Goal: Task Accomplishment & Management: Manage account settings

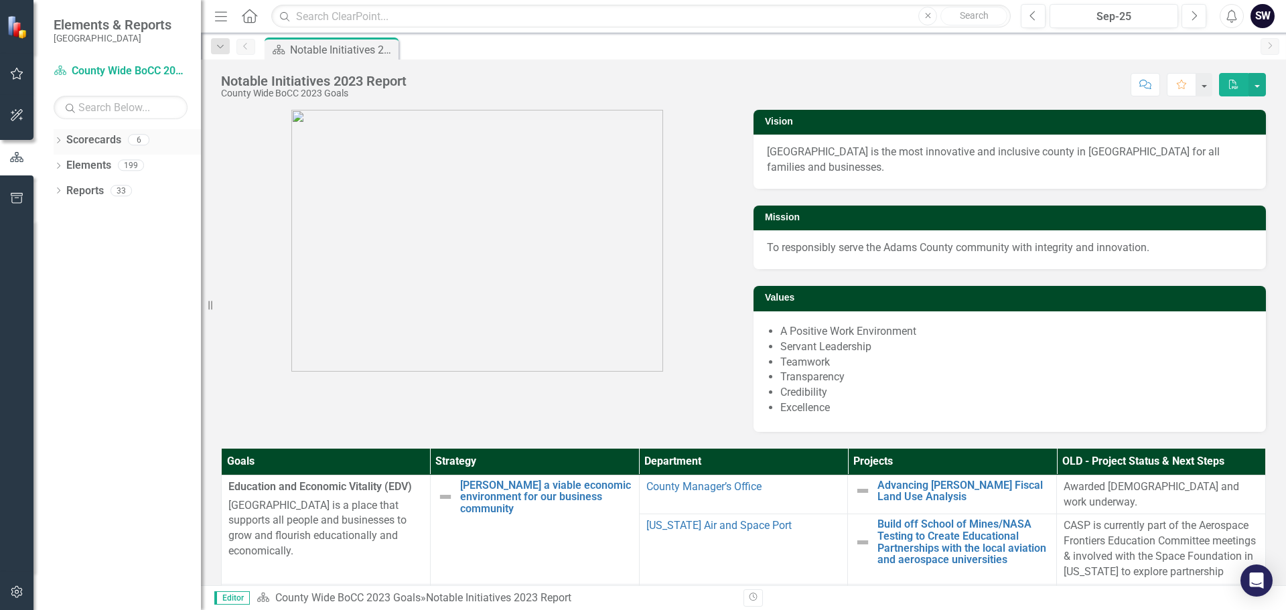
click at [57, 141] on icon "Dropdown" at bounding box center [58, 141] width 9 height 7
click at [121, 218] on link "County Wide BoCC 2025 Goals" at bounding box center [137, 216] width 127 height 15
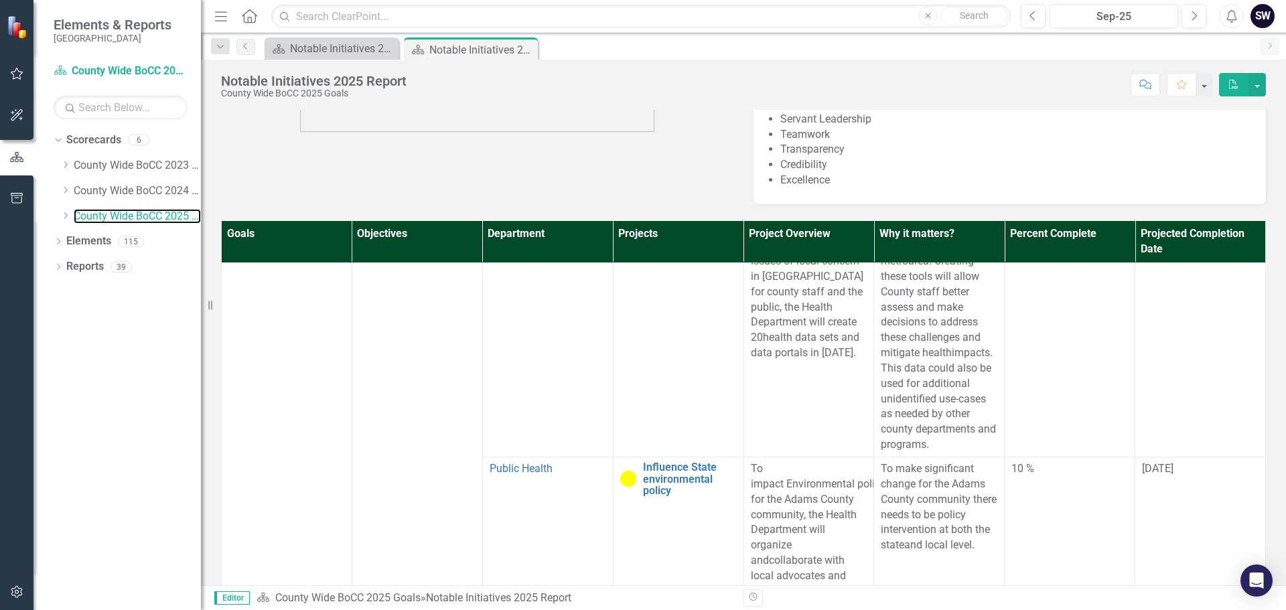
scroll to position [434, 0]
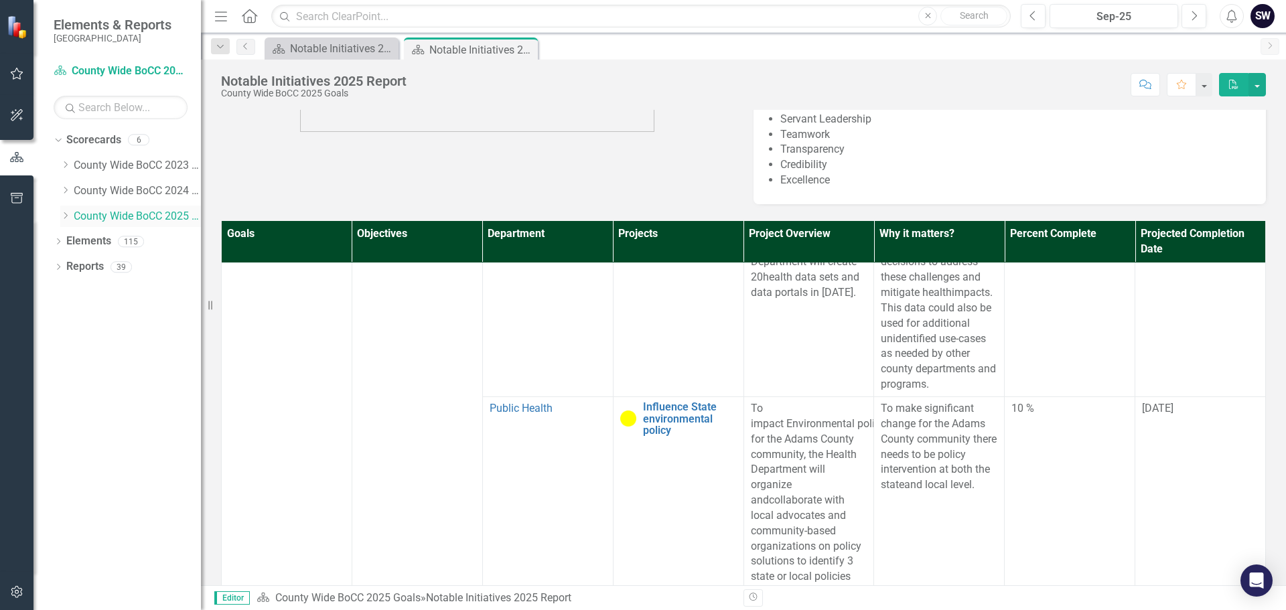
click at [67, 214] on icon "Dropdown" at bounding box center [65, 216] width 10 height 8
click at [109, 241] on link "Animal Shelter" at bounding box center [144, 241] width 114 height 15
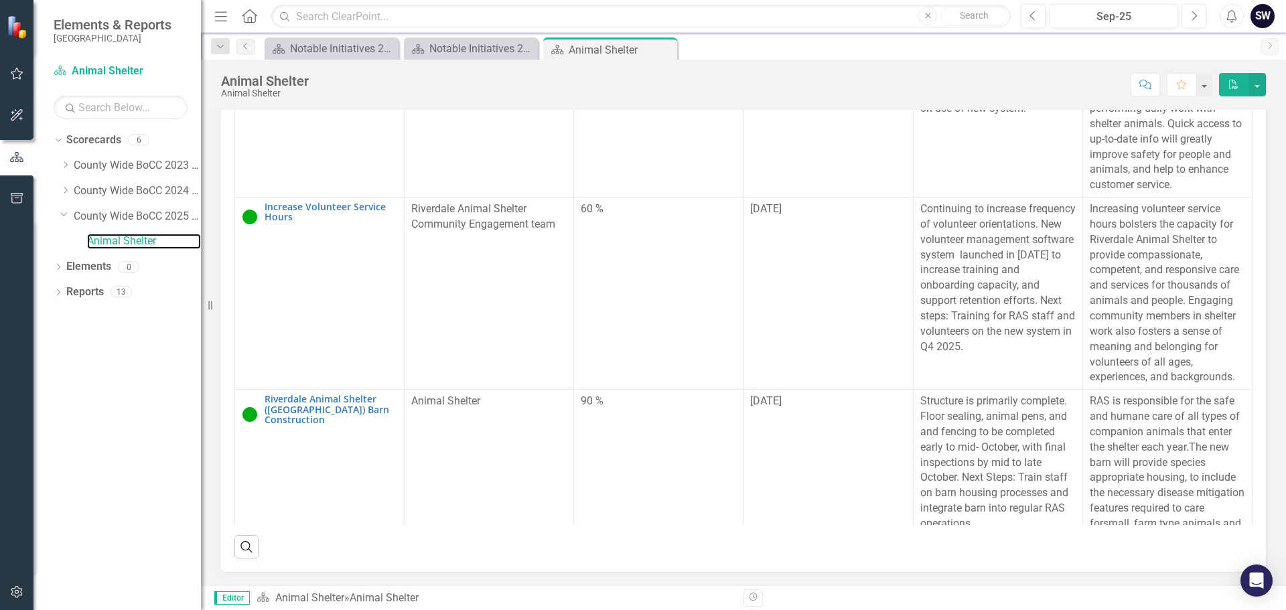
scroll to position [1122, 0]
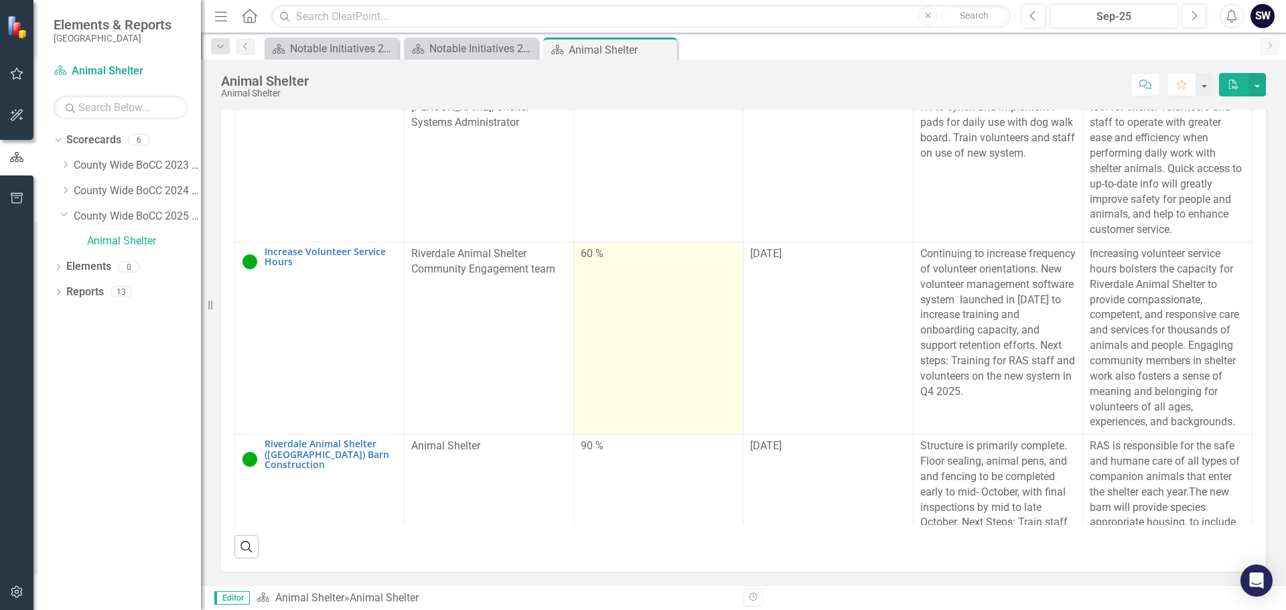
click at [593, 262] on div "60 %" at bounding box center [658, 254] width 155 height 15
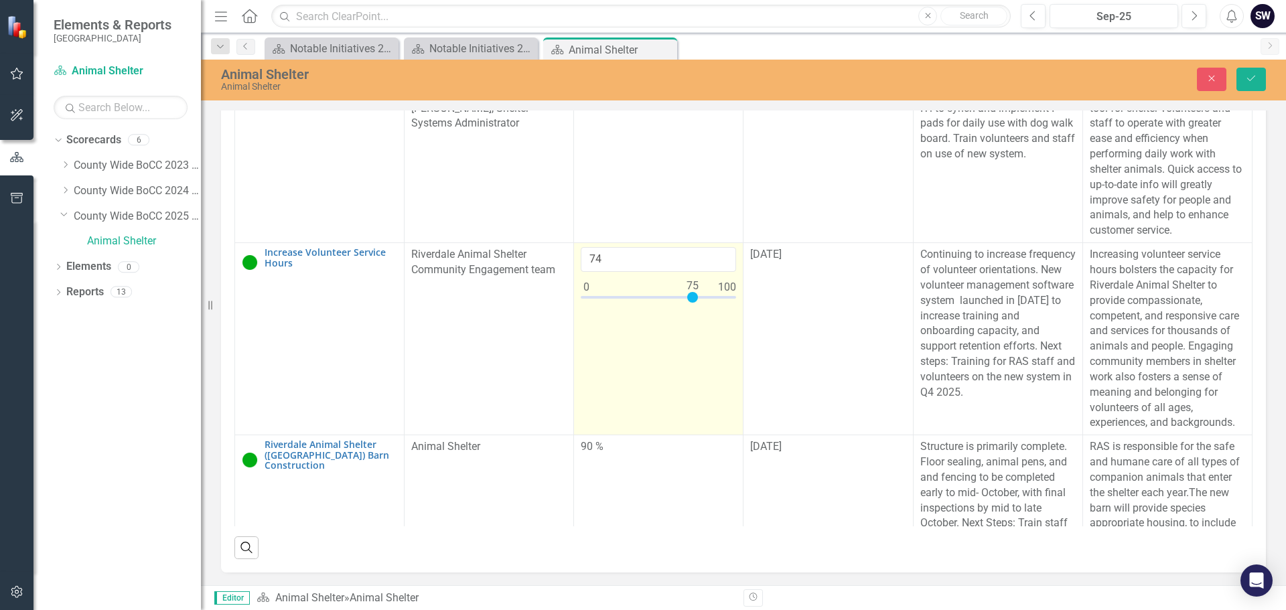
type input "75"
drag, startPoint x: 666, startPoint y: 437, endPoint x: 687, endPoint y: 434, distance: 20.9
click at [687, 303] on div at bounding box center [692, 297] width 11 height 11
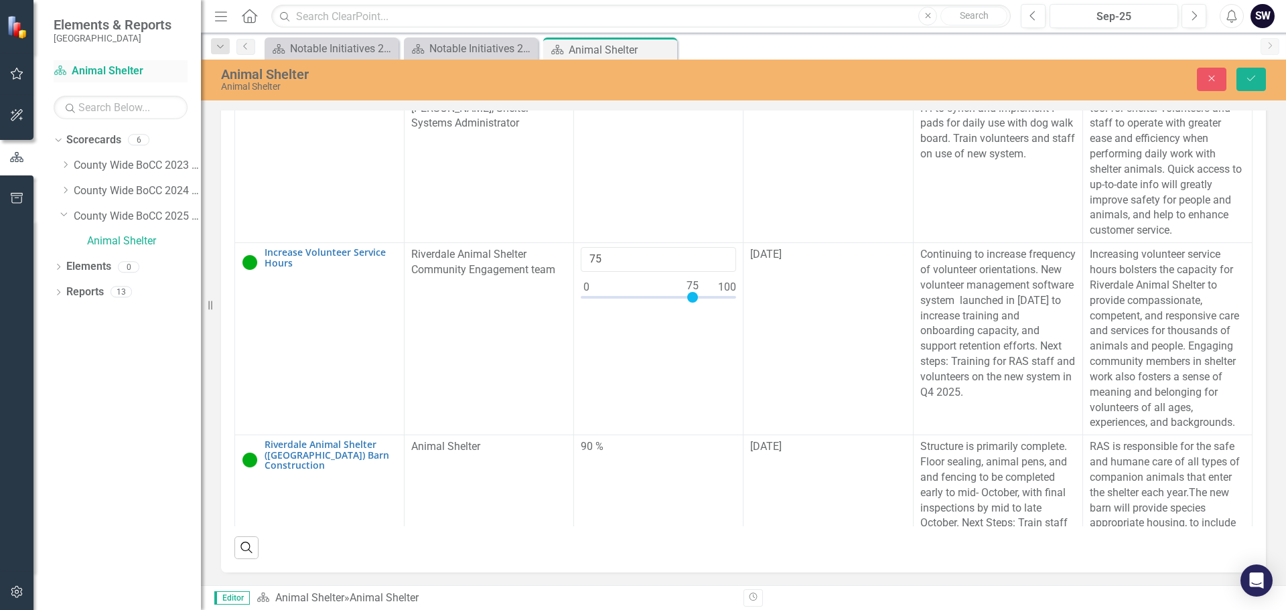
click at [104, 68] on link "Scorecard Animal Shelter" at bounding box center [121, 71] width 134 height 15
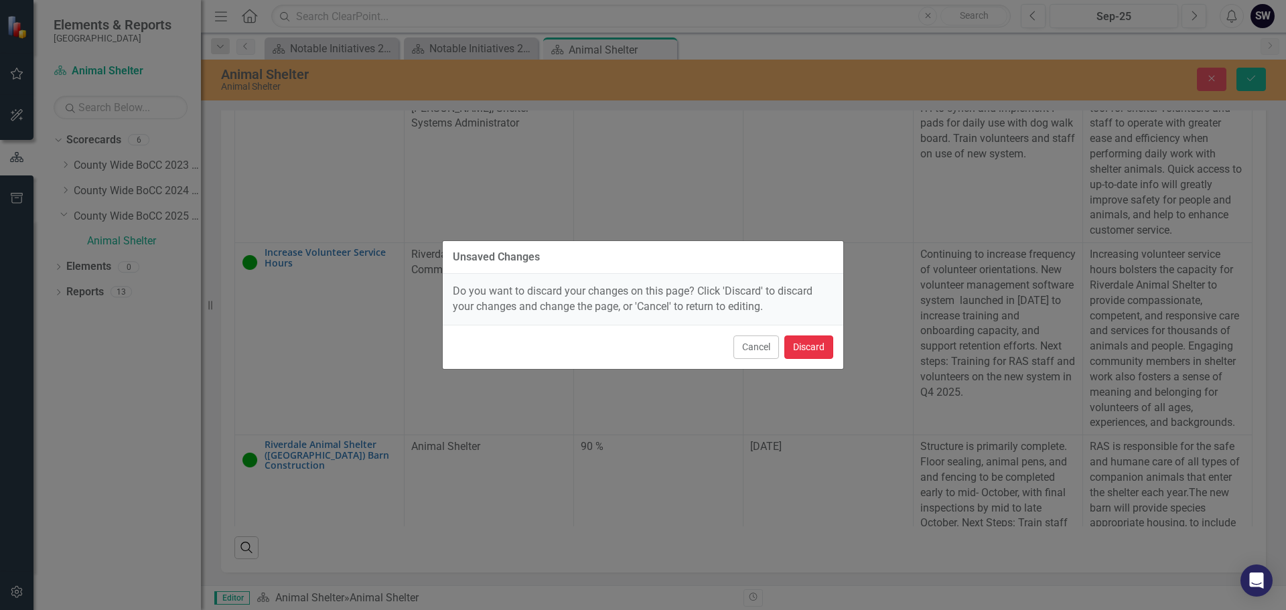
click at [807, 348] on button "Discard" at bounding box center [808, 347] width 49 height 23
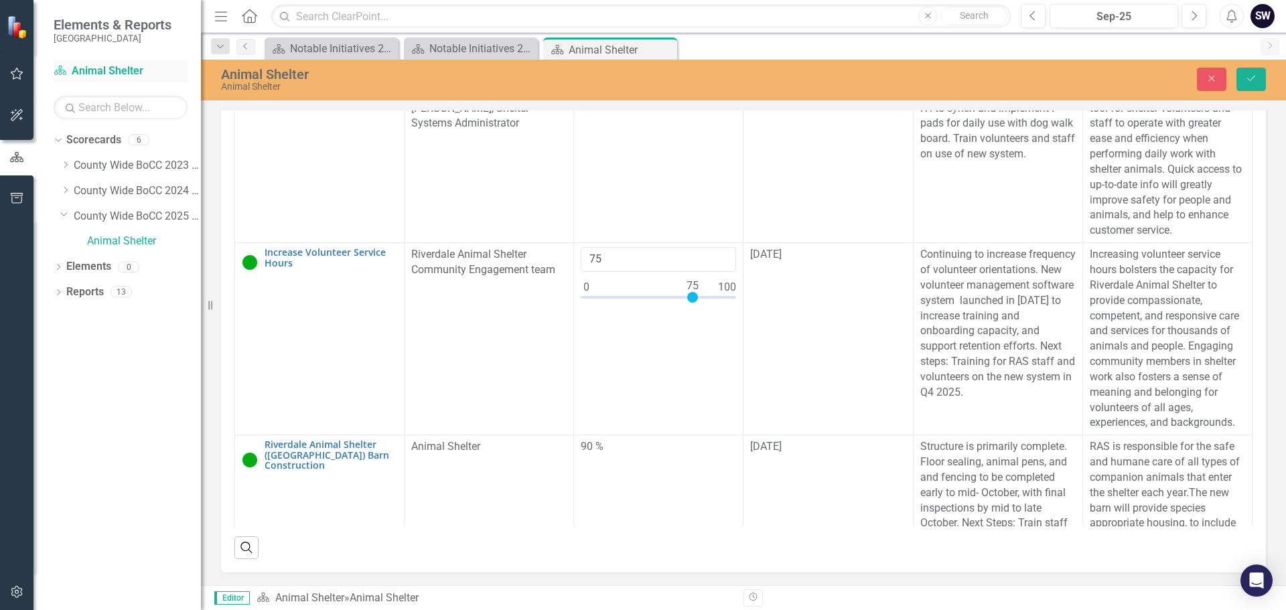
click at [98, 66] on link "Scorecard Animal Shelter" at bounding box center [121, 71] width 134 height 15
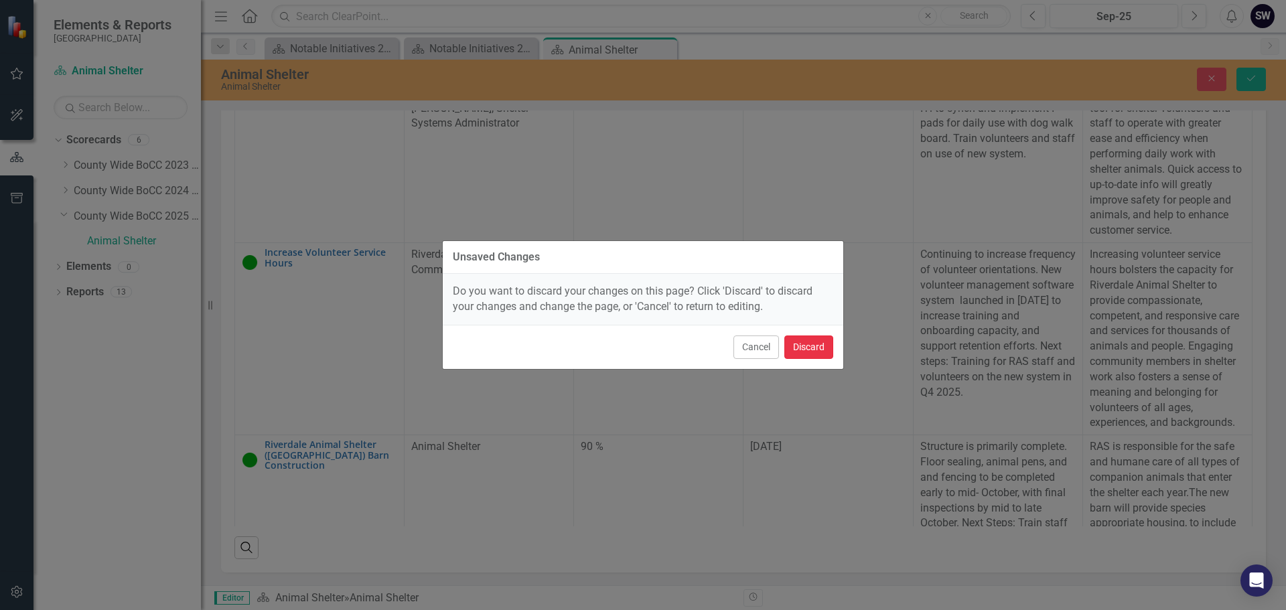
click at [822, 345] on button "Discard" at bounding box center [808, 347] width 49 height 23
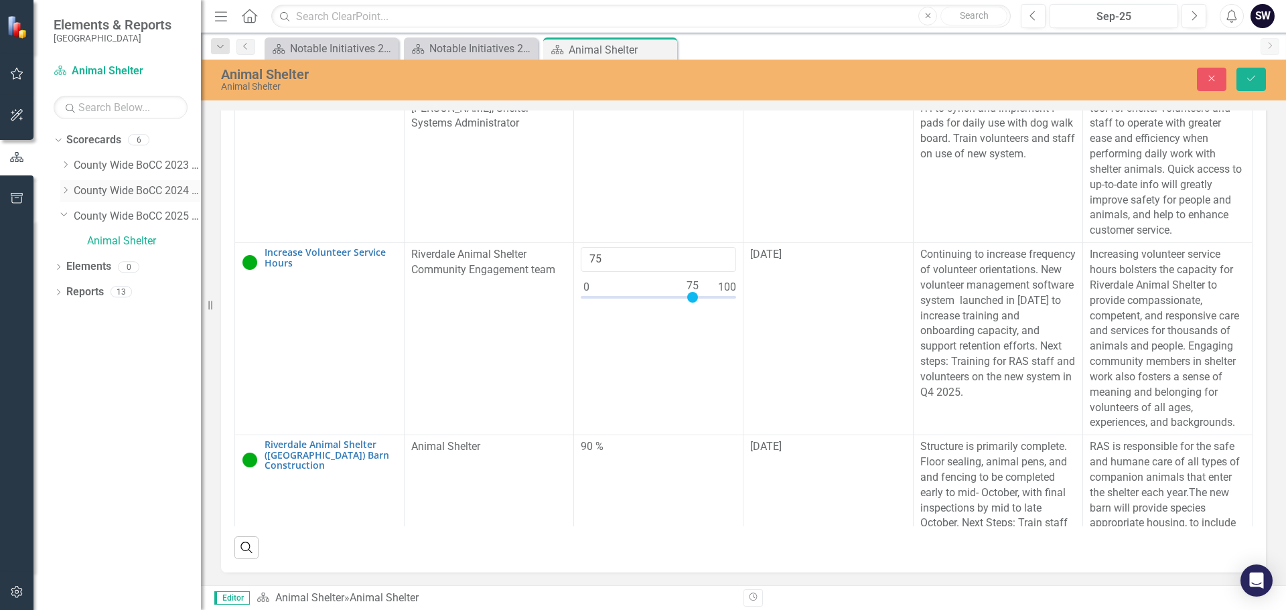
click at [90, 188] on link "County Wide BoCC 2024 Goals" at bounding box center [137, 191] width 127 height 15
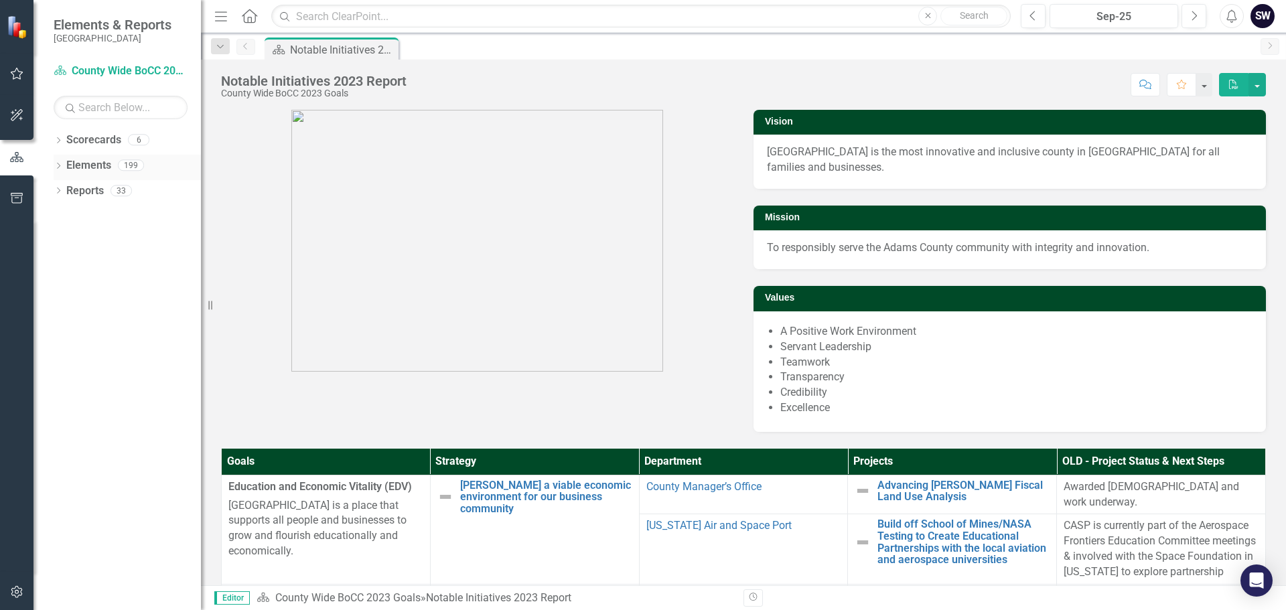
click at [57, 167] on icon "Dropdown" at bounding box center [58, 166] width 9 height 7
click at [57, 167] on icon "Dropdown" at bounding box center [56, 164] width 7 height 9
click at [94, 143] on link "Scorecards" at bounding box center [93, 140] width 55 height 15
click at [58, 142] on icon at bounding box center [58, 140] width 3 height 6
click at [125, 214] on link "County Wide BoCC 2025 Goals" at bounding box center [137, 216] width 127 height 15
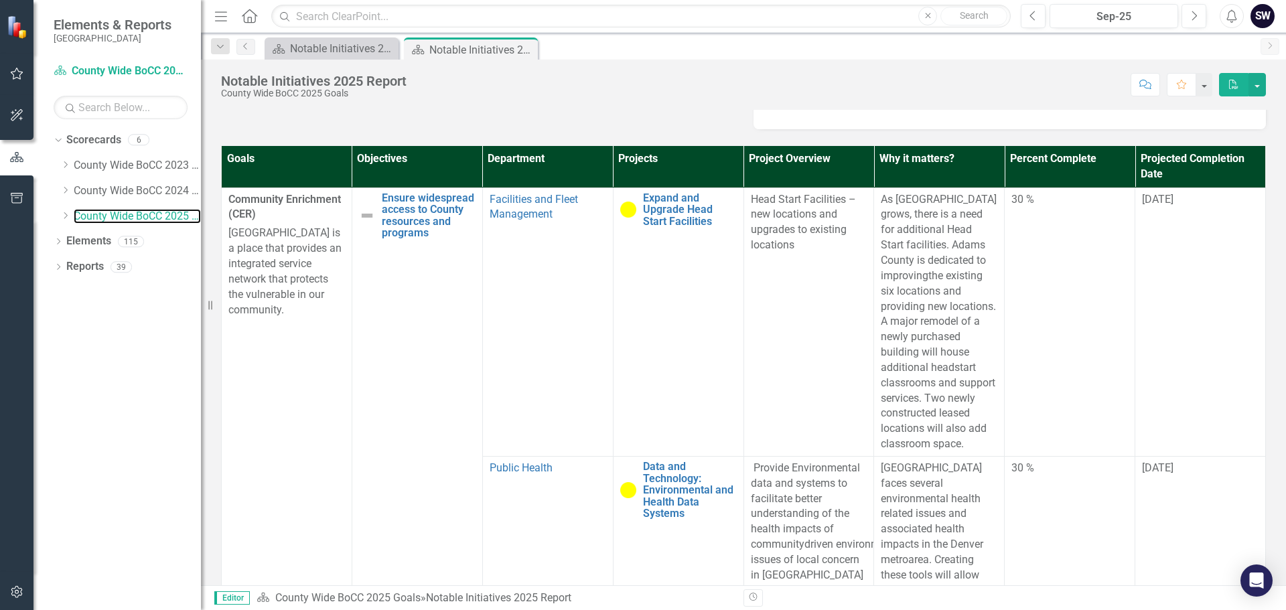
scroll to position [307, 0]
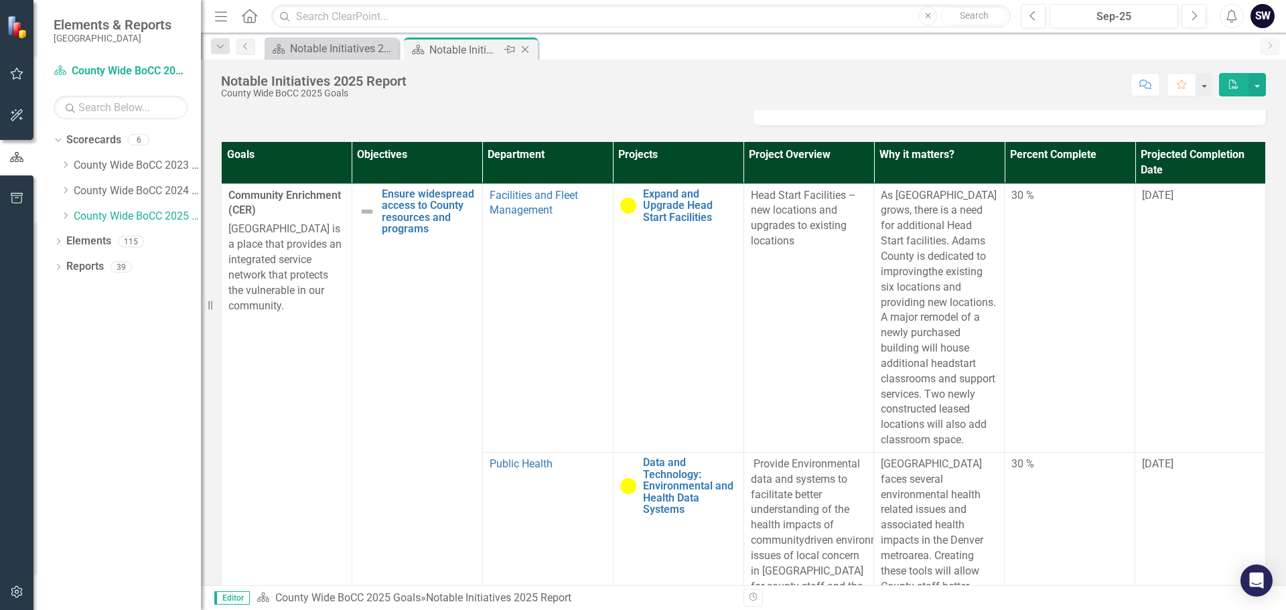
click at [472, 46] on div "Notable Initiatives 2025 Report" at bounding box center [465, 50] width 72 height 17
click at [363, 50] on div "Notable Initiatives 2023 Report" at bounding box center [334, 48] width 88 height 17
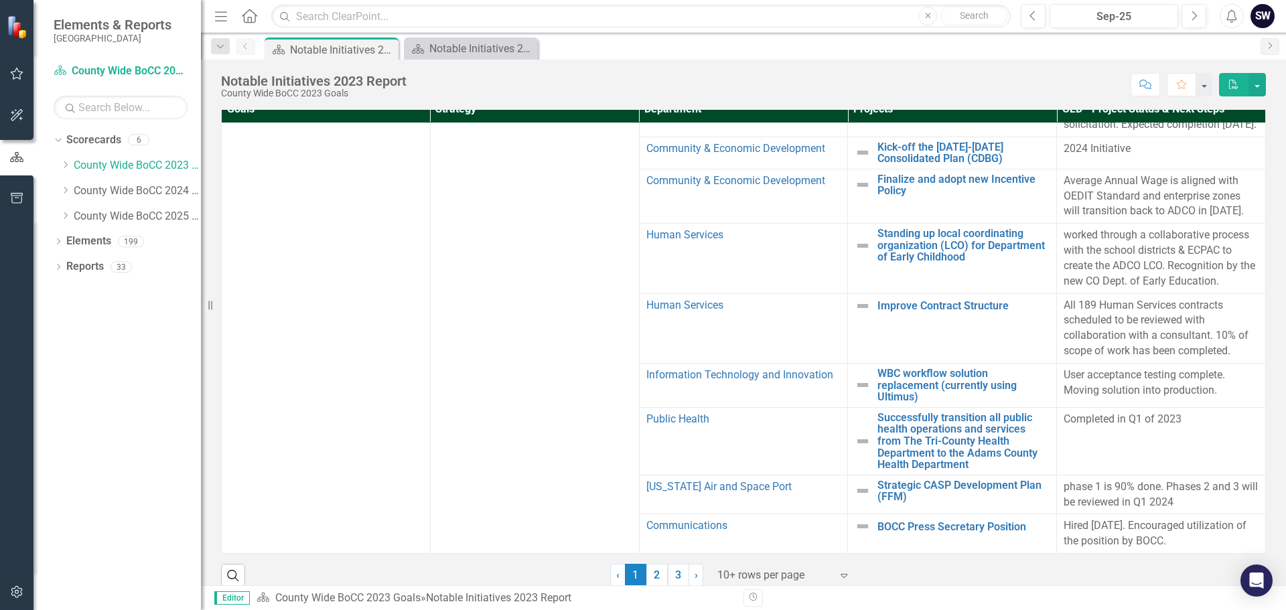
scroll to position [750, 0]
click at [648, 564] on link "2" at bounding box center [656, 575] width 21 height 23
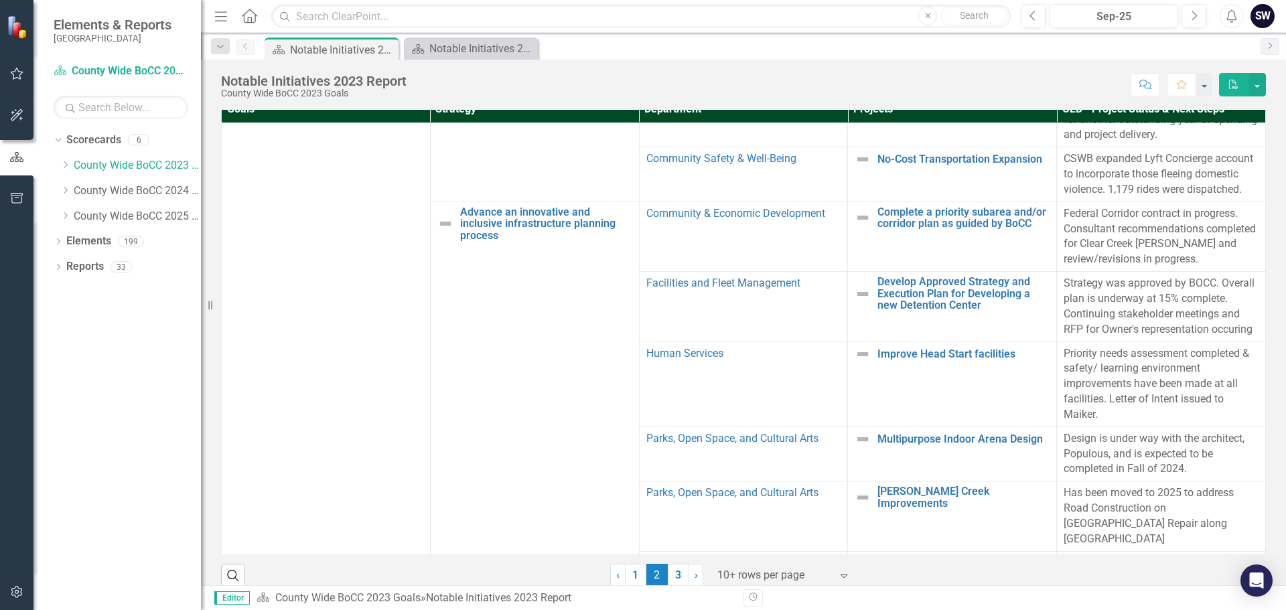
scroll to position [441, 0]
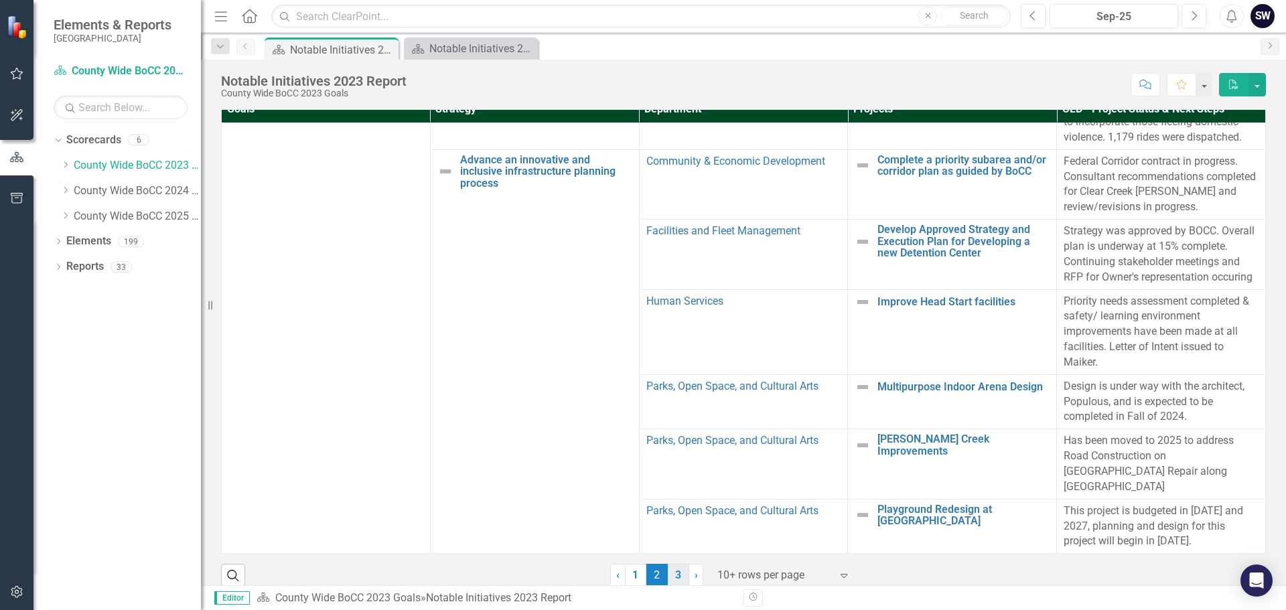
click at [677, 564] on link "3" at bounding box center [678, 575] width 21 height 23
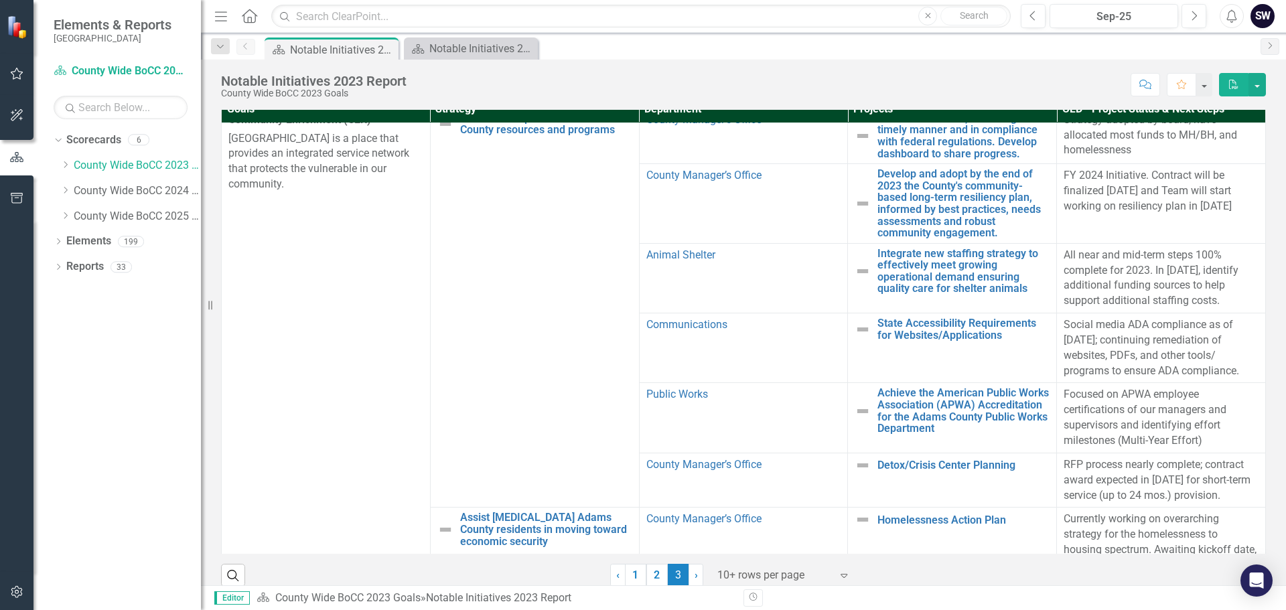
scroll to position [0, 0]
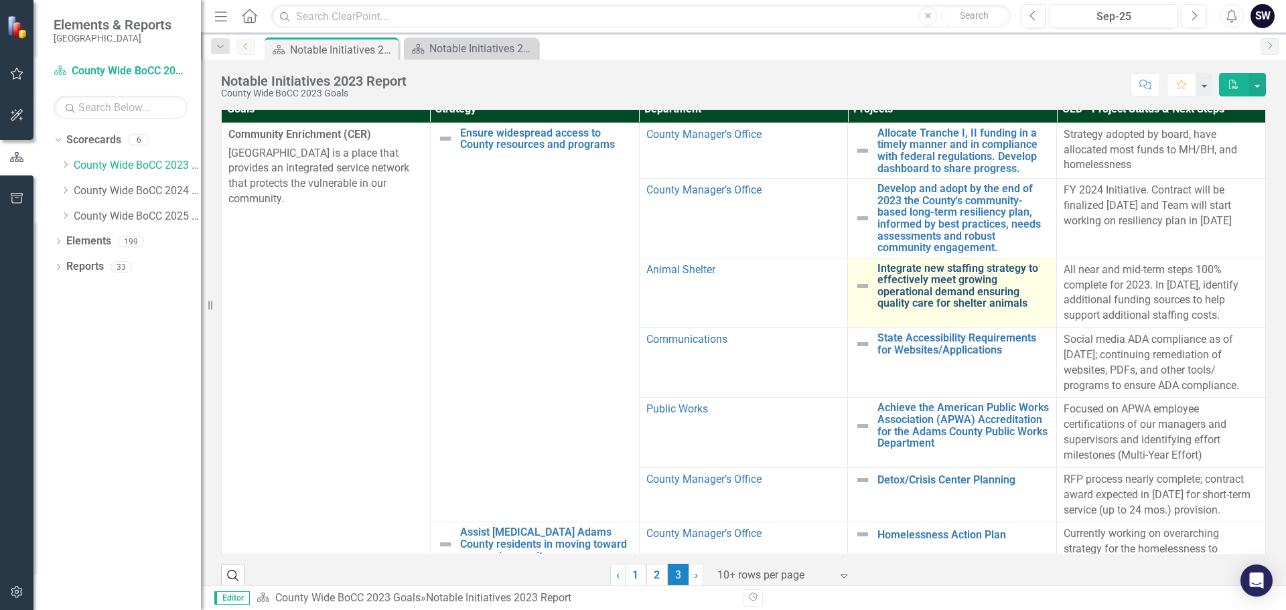
click at [918, 273] on link "Integrate new staffing strategy to effectively meet growing operational demand …" at bounding box center [964, 286] width 172 height 47
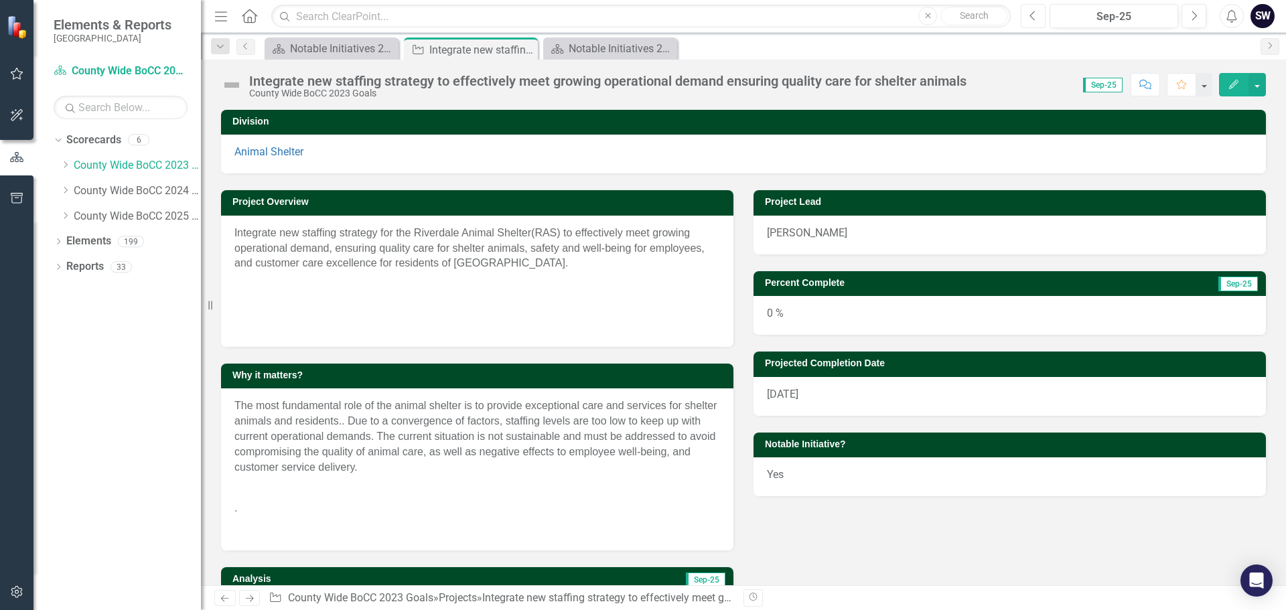
click at [1032, 17] on icon "button" at bounding box center [1032, 15] width 5 height 9
click at [340, 52] on div "Notable Initiatives 2023 Report" at bounding box center [334, 48] width 88 height 17
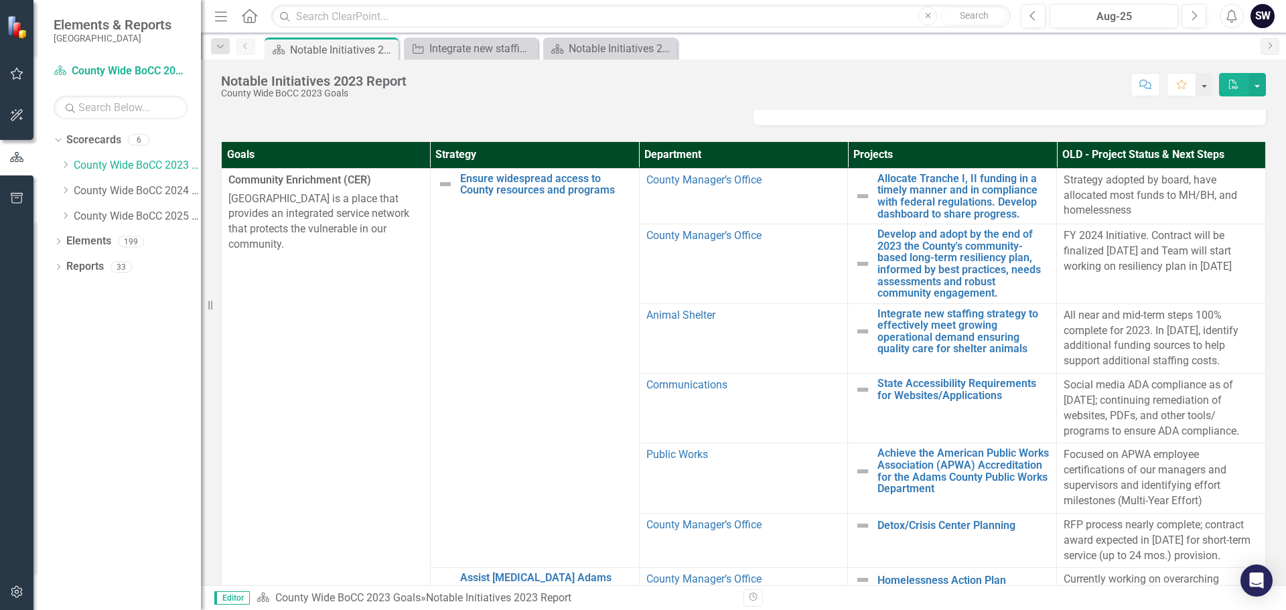
scroll to position [352, 0]
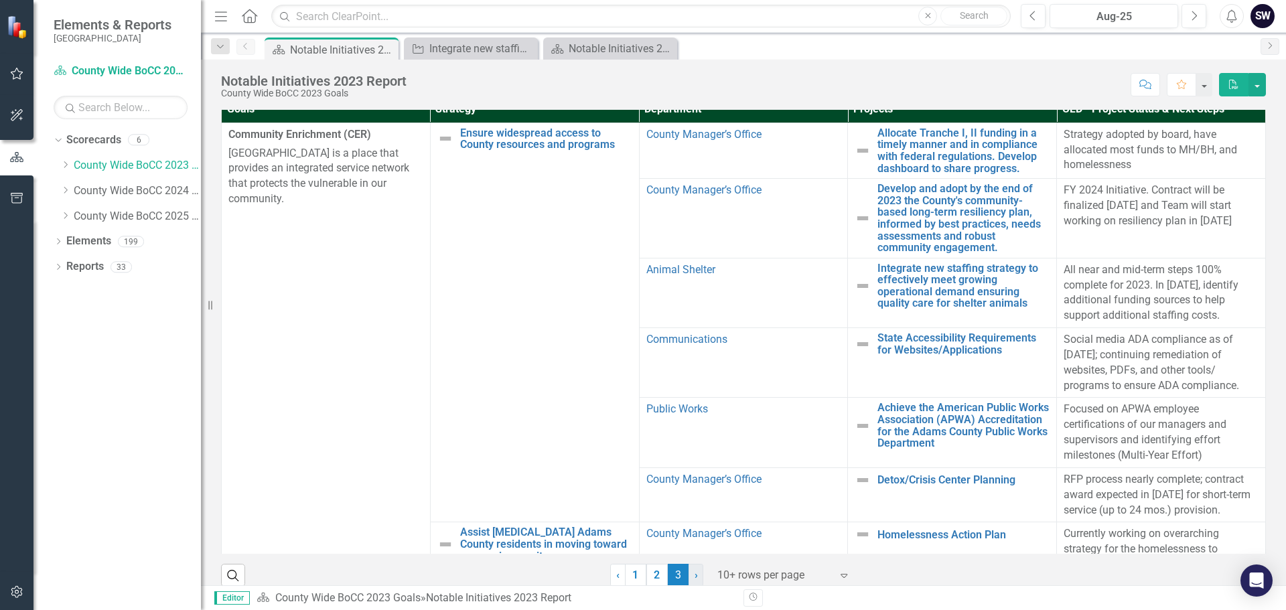
click at [693, 565] on link "› Next" at bounding box center [696, 575] width 15 height 23
click at [689, 564] on link "› Next" at bounding box center [696, 575] width 15 height 23
click at [119, 214] on link "County Wide BoCC 2025 Goals" at bounding box center [137, 216] width 127 height 15
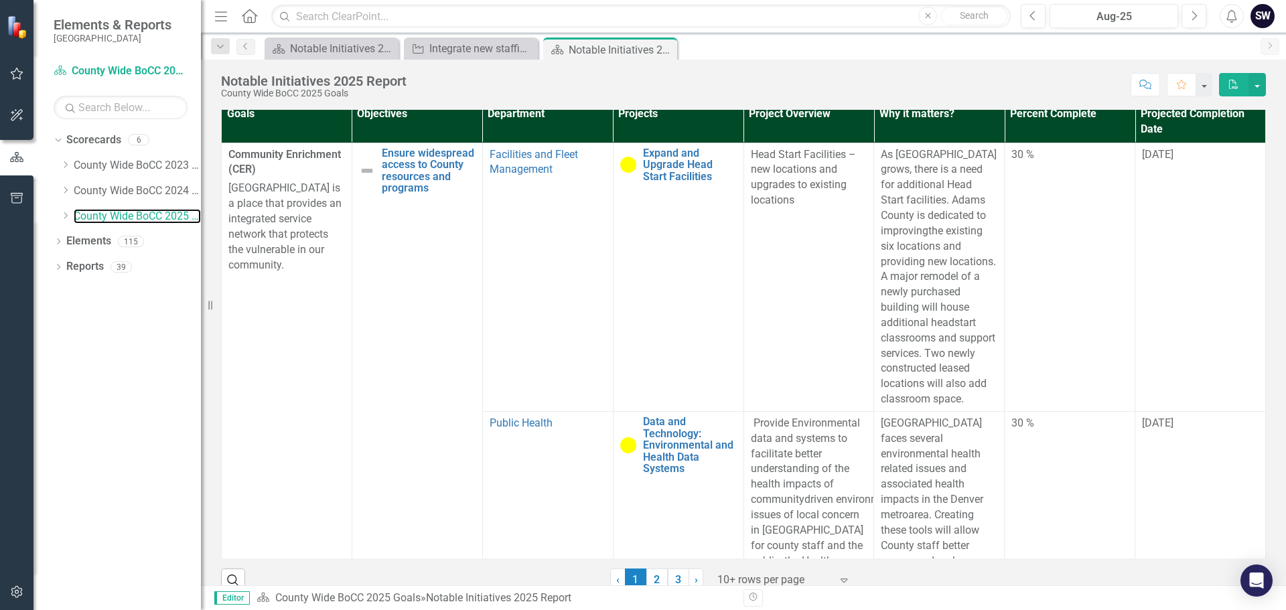
scroll to position [352, 0]
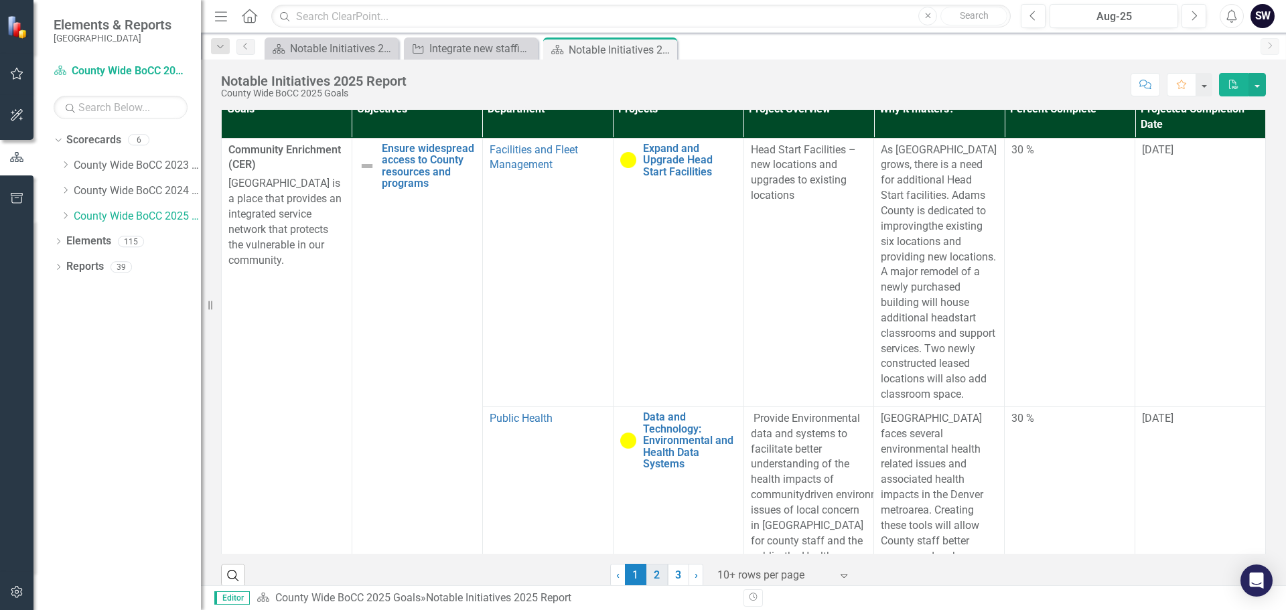
click at [652, 564] on link "2" at bounding box center [656, 575] width 21 height 23
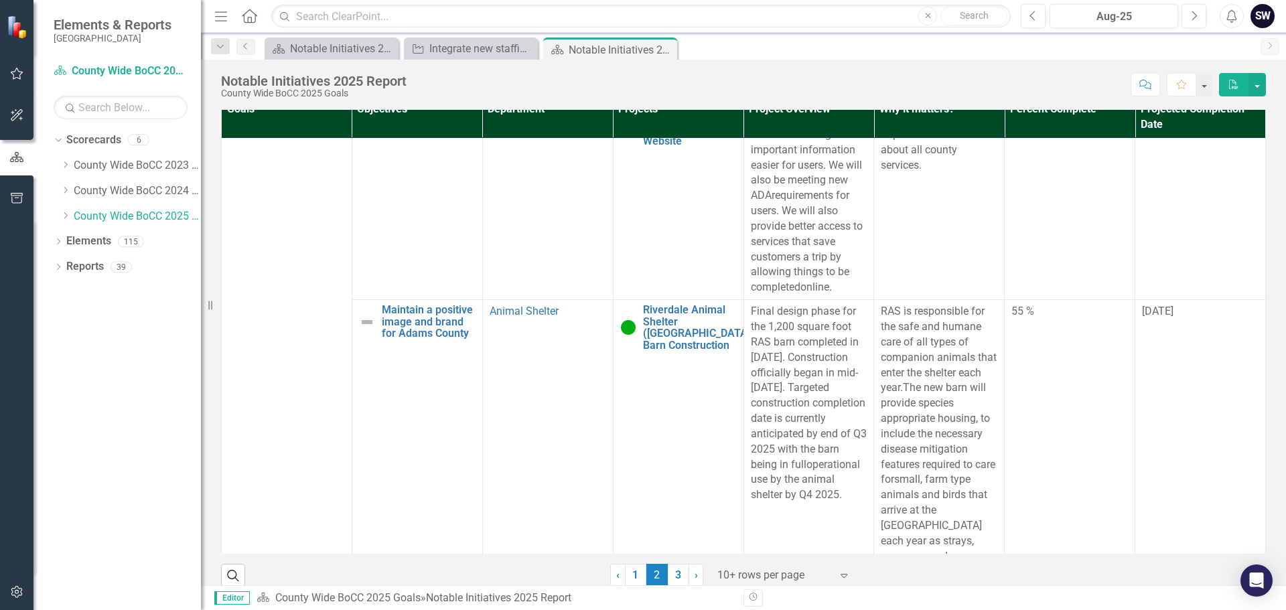
scroll to position [112, 0]
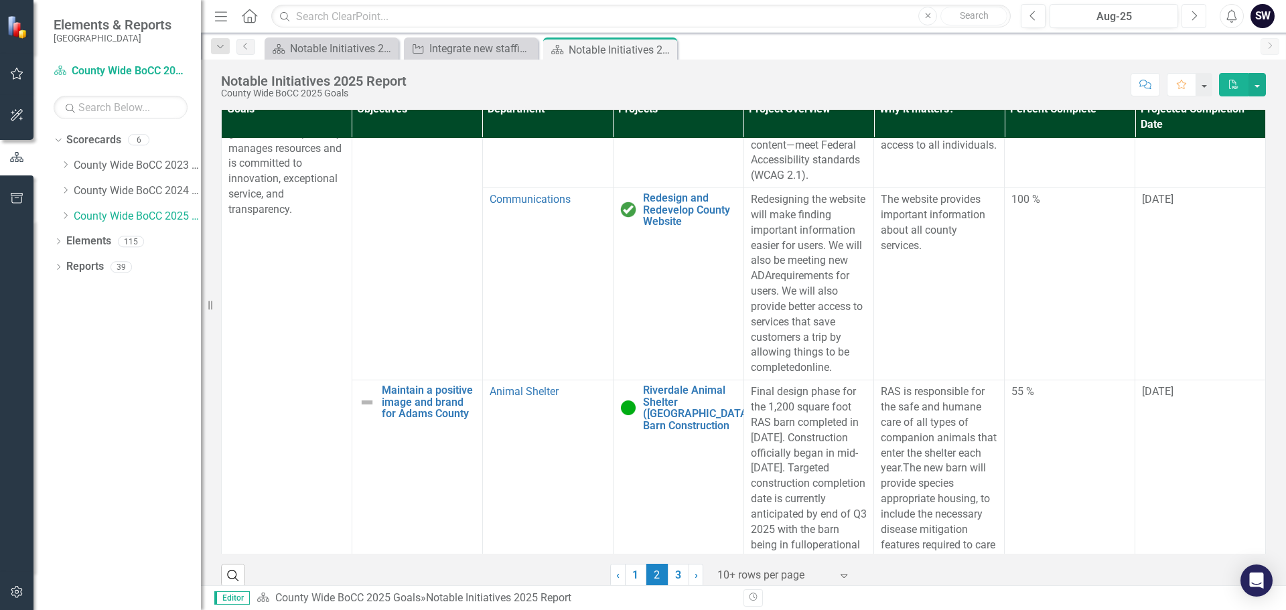
click at [1194, 15] on icon "Next" at bounding box center [1193, 16] width 7 height 12
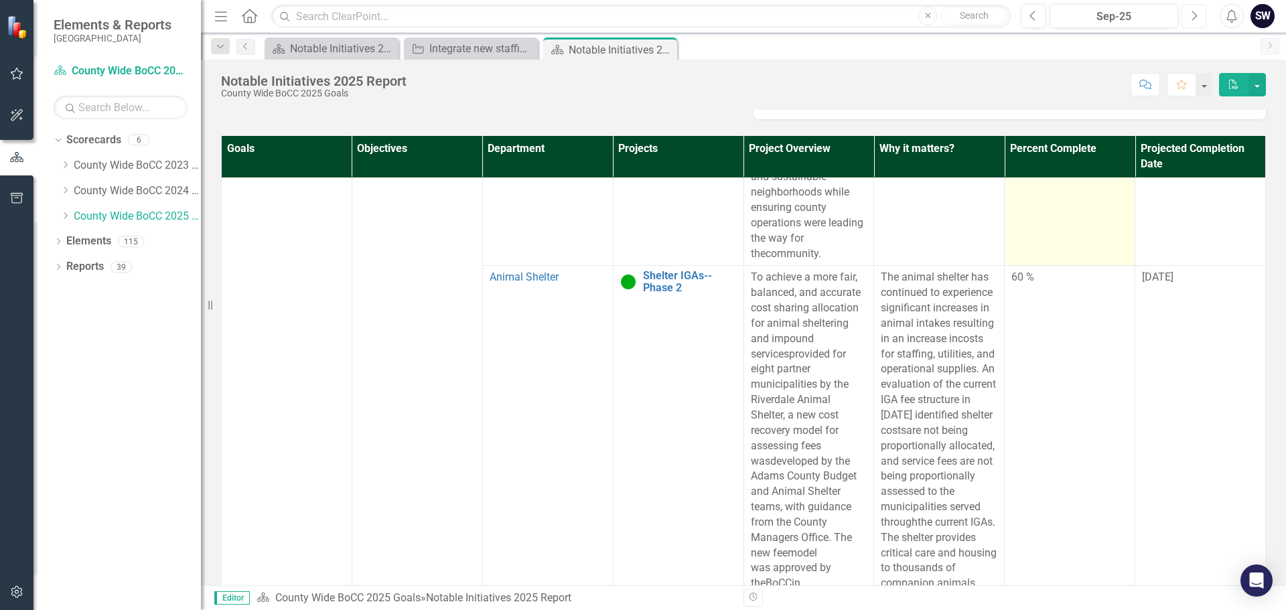
scroll to position [2369, 0]
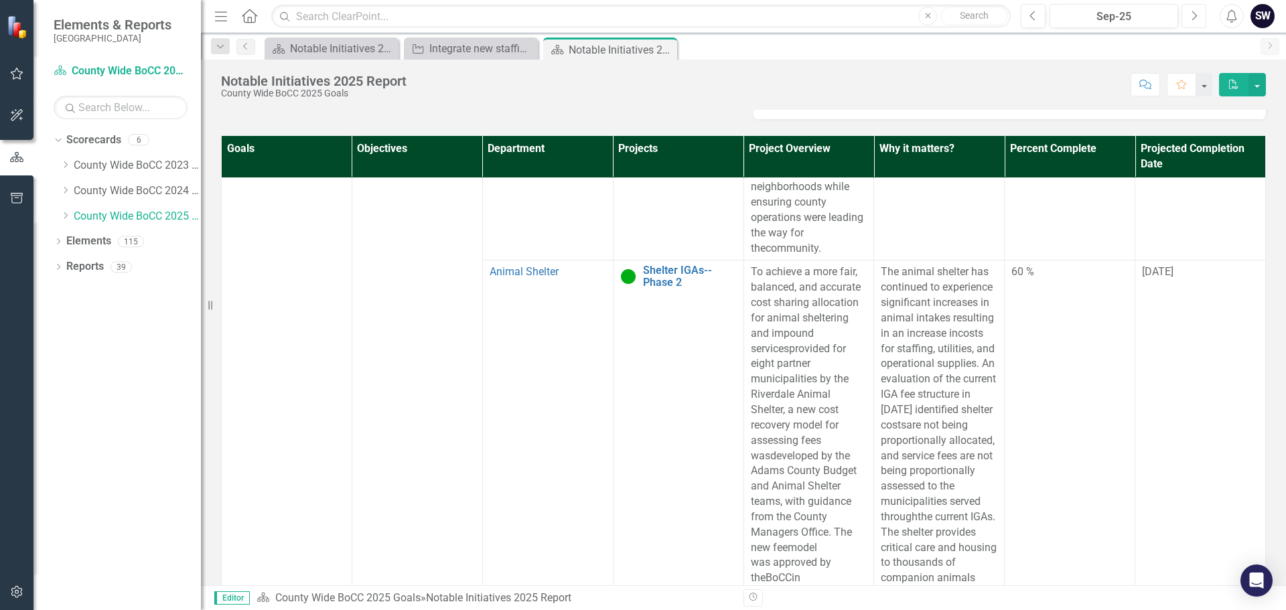
click at [1197, 17] on icon "Next" at bounding box center [1193, 16] width 7 height 12
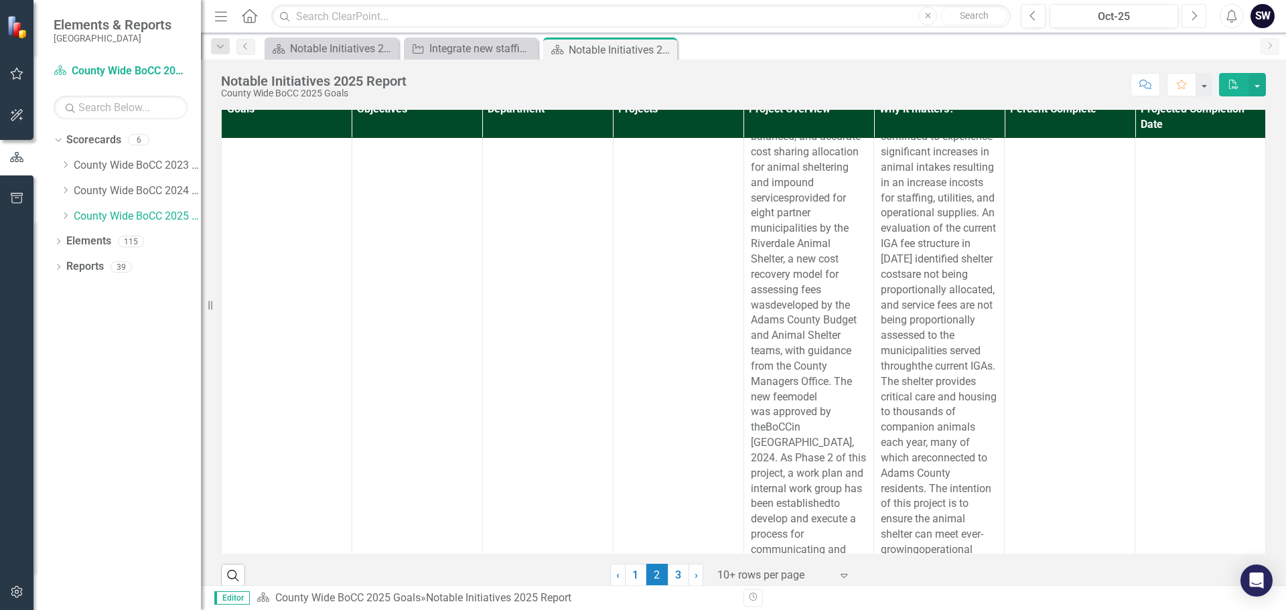
scroll to position [3008, 0]
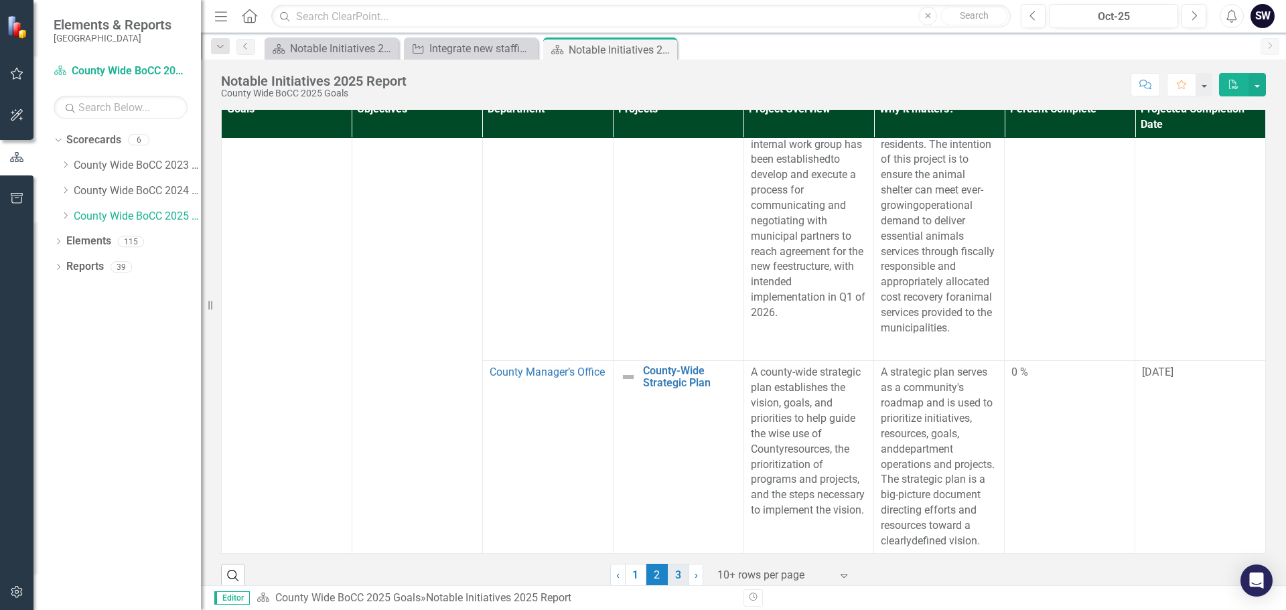
click at [675, 564] on link "3" at bounding box center [678, 575] width 21 height 23
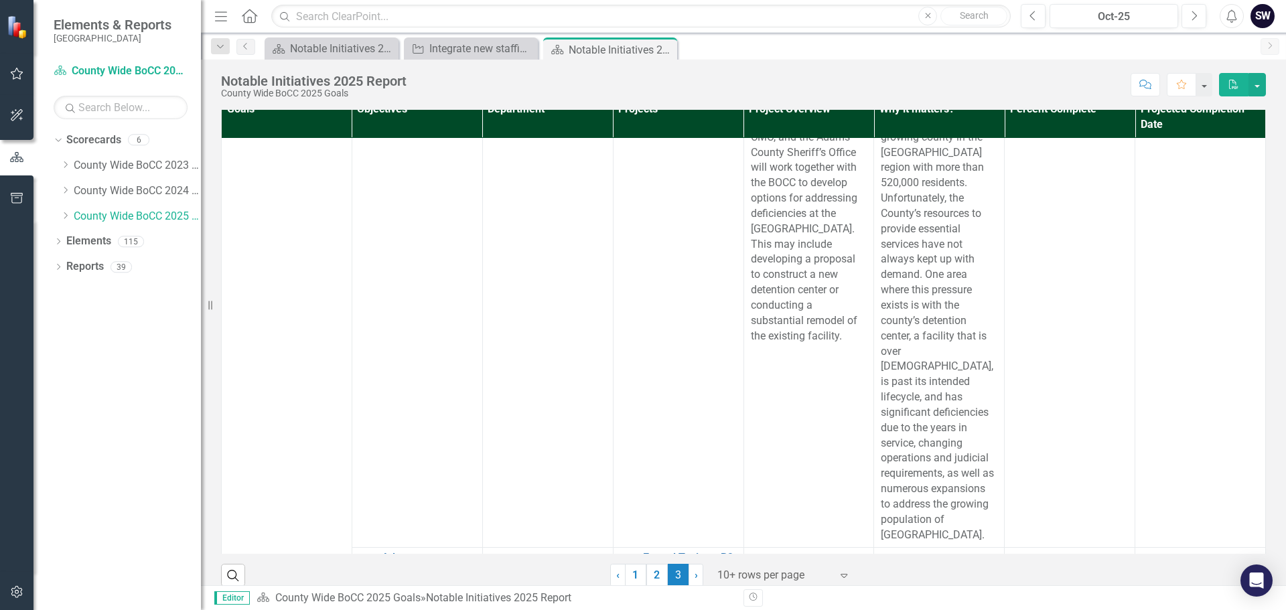
scroll to position [2861, 0]
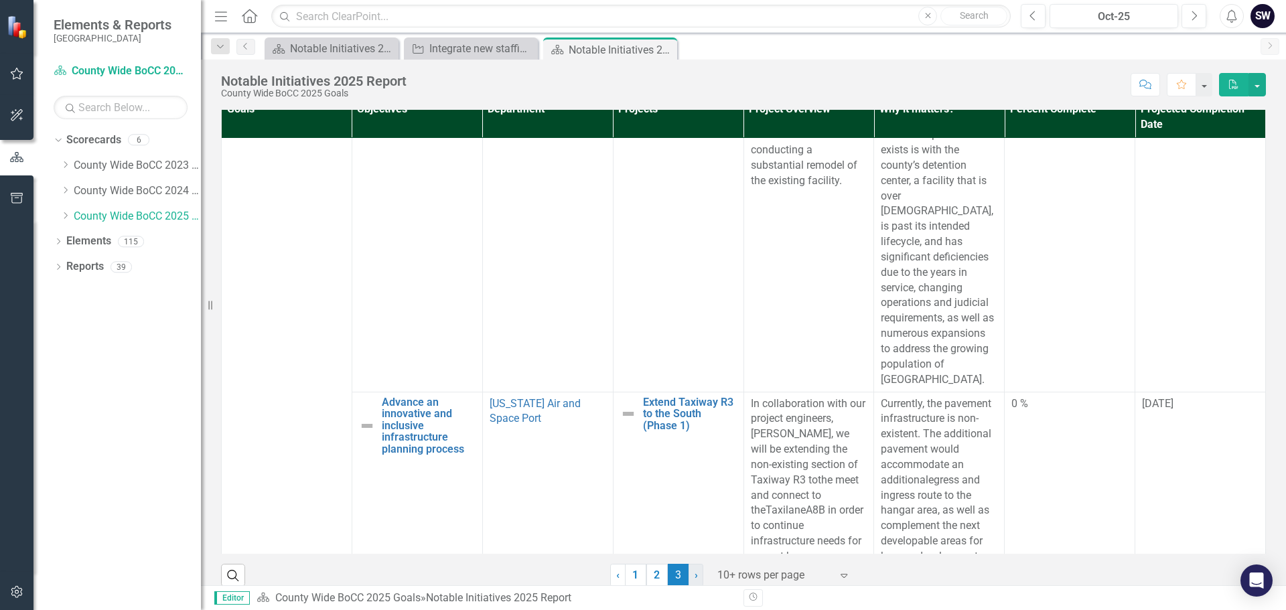
click at [695, 569] on span "›" at bounding box center [696, 575] width 3 height 13
click at [68, 215] on icon "Dropdown" at bounding box center [65, 216] width 10 height 8
click at [115, 243] on link "Animal Shelter" at bounding box center [144, 241] width 114 height 15
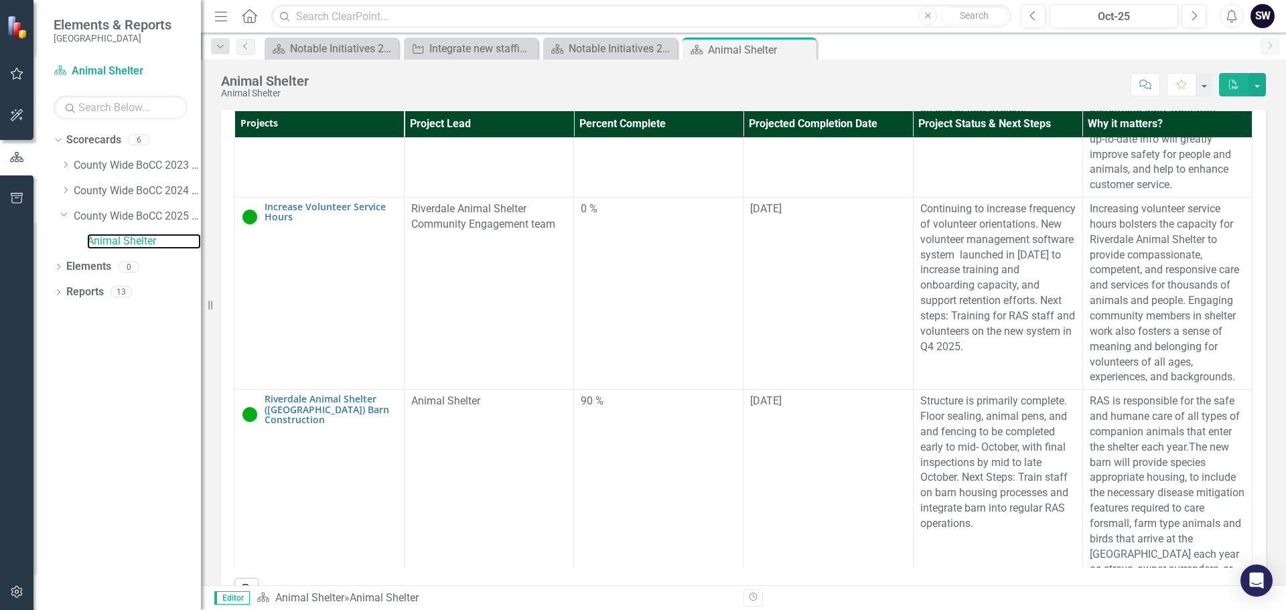
scroll to position [1216, 0]
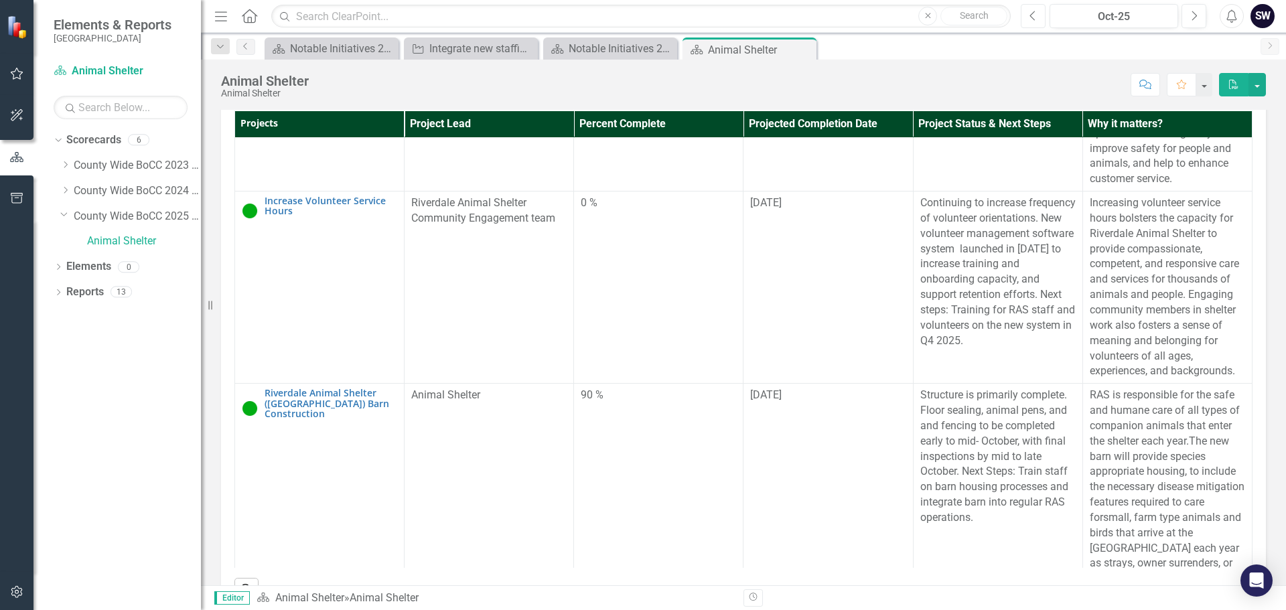
click at [1032, 13] on icon "button" at bounding box center [1032, 15] width 5 height 9
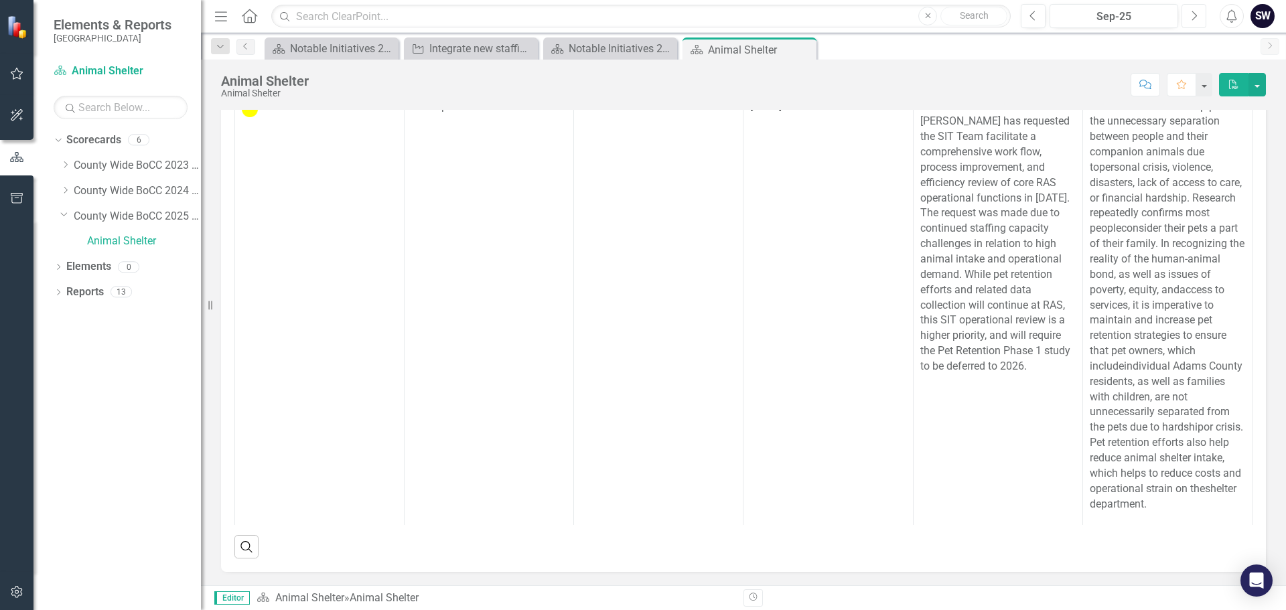
click at [1190, 17] on icon "Next" at bounding box center [1193, 16] width 7 height 12
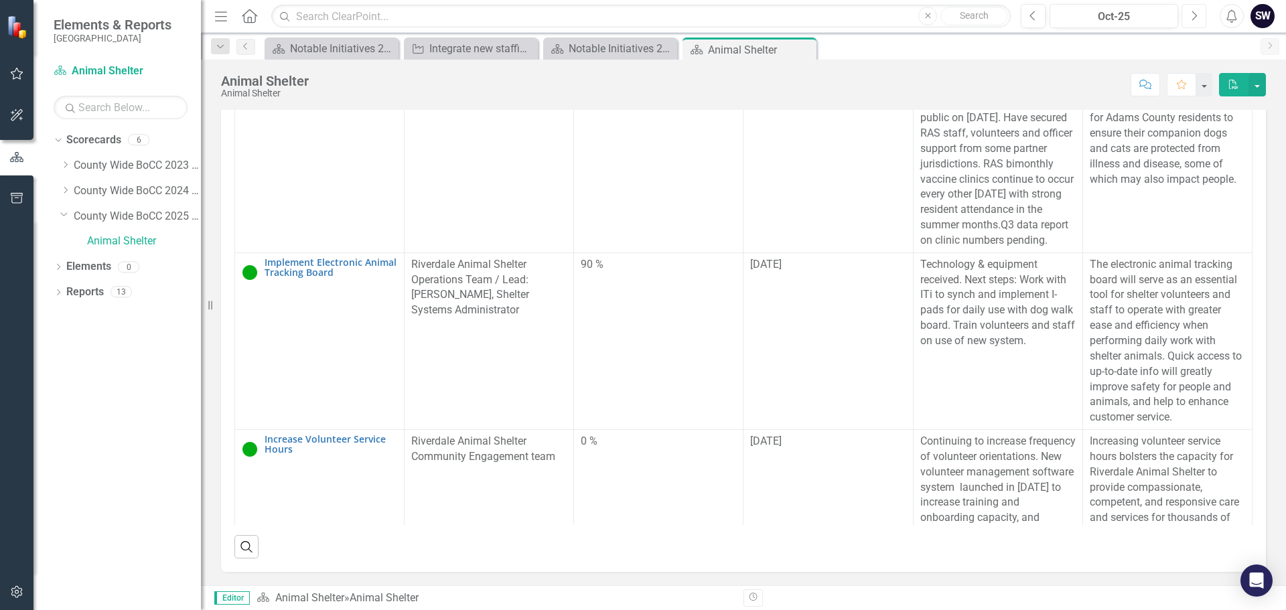
scroll to position [955, 0]
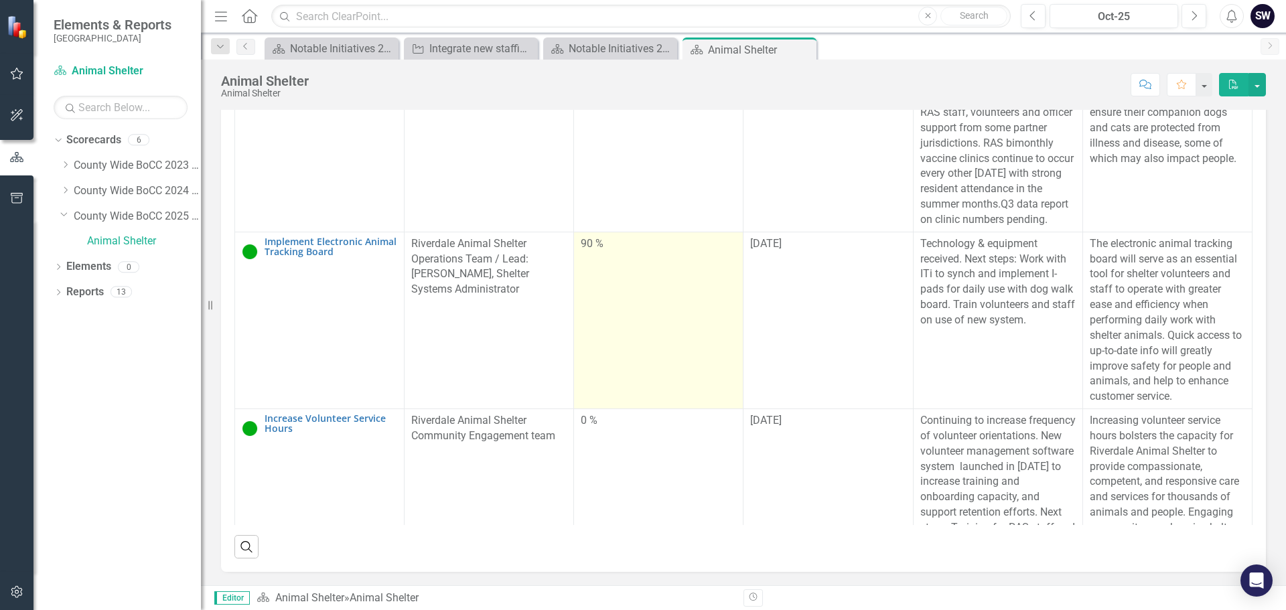
click at [585, 252] on div "90 %" at bounding box center [658, 243] width 155 height 15
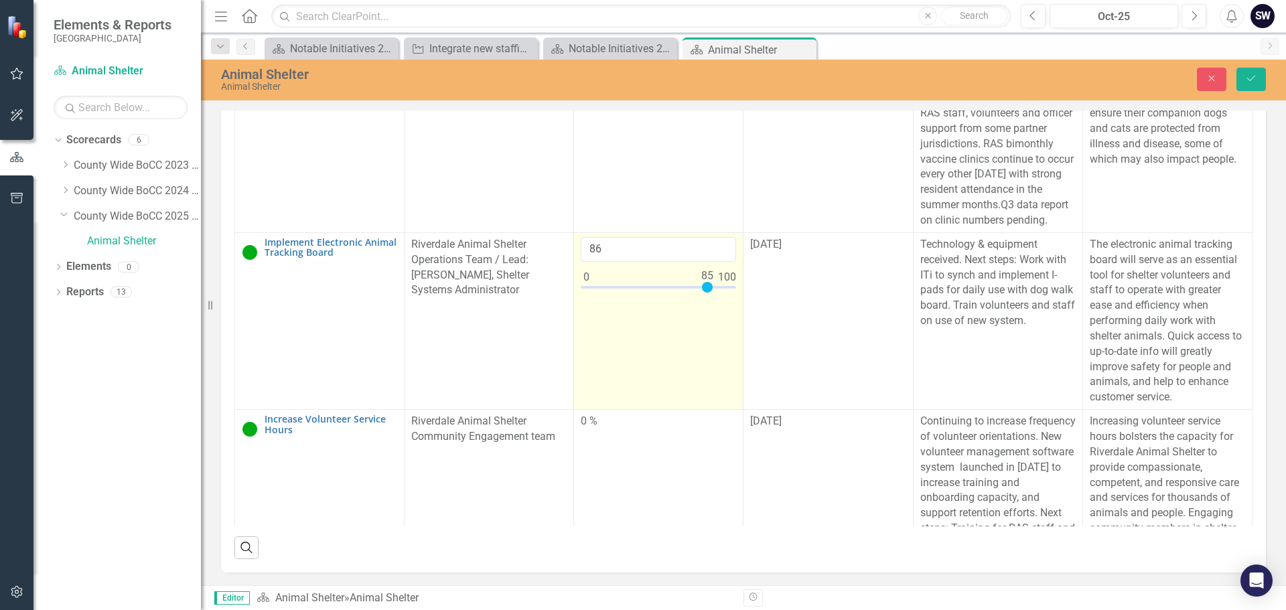
type input "85"
drag, startPoint x: 710, startPoint y: 443, endPoint x: 703, endPoint y: 447, distance: 7.5
click at [703, 293] on div at bounding box center [707, 287] width 11 height 11
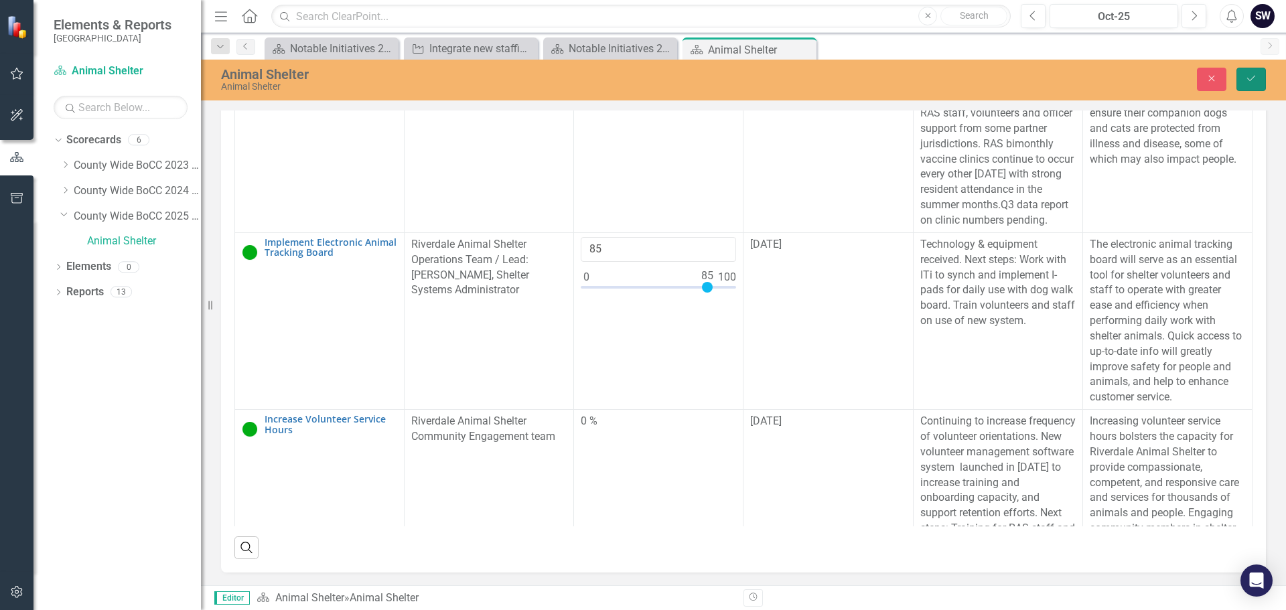
click at [1258, 75] on button "Save" at bounding box center [1251, 79] width 29 height 23
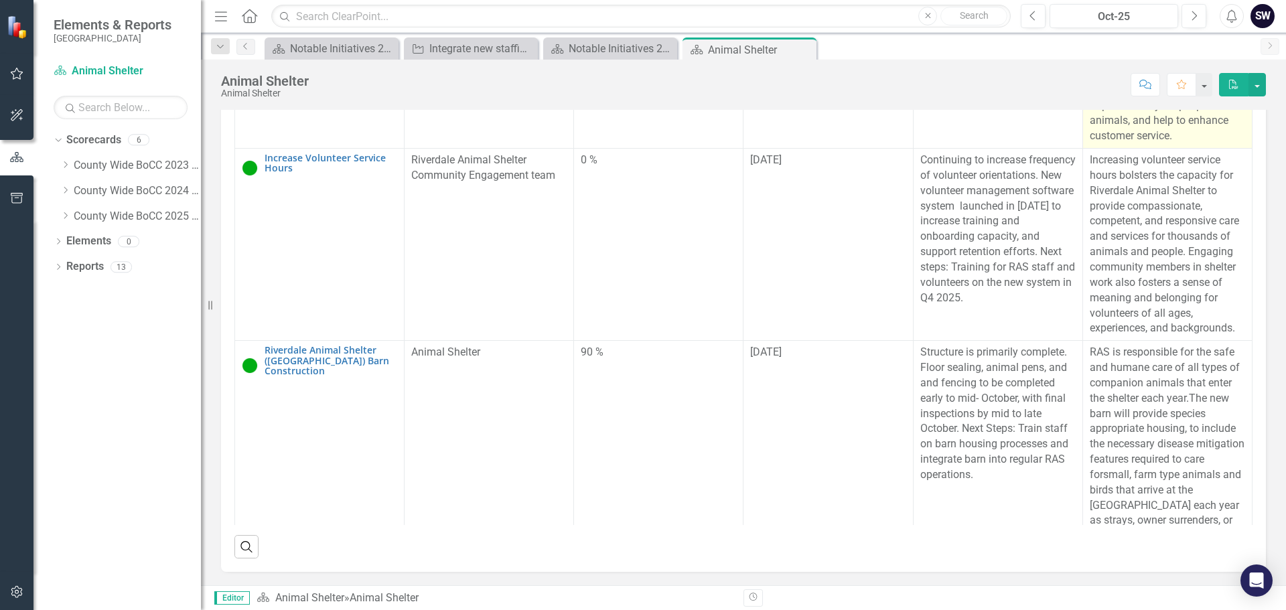
scroll to position [1176, 0]
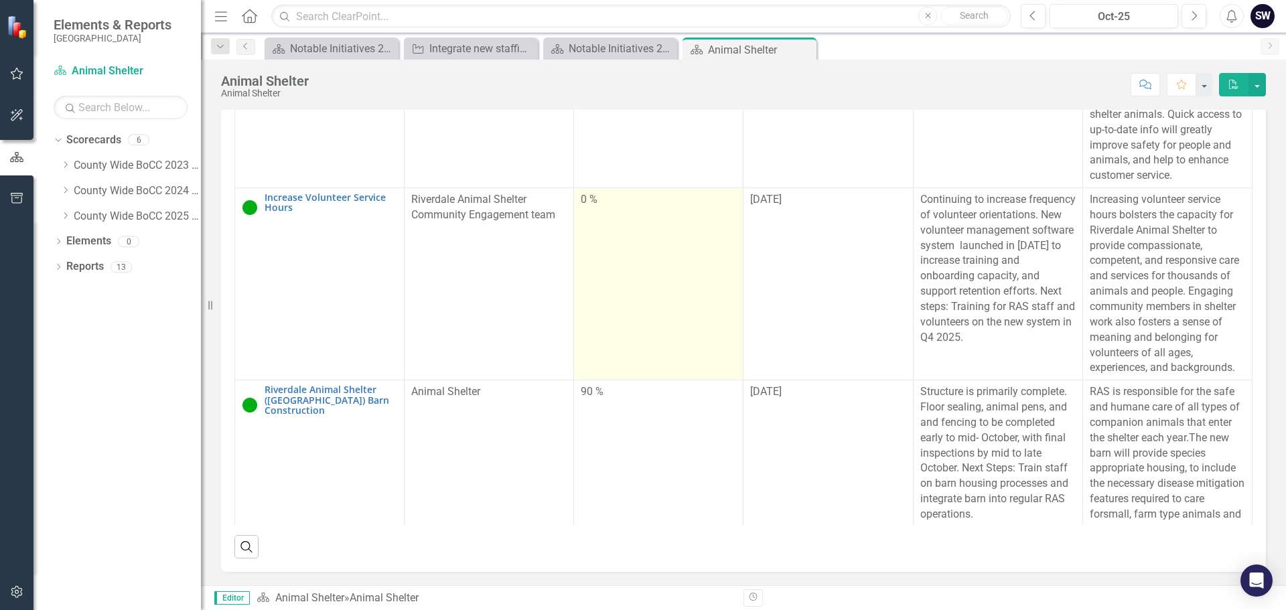
click at [586, 208] on div "0 %" at bounding box center [658, 199] width 155 height 15
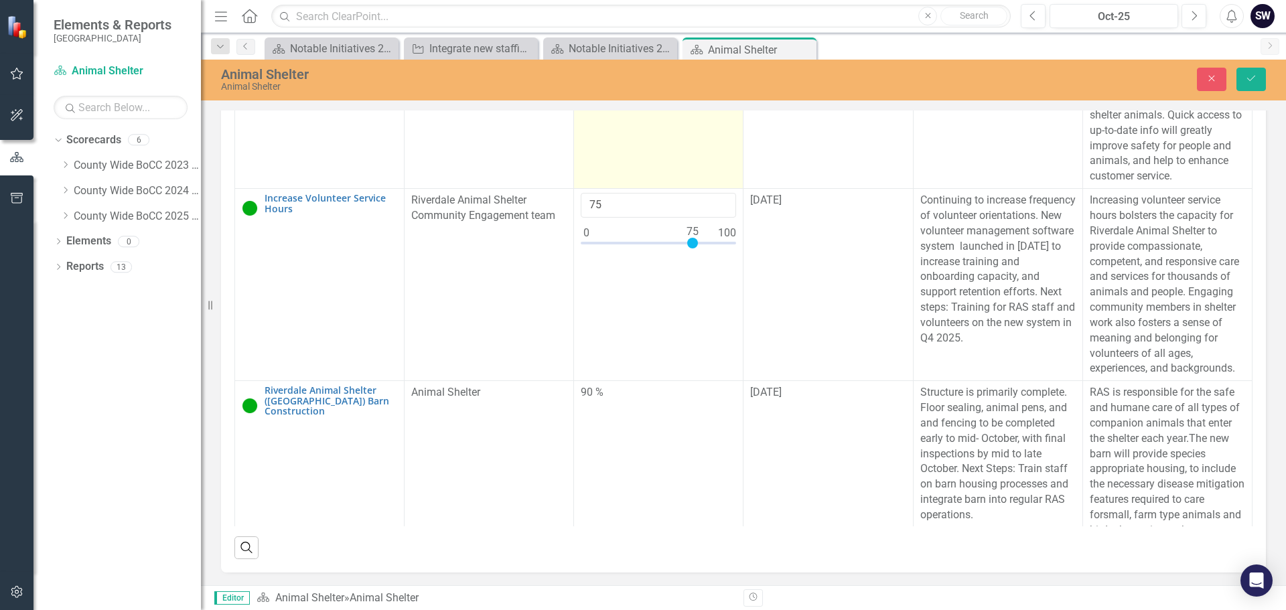
drag, startPoint x: 581, startPoint y: 399, endPoint x: 683, endPoint y: 232, distance: 196.0
click at [685, 255] on div at bounding box center [658, 246] width 155 height 17
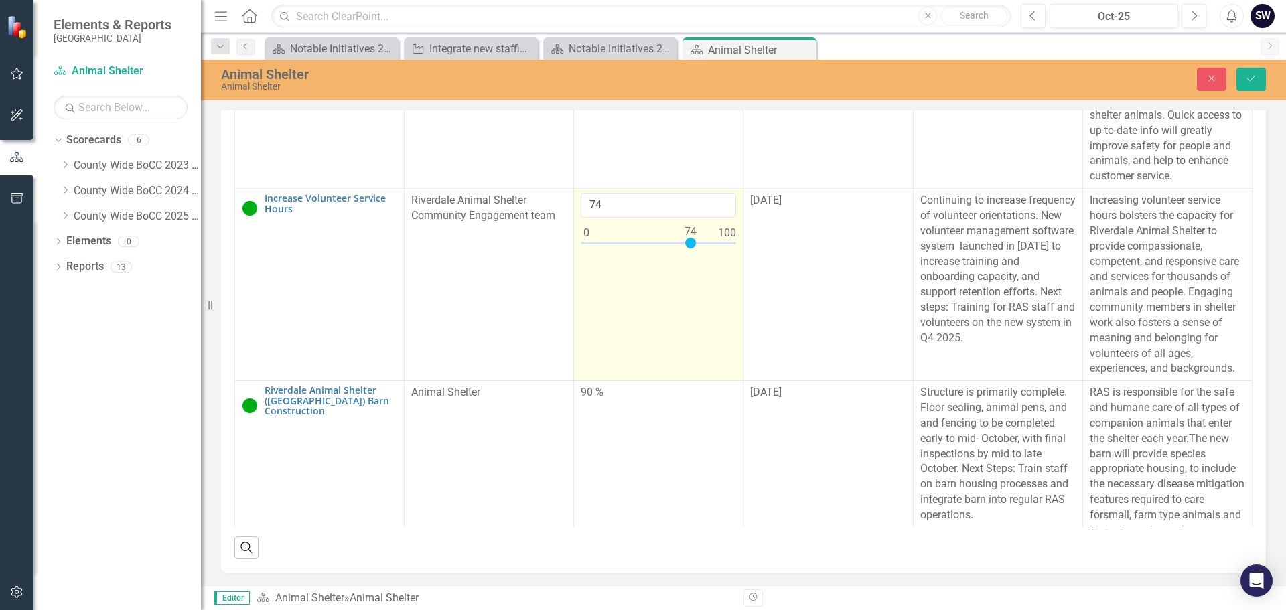
type input "75"
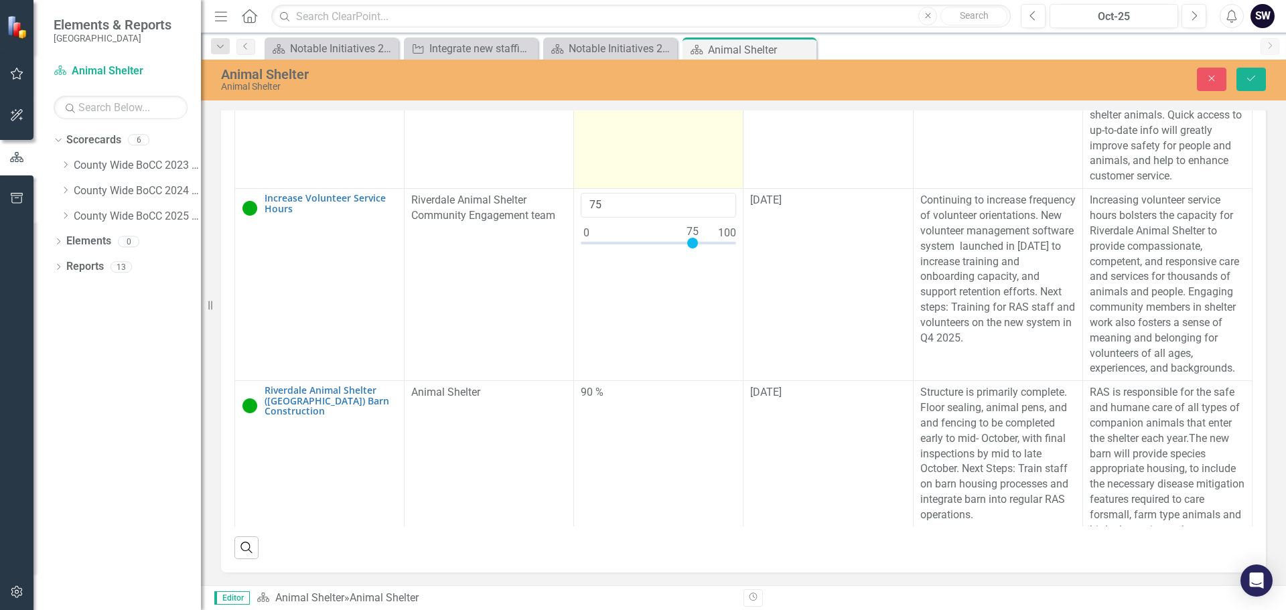
drag, startPoint x: 682, startPoint y: 399, endPoint x: 649, endPoint y: 276, distance: 126.9
click at [687, 249] on div at bounding box center [692, 243] width 11 height 11
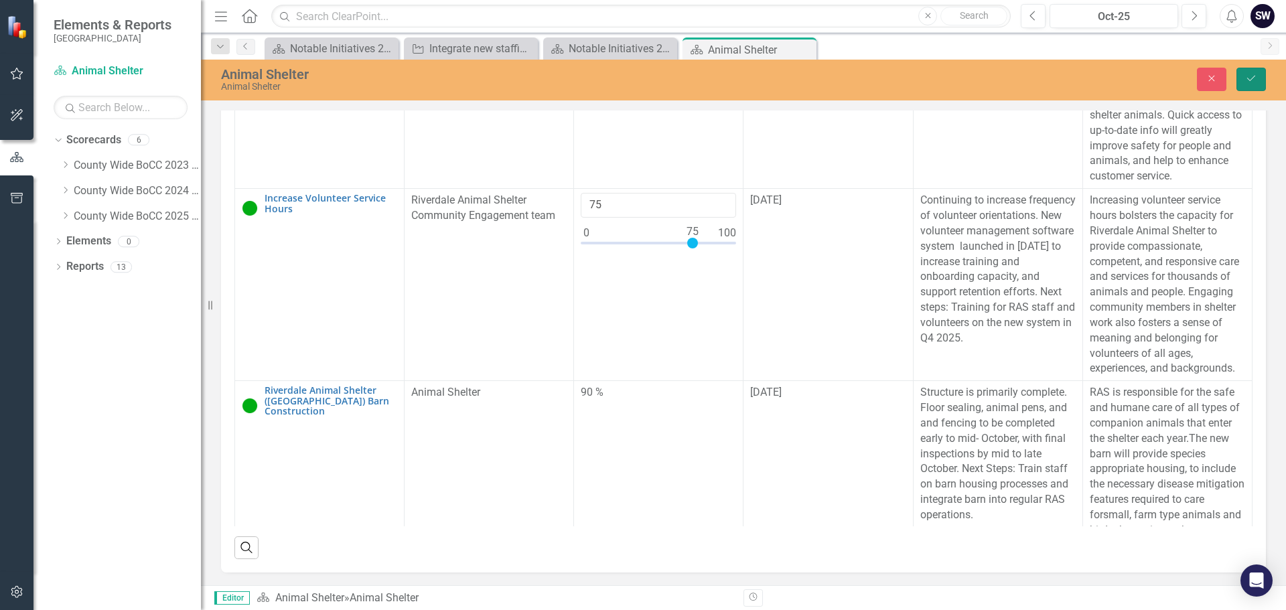
click at [1253, 76] on icon "Save" at bounding box center [1251, 78] width 12 height 9
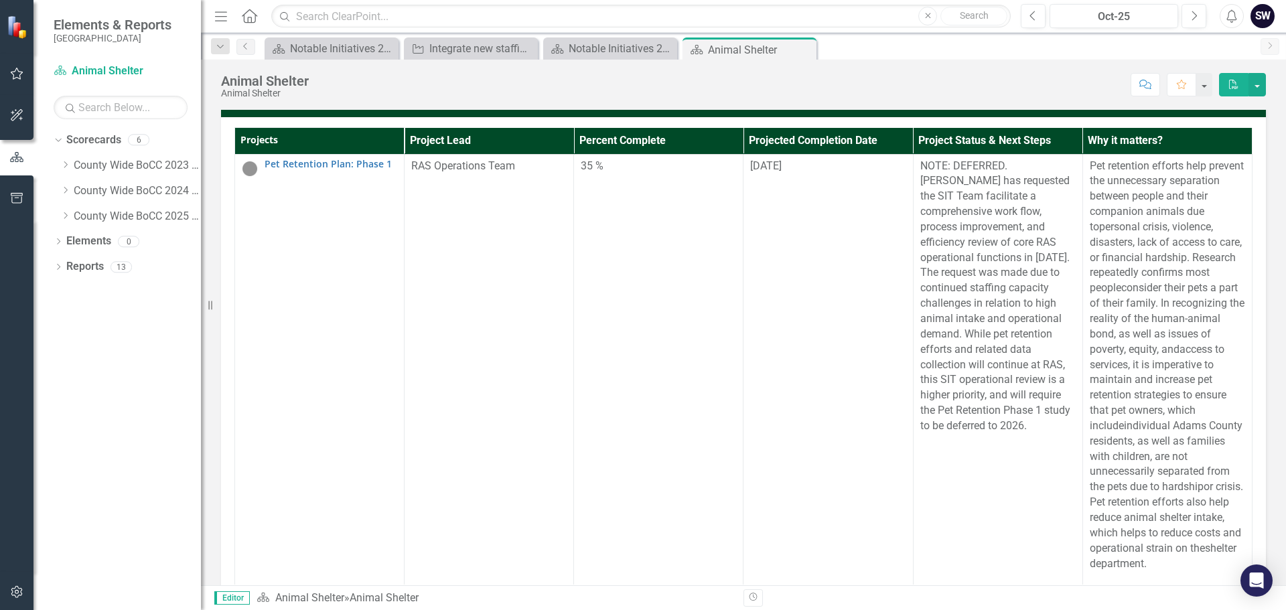
scroll to position [207, 0]
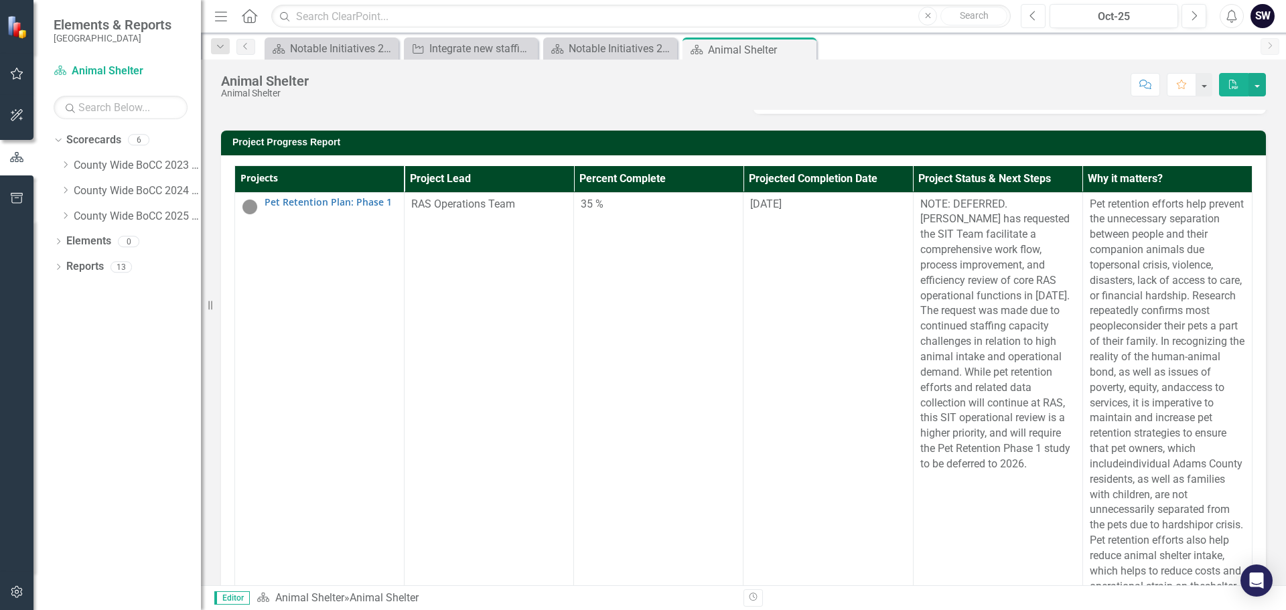
click at [1032, 15] on icon "Previous" at bounding box center [1033, 16] width 7 height 12
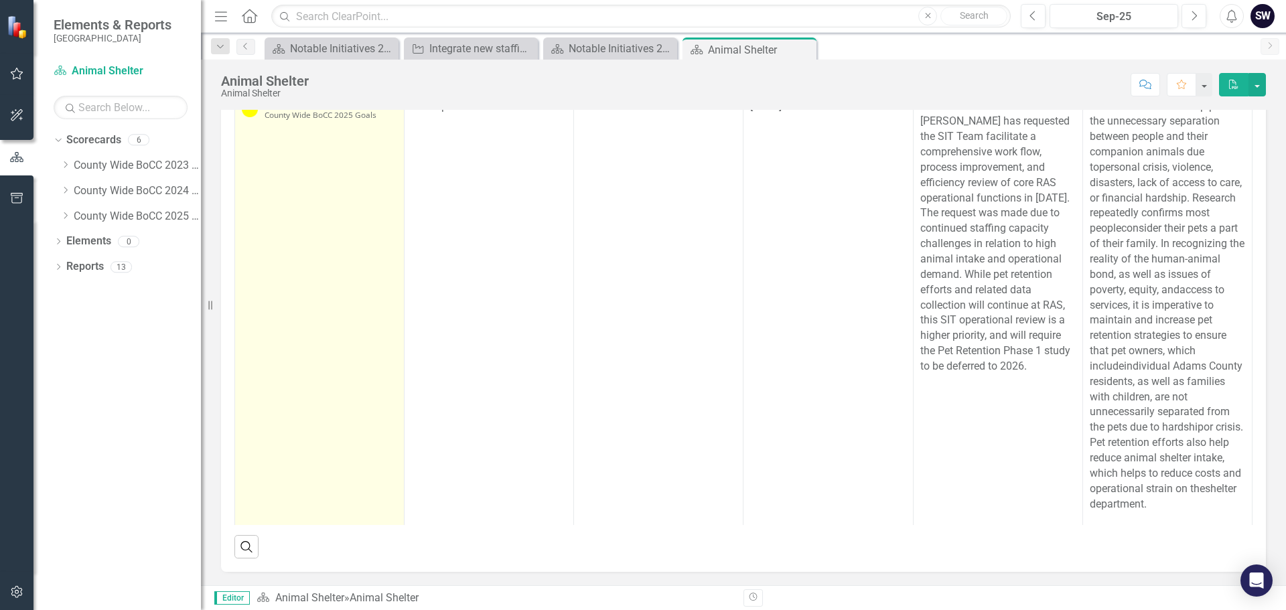
click at [247, 117] on img at bounding box center [250, 109] width 16 height 16
click at [251, 117] on img at bounding box center [250, 109] width 16 height 16
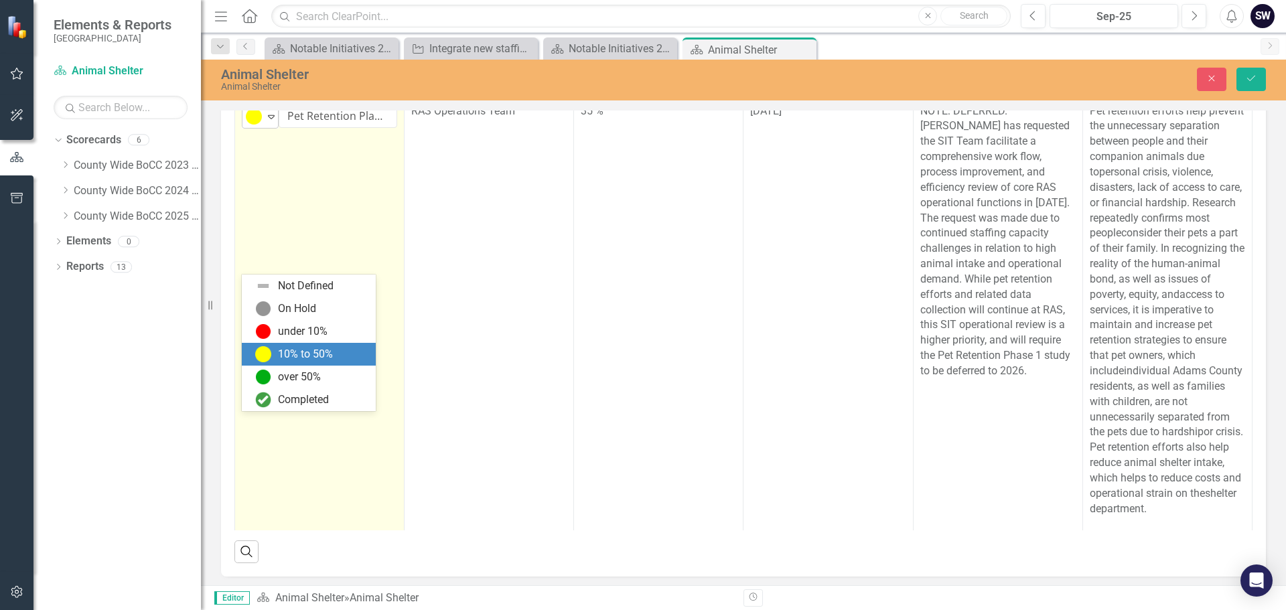
click at [273, 122] on icon "Expand" at bounding box center [271, 116] width 13 height 11
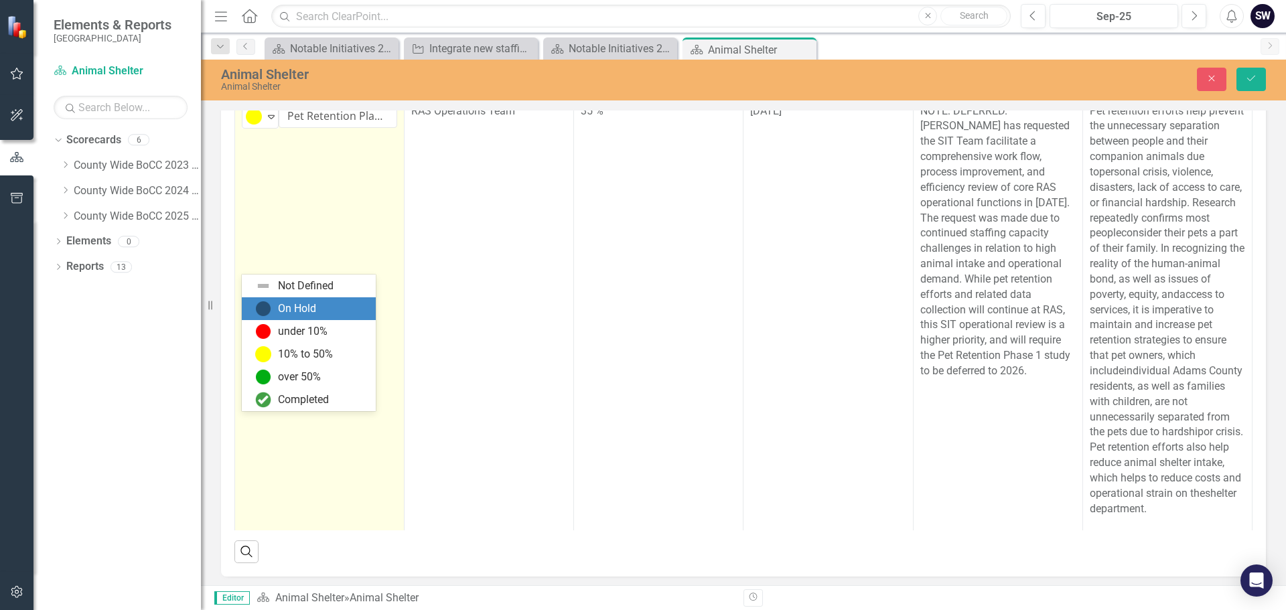
click at [264, 317] on img at bounding box center [263, 309] width 16 height 16
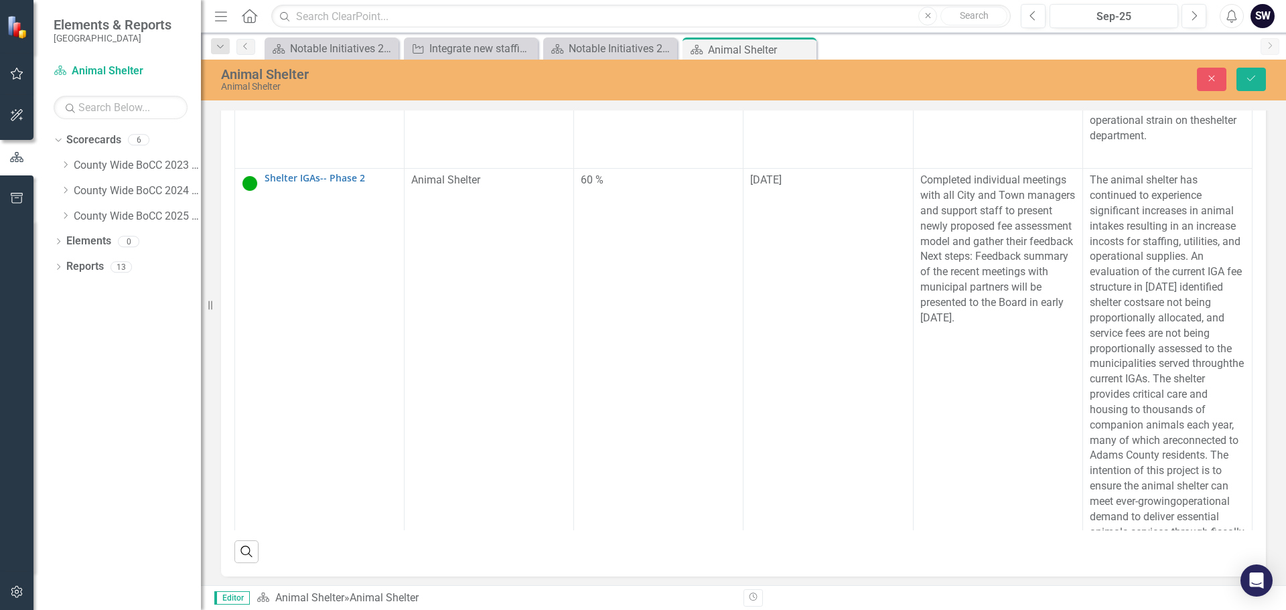
scroll to position [410, 0]
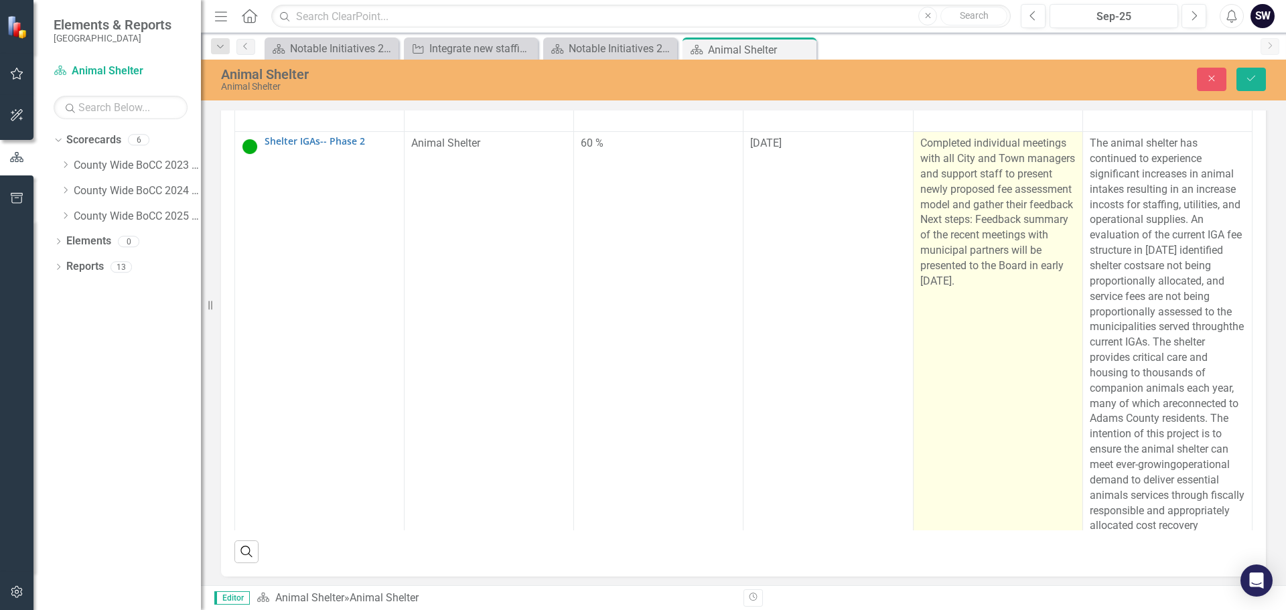
click at [975, 289] on p "Completed individual meetings with all City and Town managers and support staff…" at bounding box center [997, 212] width 155 height 153
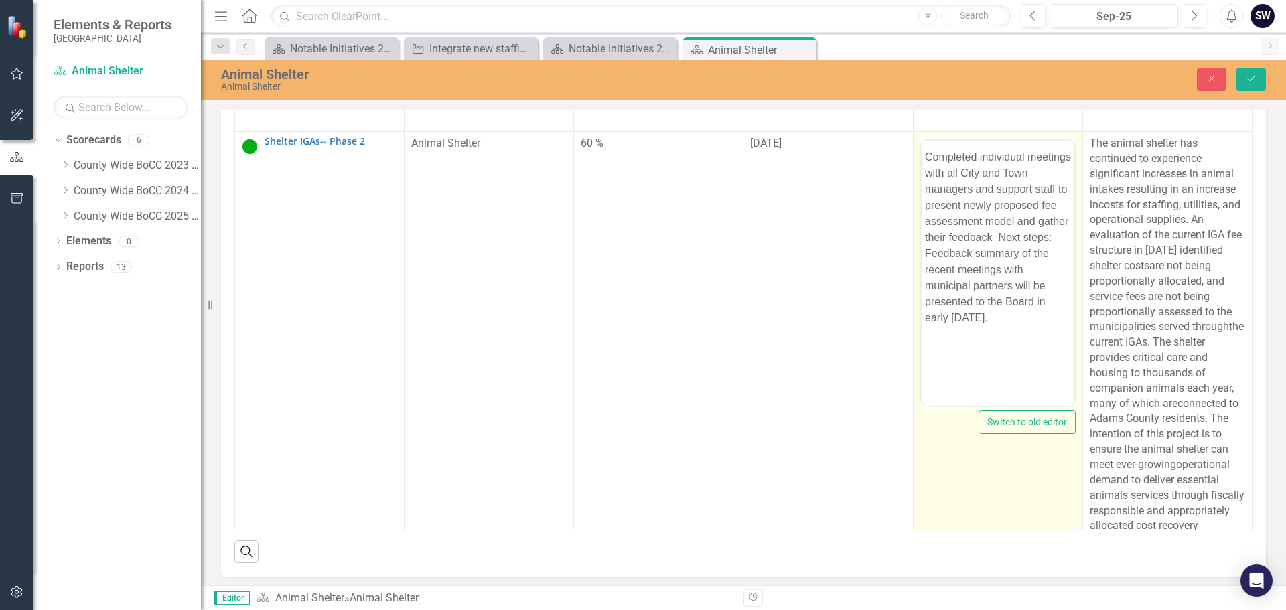
scroll to position [0, 0]
click at [952, 352] on p "Completed individual meetings with all City and Town managers and support staff…" at bounding box center [997, 264] width 146 height 177
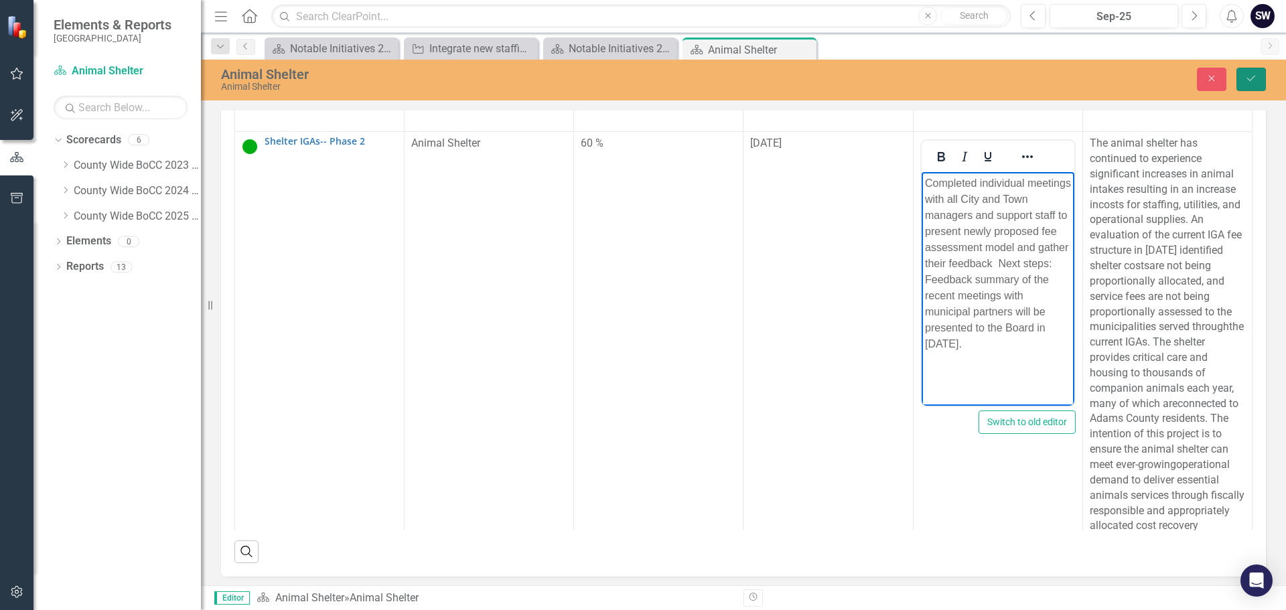
click at [1255, 79] on icon "Save" at bounding box center [1251, 78] width 12 height 9
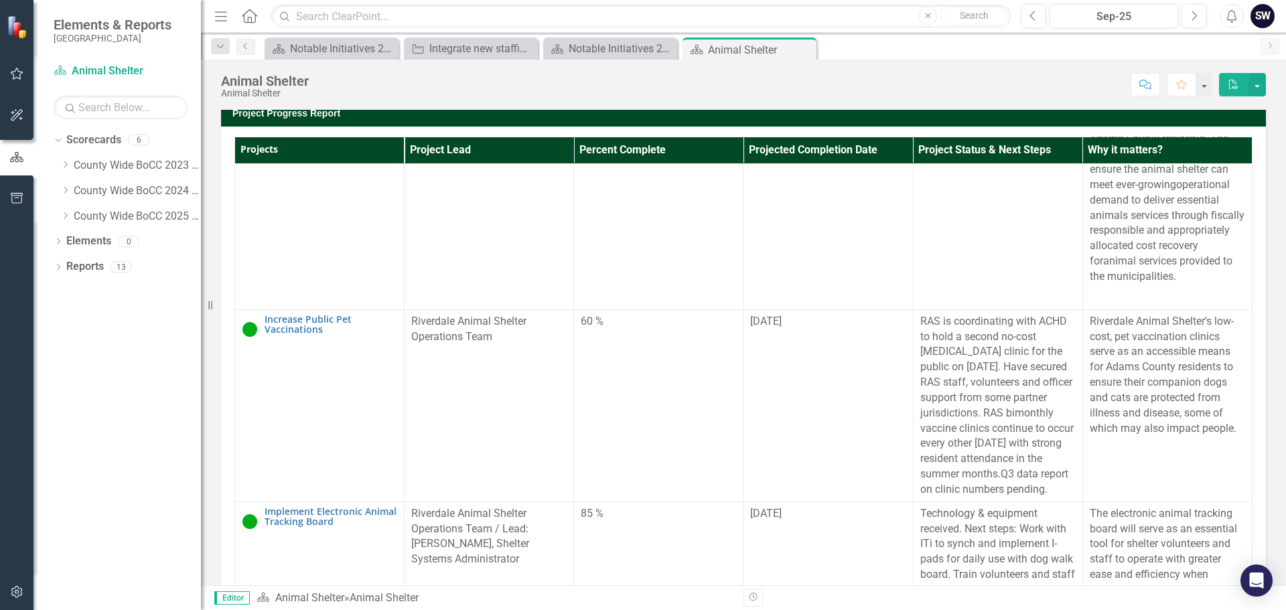
scroll to position [796, 0]
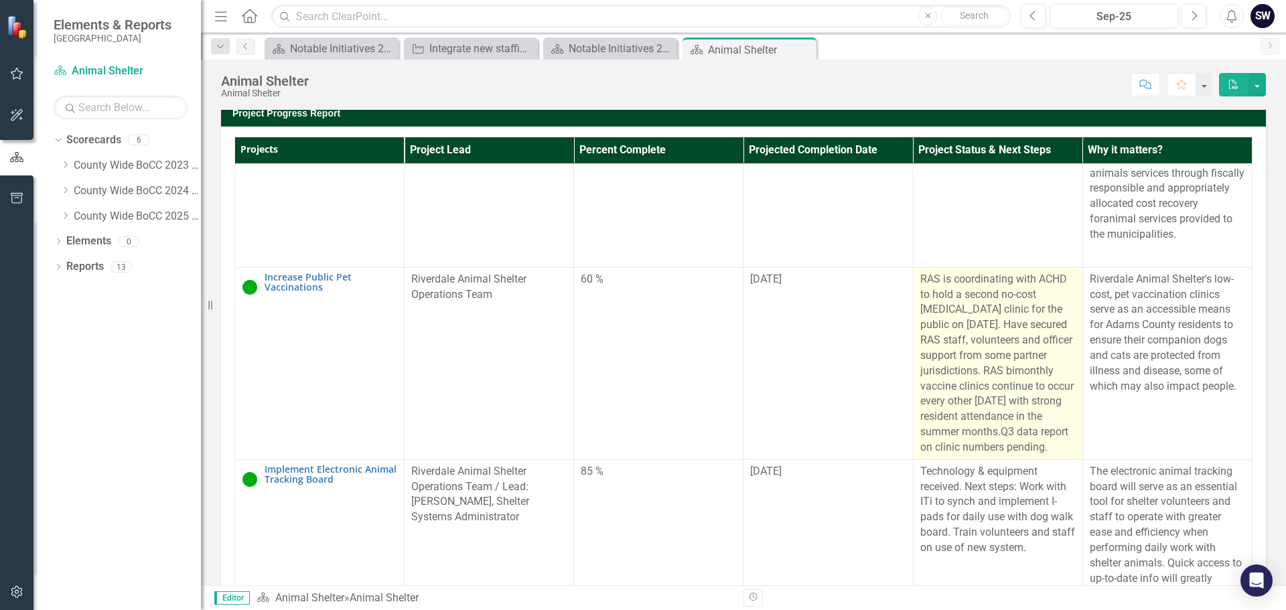
click at [982, 456] on p "RAS is coordinating with ACHD to hold a second no-cost [MEDICAL_DATA] clinic fo…" at bounding box center [997, 364] width 155 height 184
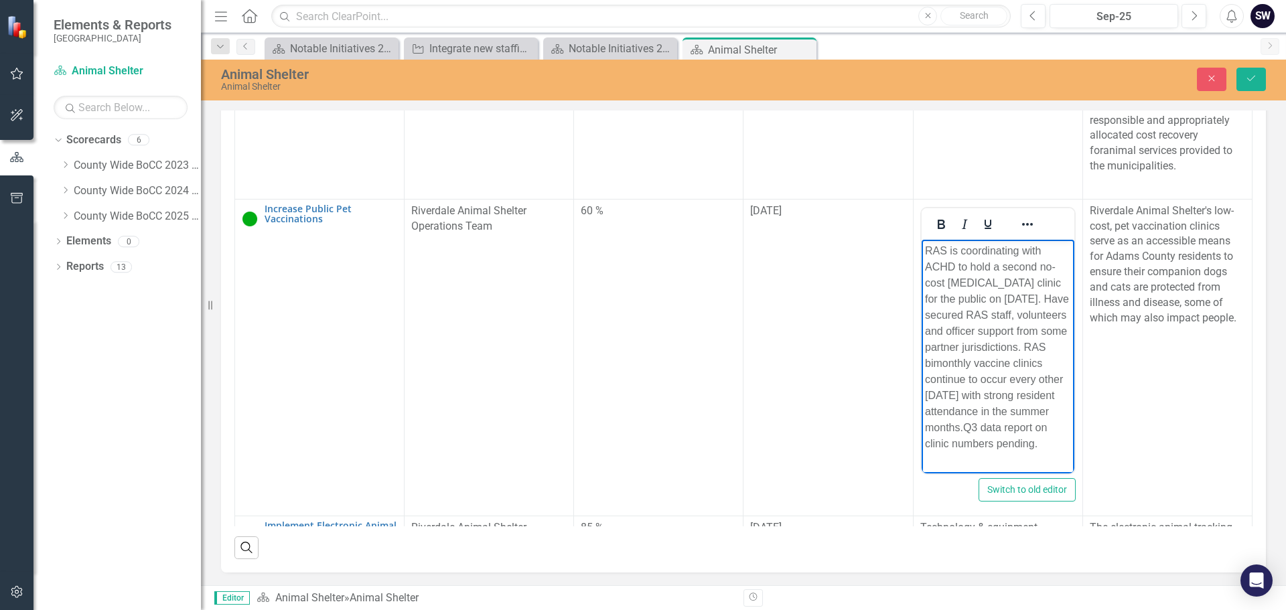
scroll to position [378, 0]
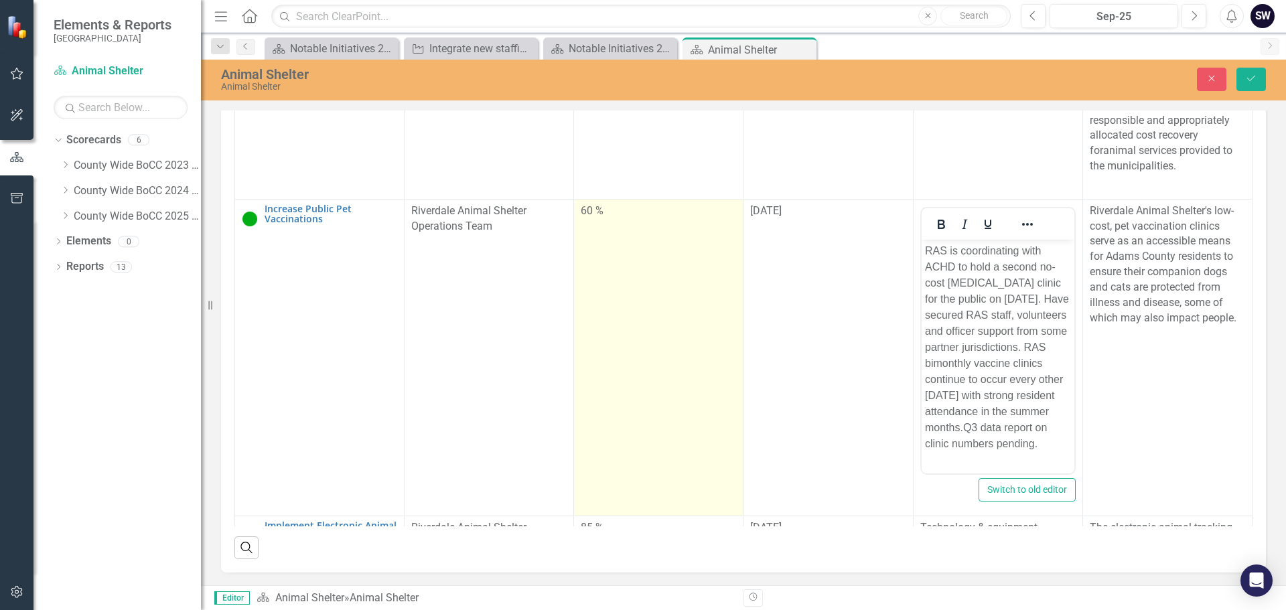
click at [581, 219] on div "60 %" at bounding box center [658, 211] width 155 height 15
type input "75"
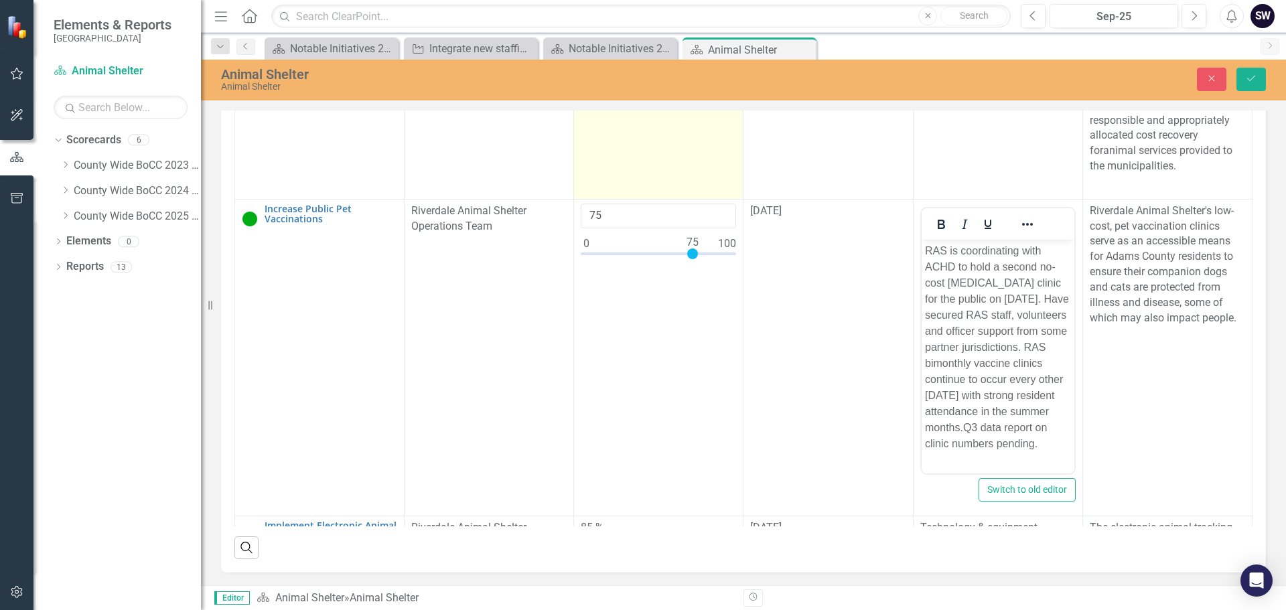
drag, startPoint x: 661, startPoint y: 348, endPoint x: 661, endPoint y: 250, distance: 98.5
click at [687, 259] on div at bounding box center [692, 254] width 11 height 11
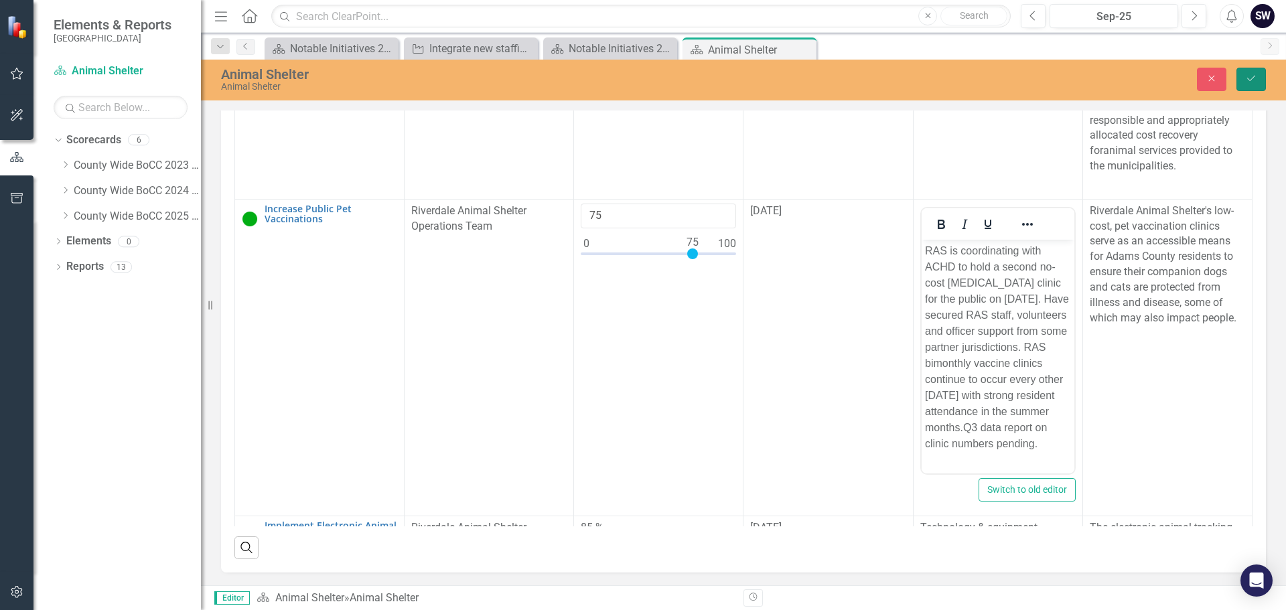
click at [1248, 80] on icon "Save" at bounding box center [1251, 78] width 12 height 9
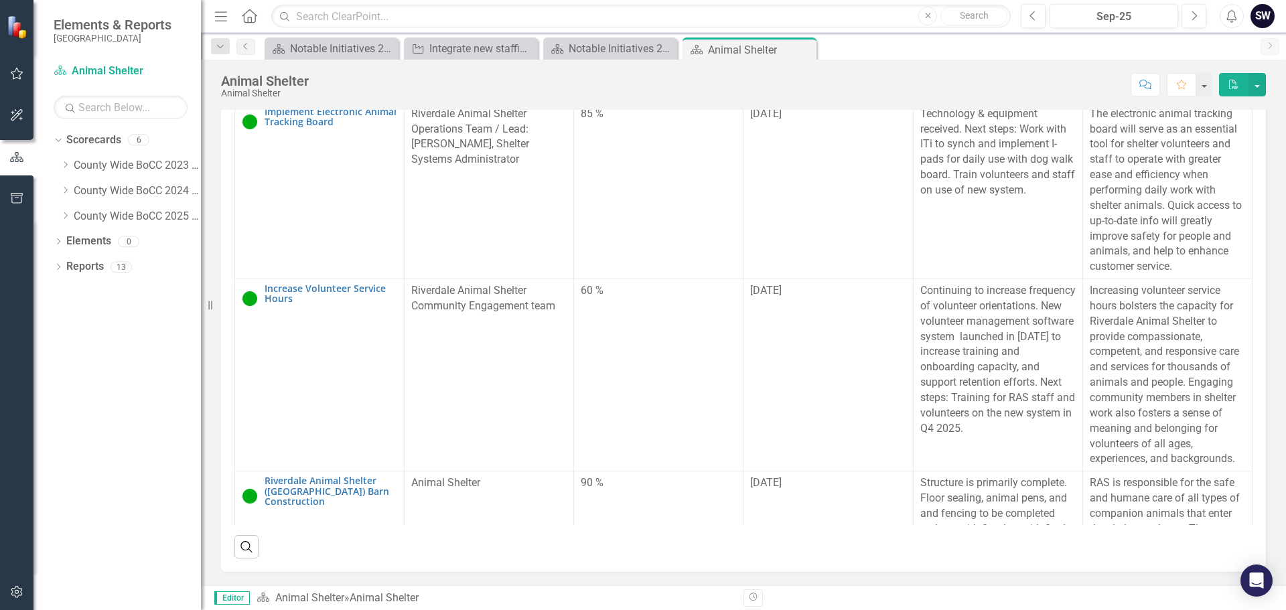
scroll to position [1149, 0]
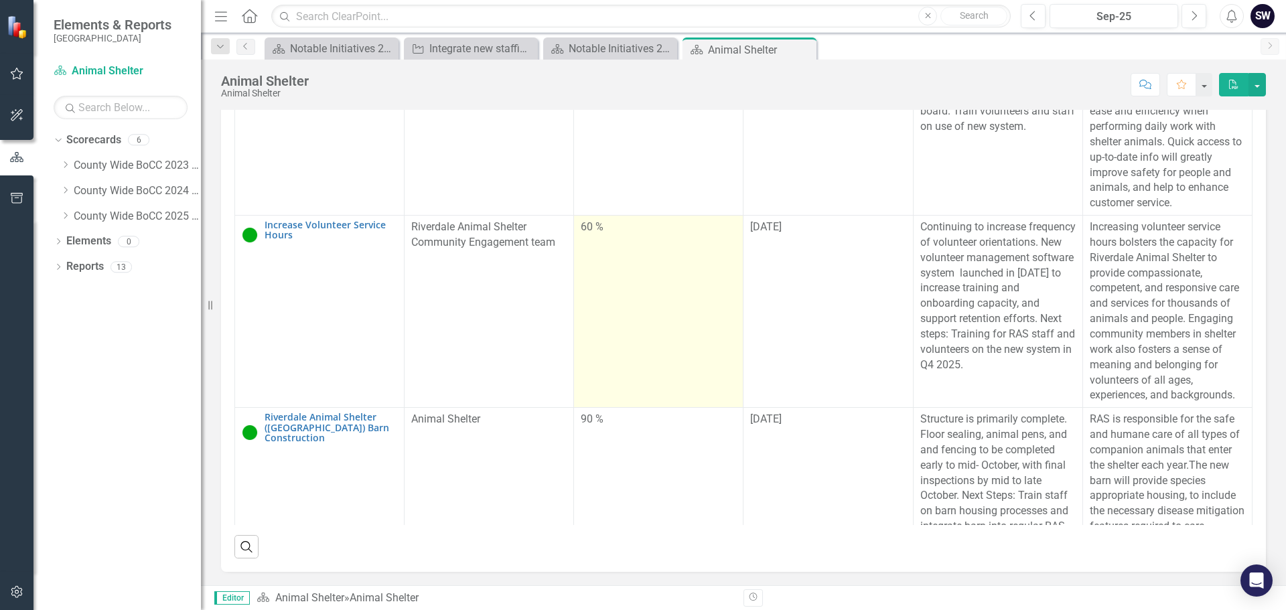
click at [583, 235] on div "60 %" at bounding box center [658, 227] width 155 height 15
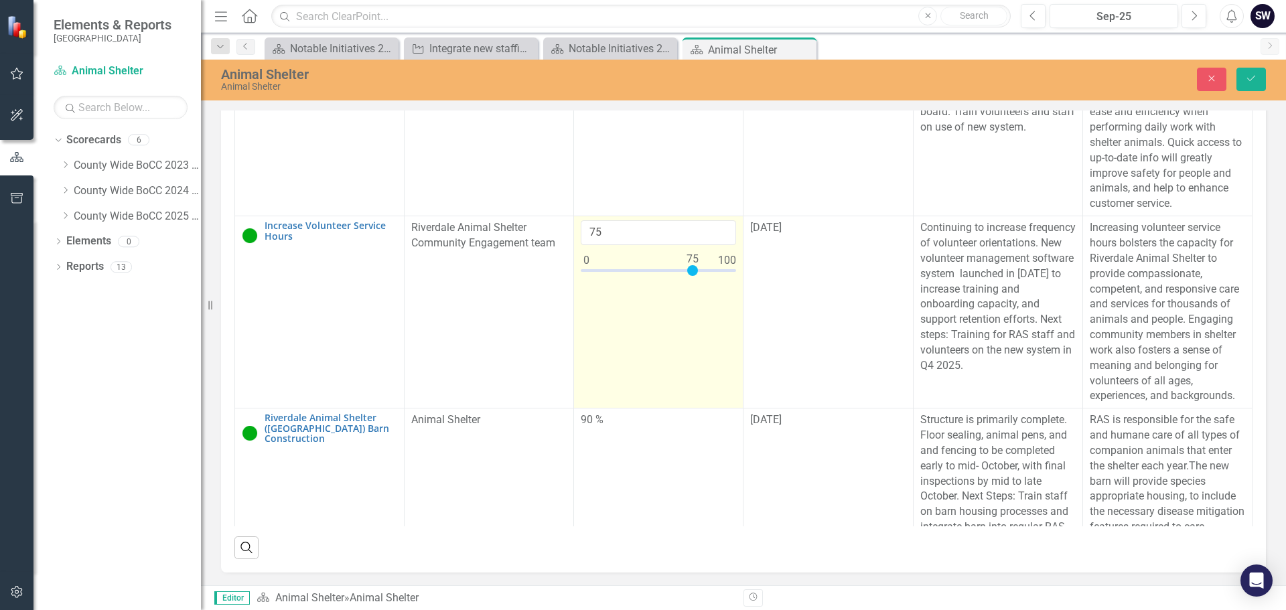
drag, startPoint x: 666, startPoint y: 300, endPoint x: 687, endPoint y: 302, distance: 21.5
click at [688, 276] on div at bounding box center [692, 270] width 11 height 11
type input "75"
click at [687, 276] on div at bounding box center [692, 270] width 11 height 11
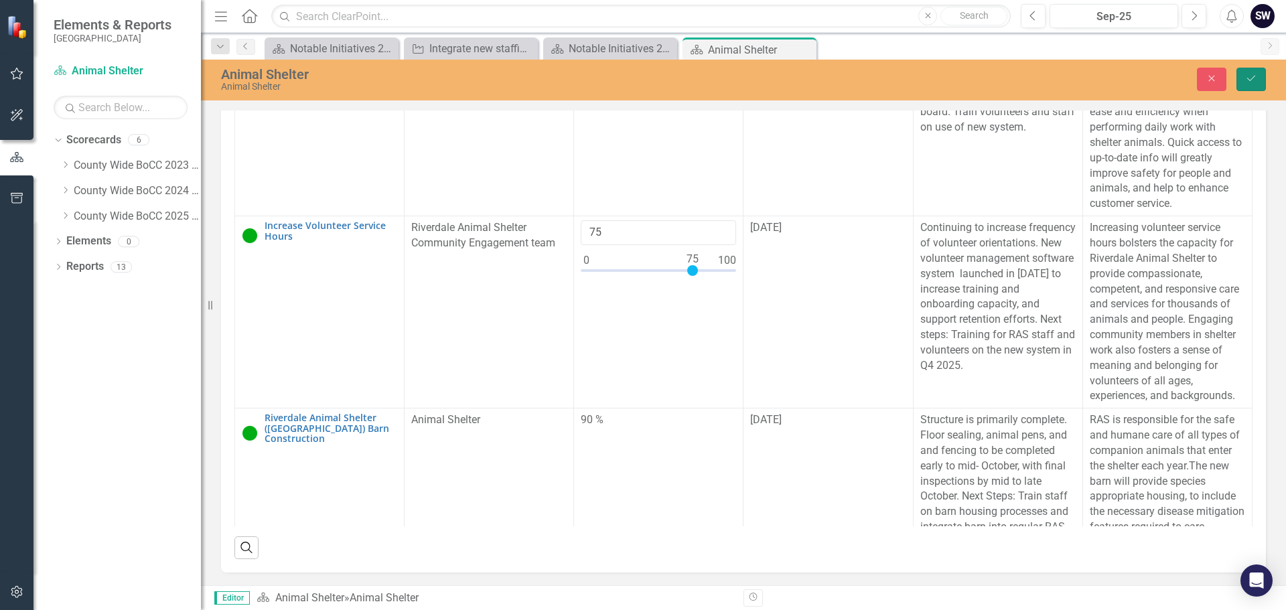
click at [1252, 76] on icon "Save" at bounding box center [1251, 78] width 12 height 9
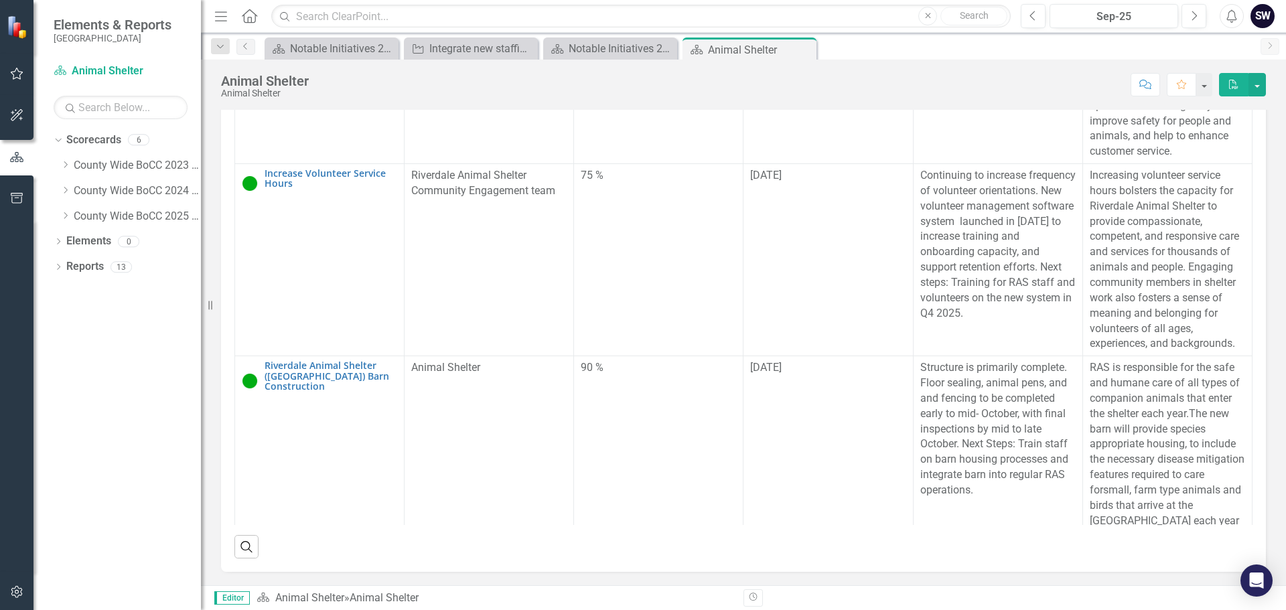
scroll to position [1213, 0]
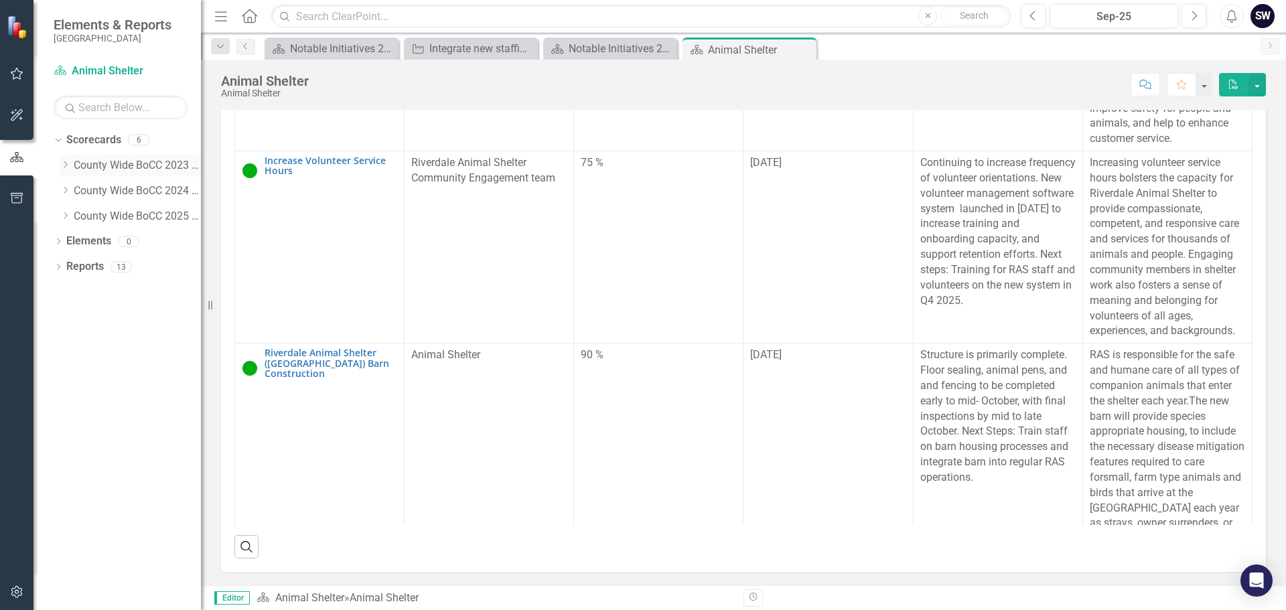
click at [66, 165] on icon "Dropdown" at bounding box center [65, 165] width 10 height 8
click at [106, 189] on link "Animal Shelter" at bounding box center [144, 191] width 114 height 15
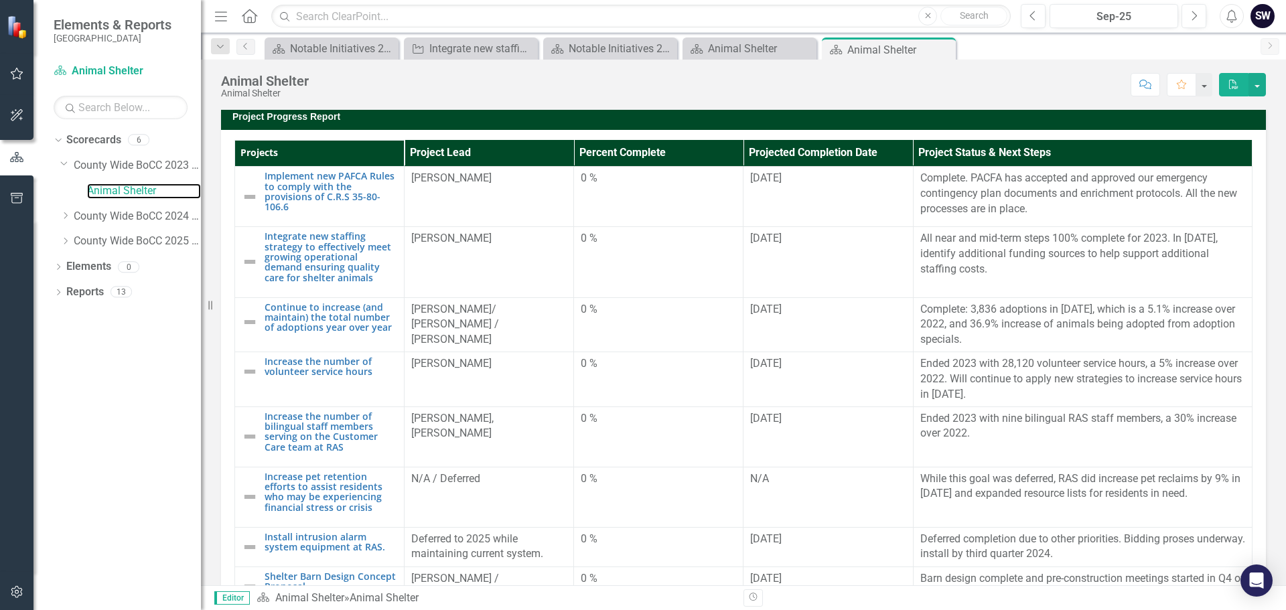
scroll to position [299, 0]
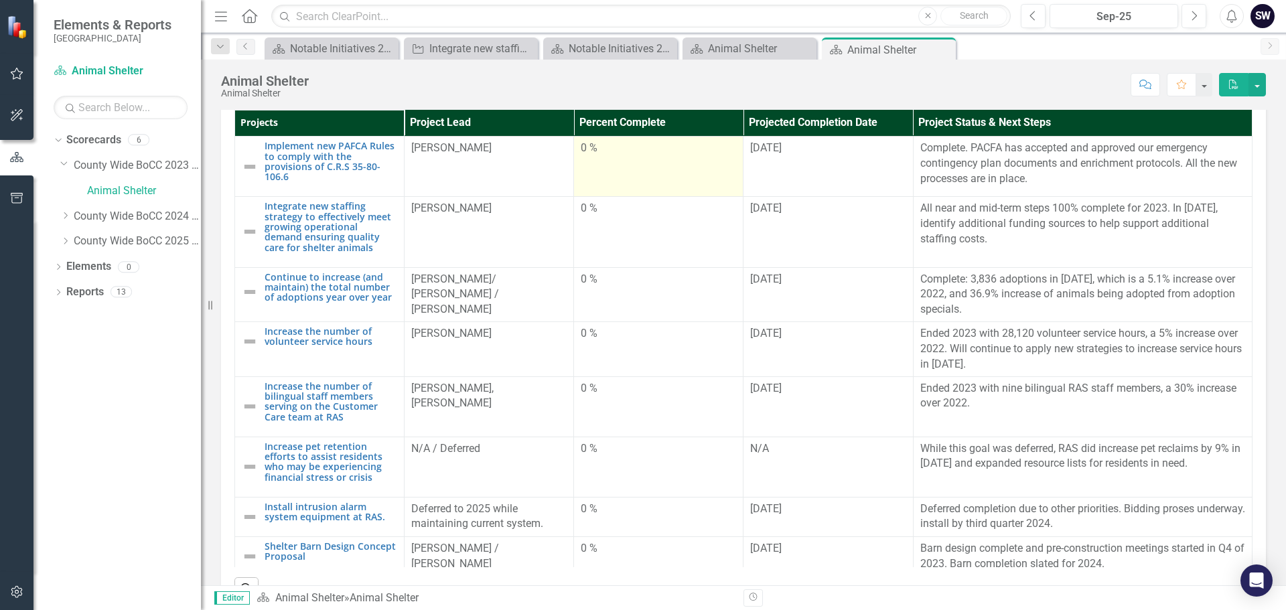
click at [595, 156] on div "0 %" at bounding box center [658, 148] width 155 height 15
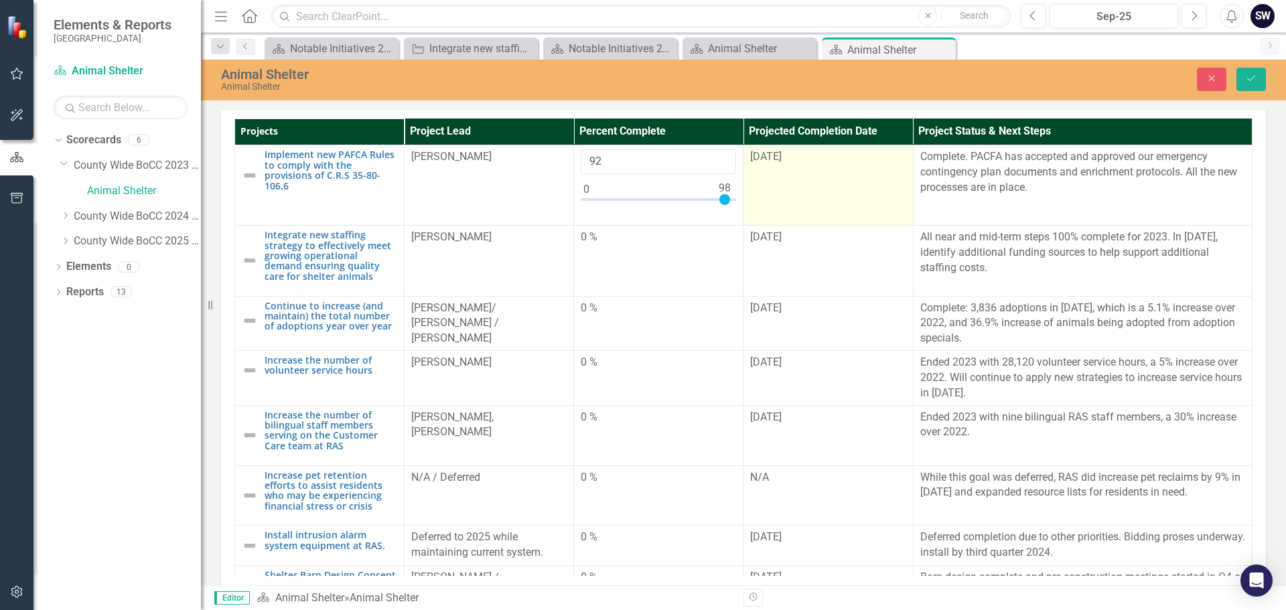
type input "100"
drag, startPoint x: 583, startPoint y: 311, endPoint x: 740, endPoint y: 314, distance: 156.8
click at [740, 226] on tr "Implement new PAFCA Rules to comply with the provisions of C.R.S 35-80-106.6 Co…" at bounding box center [744, 185] width 1018 height 80
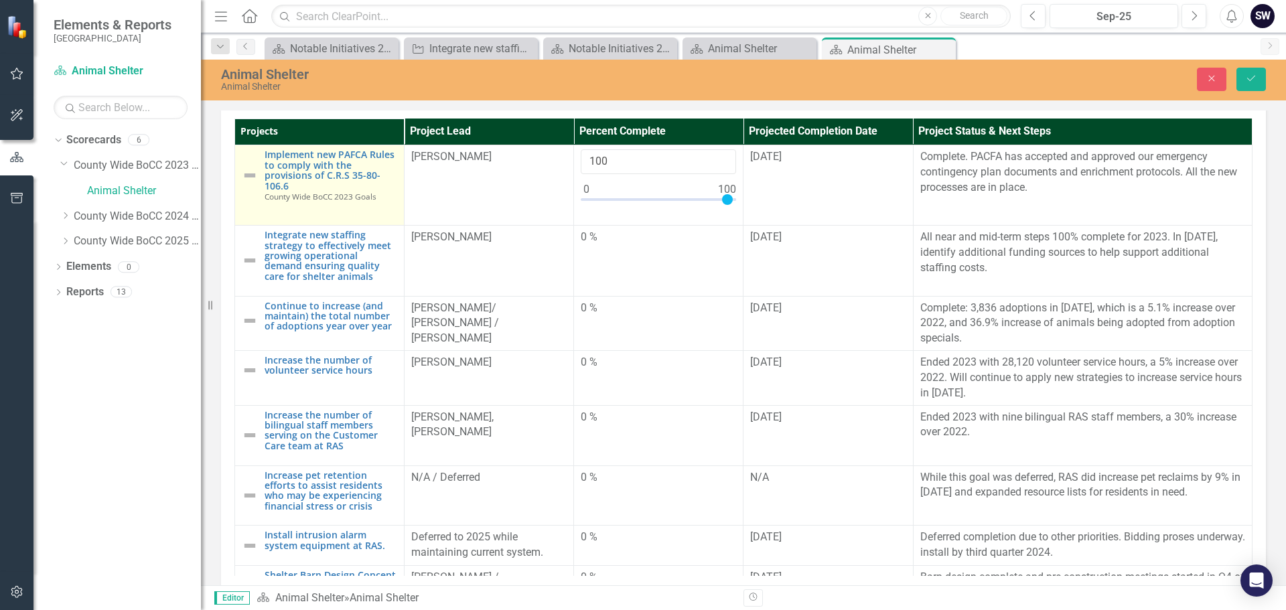
click at [248, 184] on img at bounding box center [250, 175] width 16 height 16
click at [246, 184] on img at bounding box center [250, 175] width 16 height 16
click at [247, 184] on img at bounding box center [250, 175] width 16 height 16
click at [271, 168] on icon "Expand" at bounding box center [271, 162] width 13 height 11
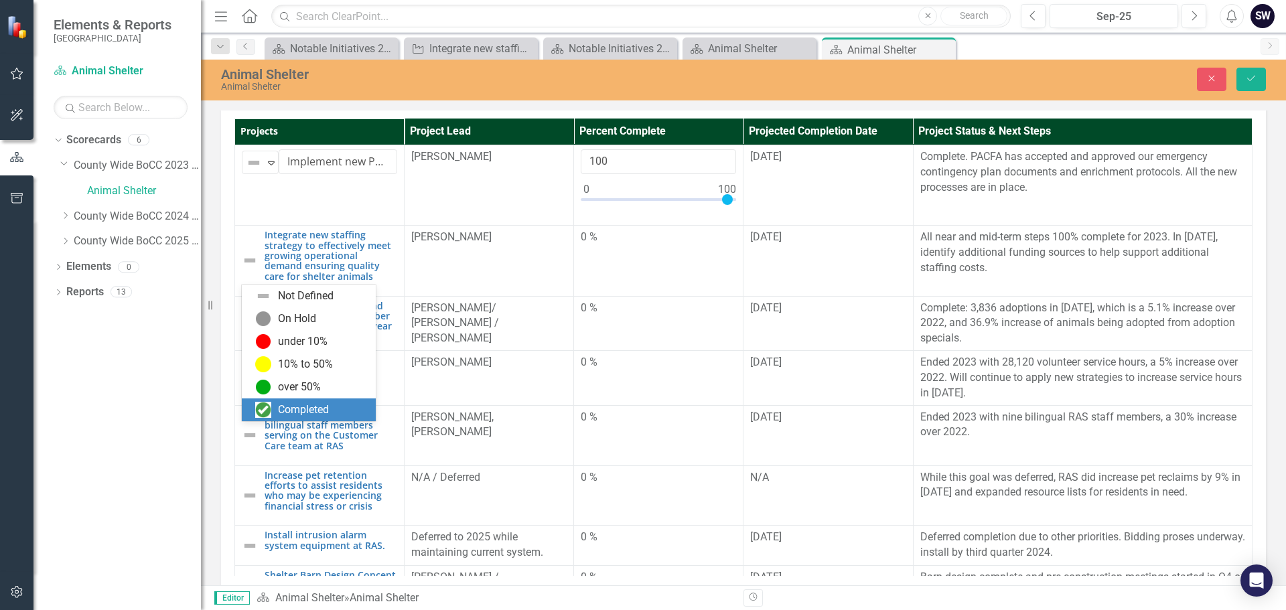
click at [291, 409] on div "Completed" at bounding box center [303, 410] width 51 height 15
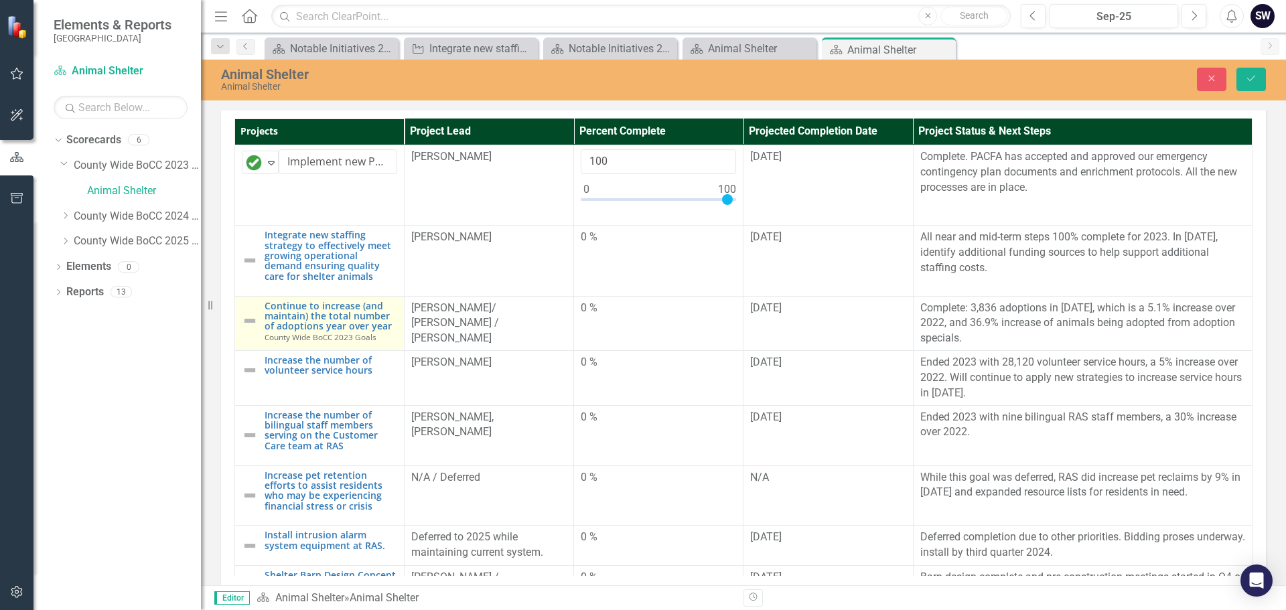
click at [251, 329] on img at bounding box center [250, 321] width 16 height 16
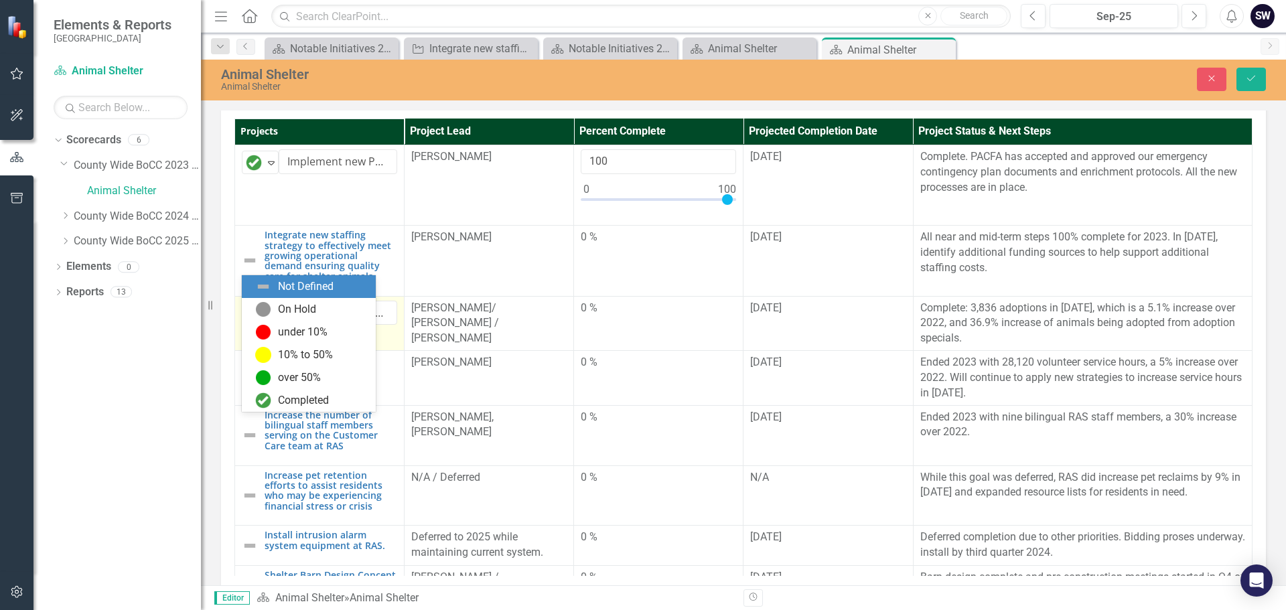
click at [269, 319] on icon "Expand" at bounding box center [271, 313] width 13 height 11
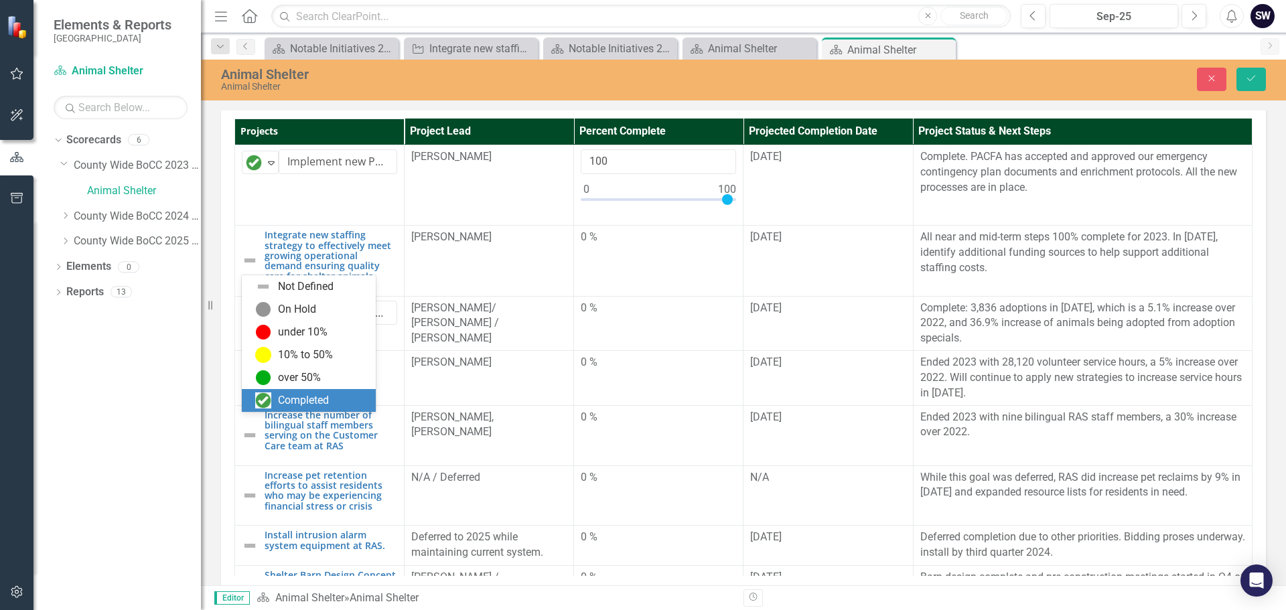
click at [265, 400] on img at bounding box center [263, 401] width 16 height 16
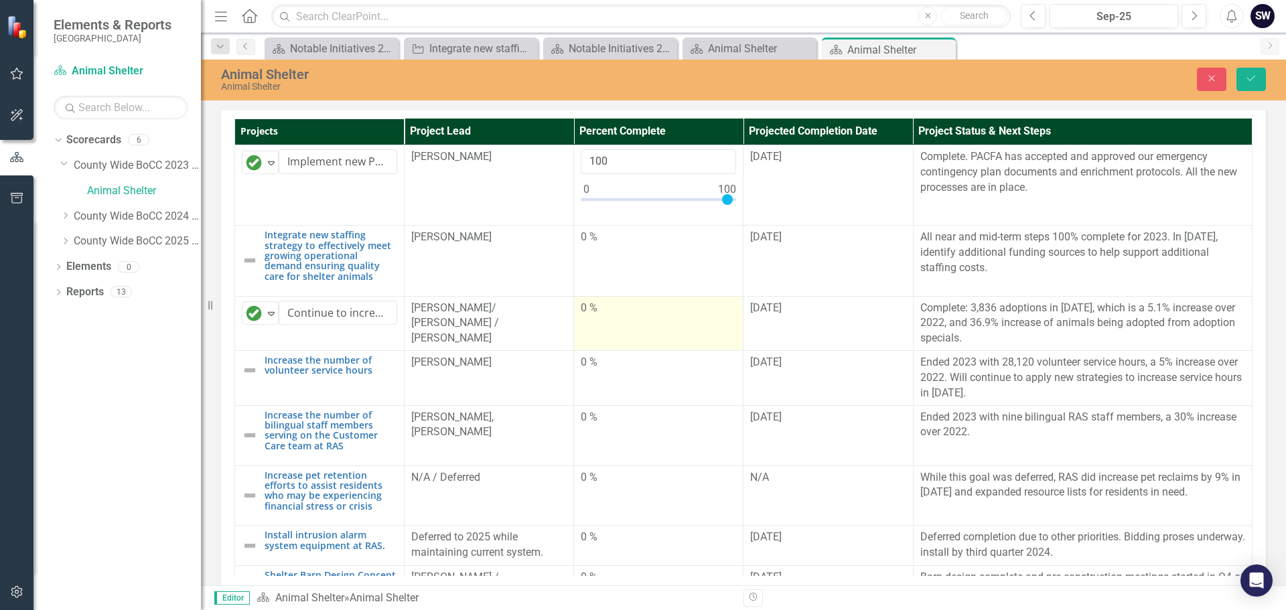
click at [583, 316] on div "0 %" at bounding box center [658, 308] width 155 height 15
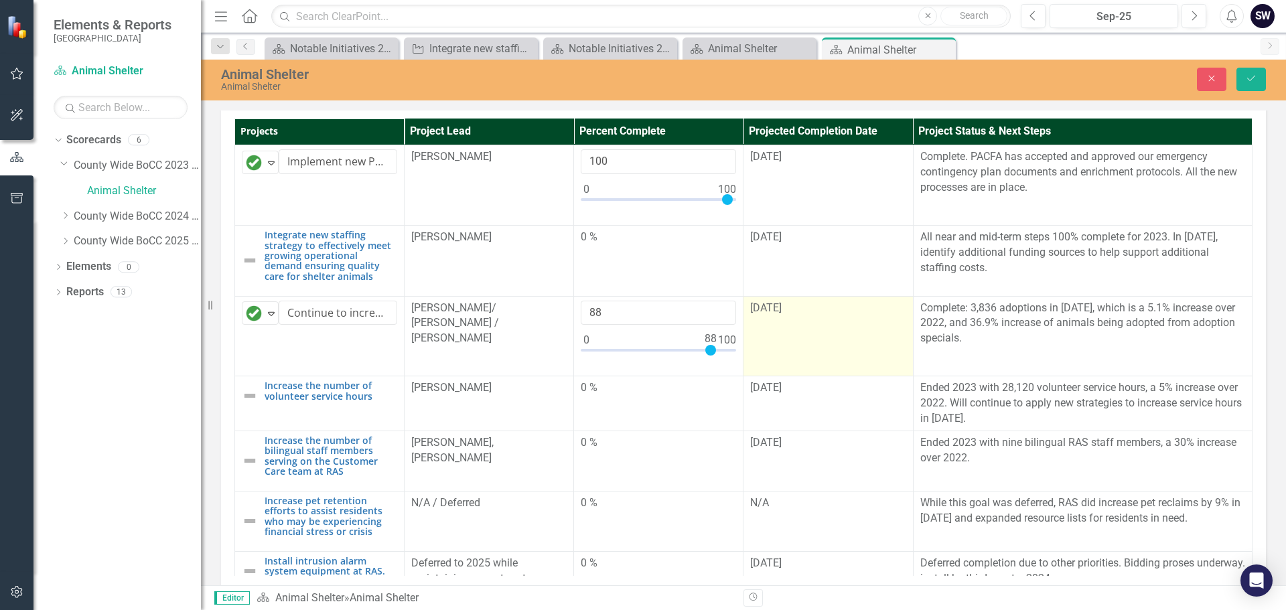
type input "100"
drag, startPoint x: 581, startPoint y: 460, endPoint x: 738, endPoint y: 466, distance: 156.8
click at [738, 376] on tr "Completed Expand Continue to increase (and maintain) the total number of adopti…" at bounding box center [744, 336] width 1018 height 80
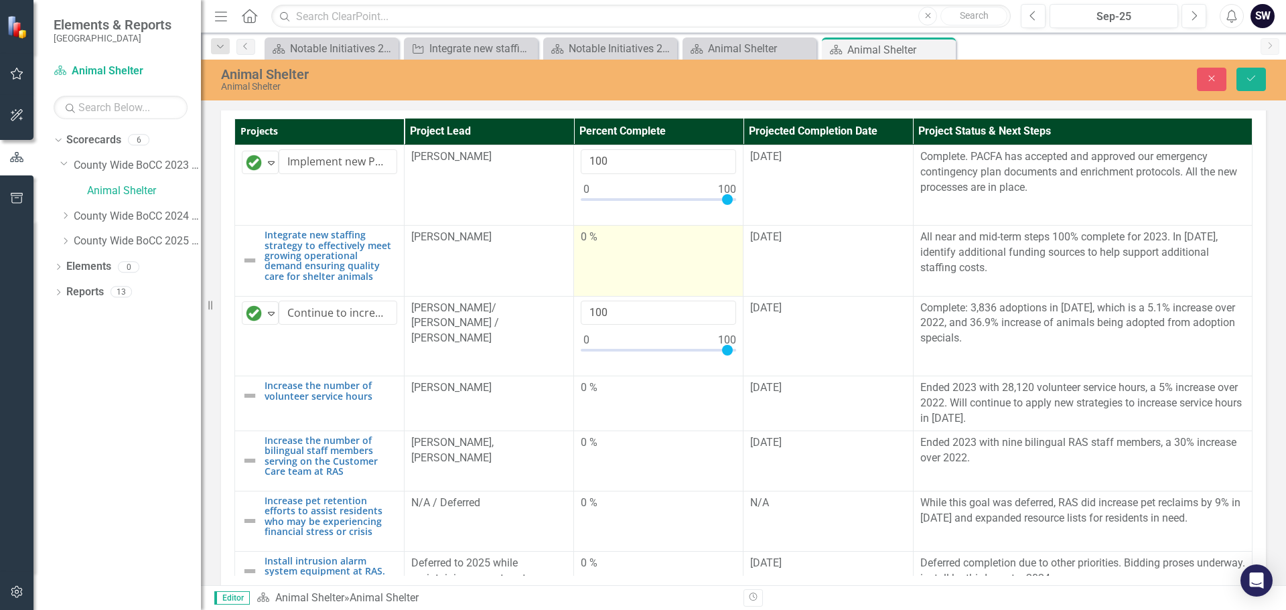
click at [583, 245] on div "0 %" at bounding box center [658, 237] width 155 height 15
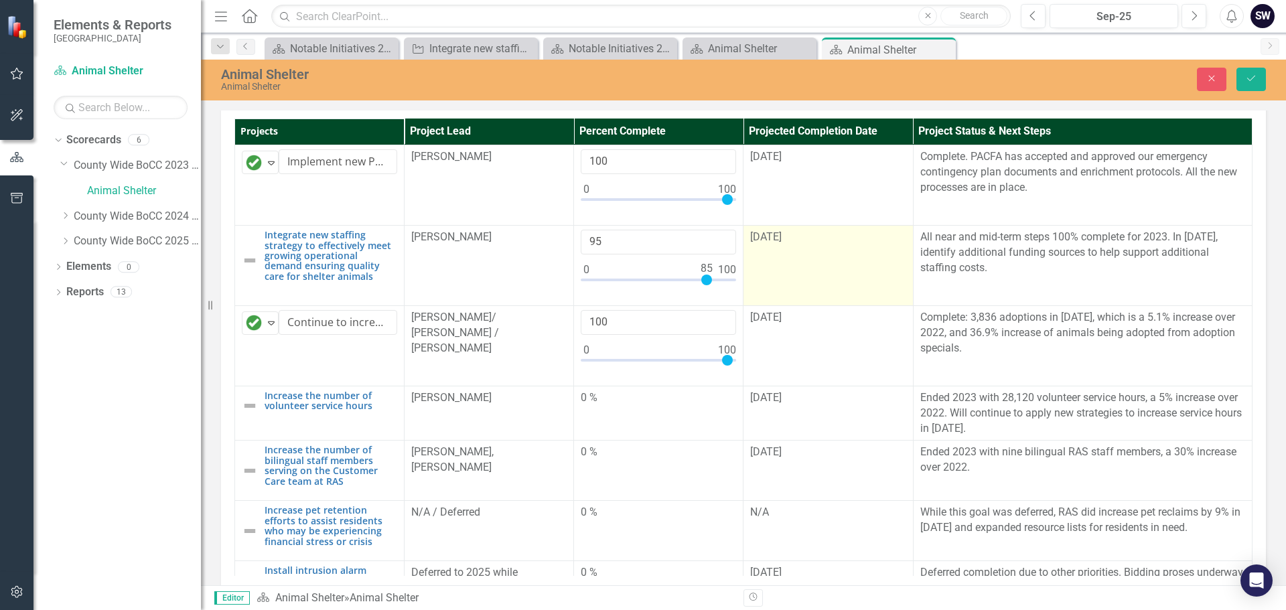
type input "100"
drag, startPoint x: 582, startPoint y: 388, endPoint x: 733, endPoint y: 388, distance: 150.7
click at [733, 306] on tr "Integrate new staffing strategy to effectively meet growing operational demand …" at bounding box center [744, 266] width 1018 height 80
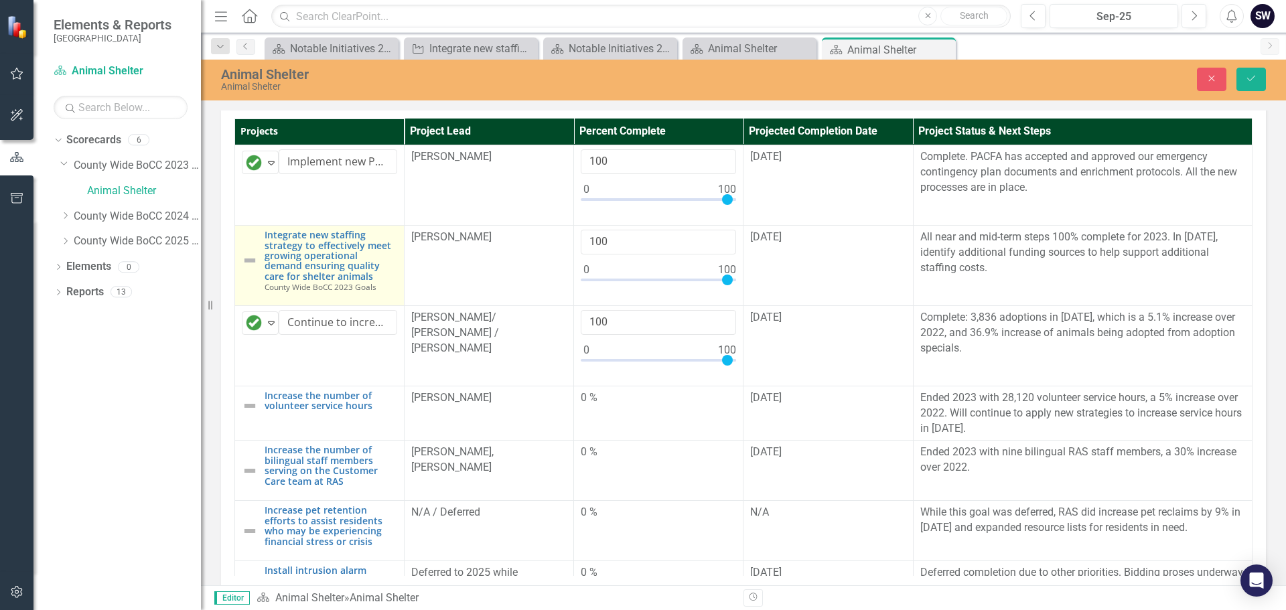
click at [249, 269] on img at bounding box center [250, 261] width 16 height 16
click at [249, 306] on td "Integrate new staffing strategy to effectively meet growing operational demand …" at bounding box center [319, 266] width 169 height 80
click at [268, 246] on icon at bounding box center [271, 244] width 7 height 4
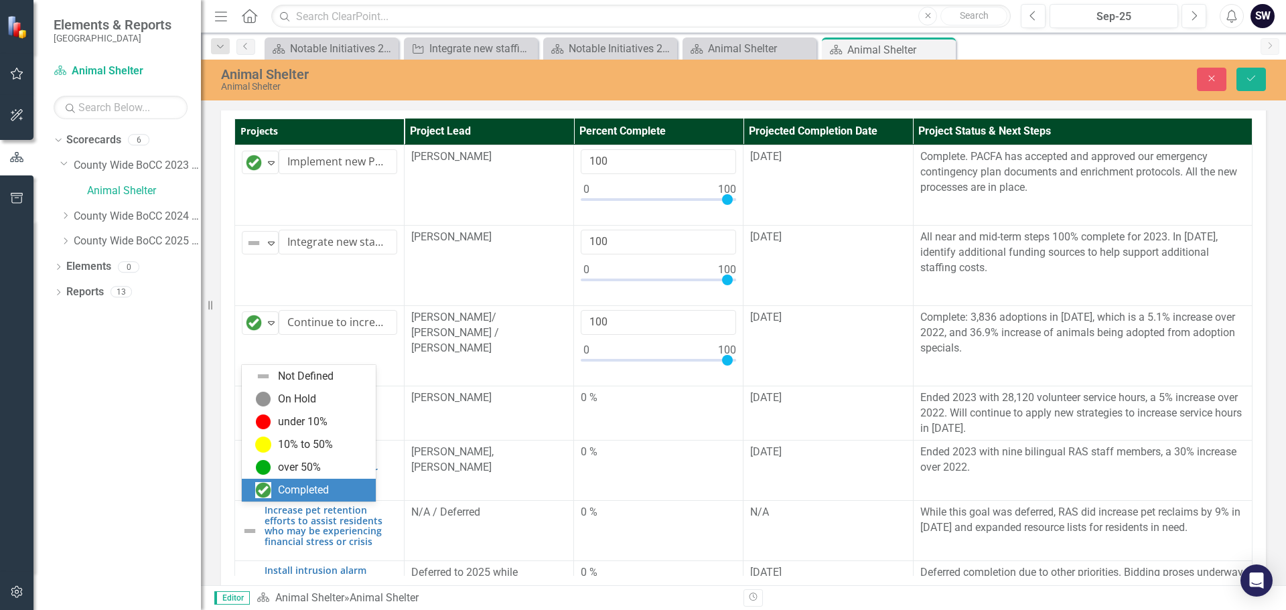
click at [293, 485] on div "Completed" at bounding box center [303, 490] width 51 height 15
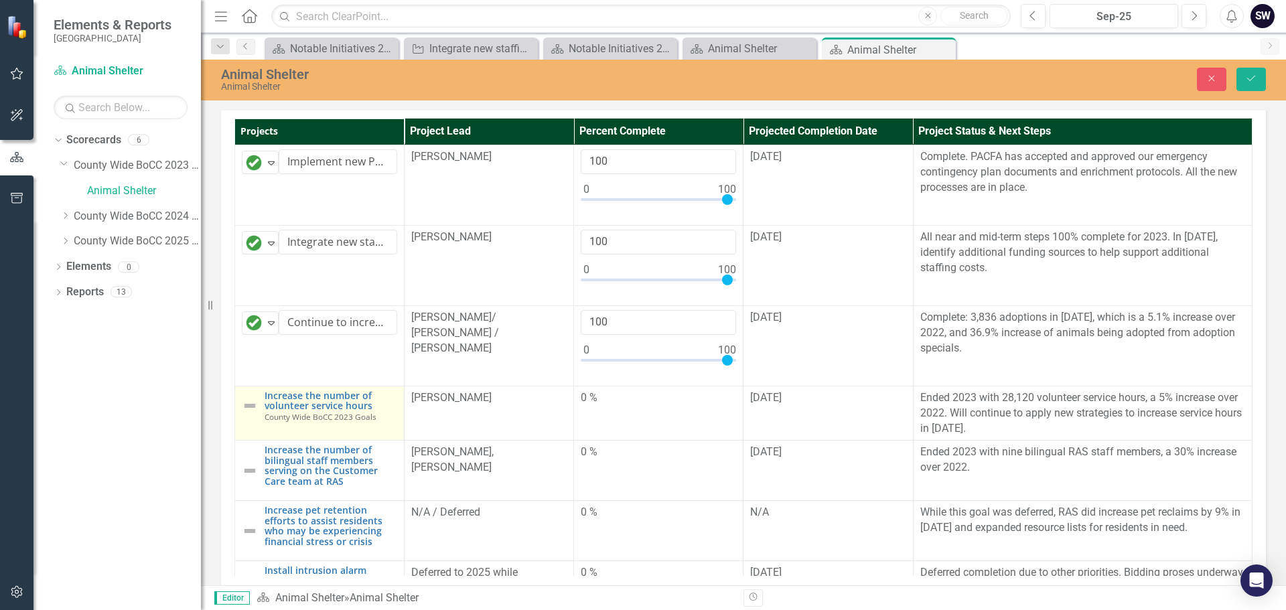
click at [249, 414] on img at bounding box center [250, 406] width 16 height 16
click at [269, 409] on icon "Expand" at bounding box center [271, 403] width 13 height 11
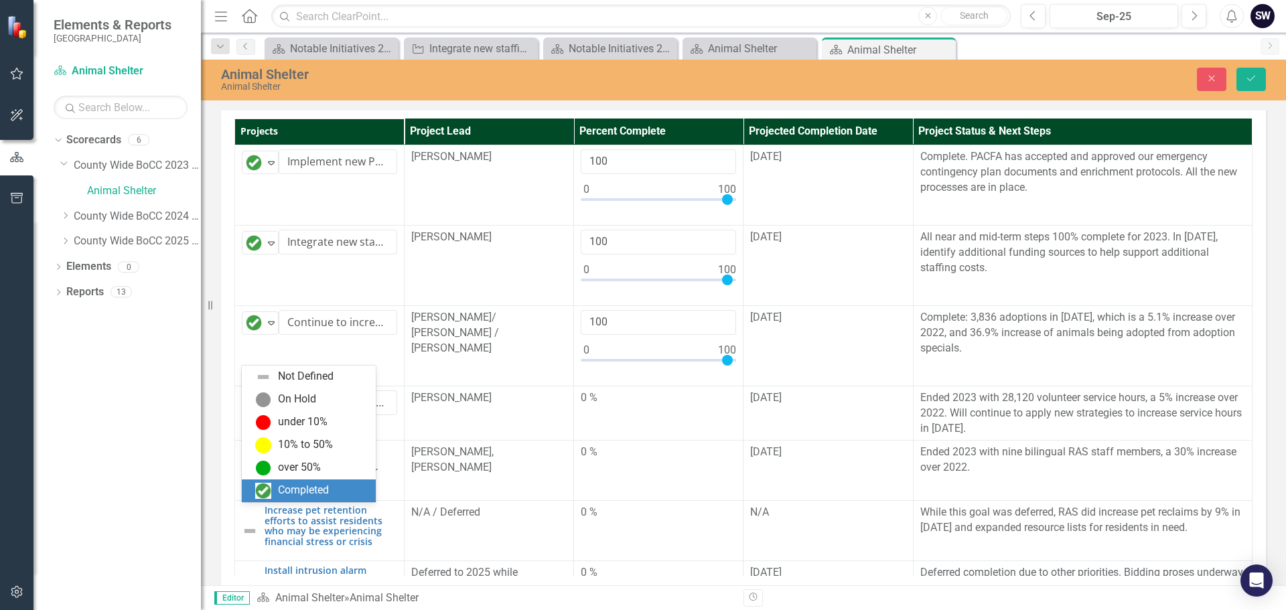
click at [267, 489] on img at bounding box center [263, 491] width 16 height 16
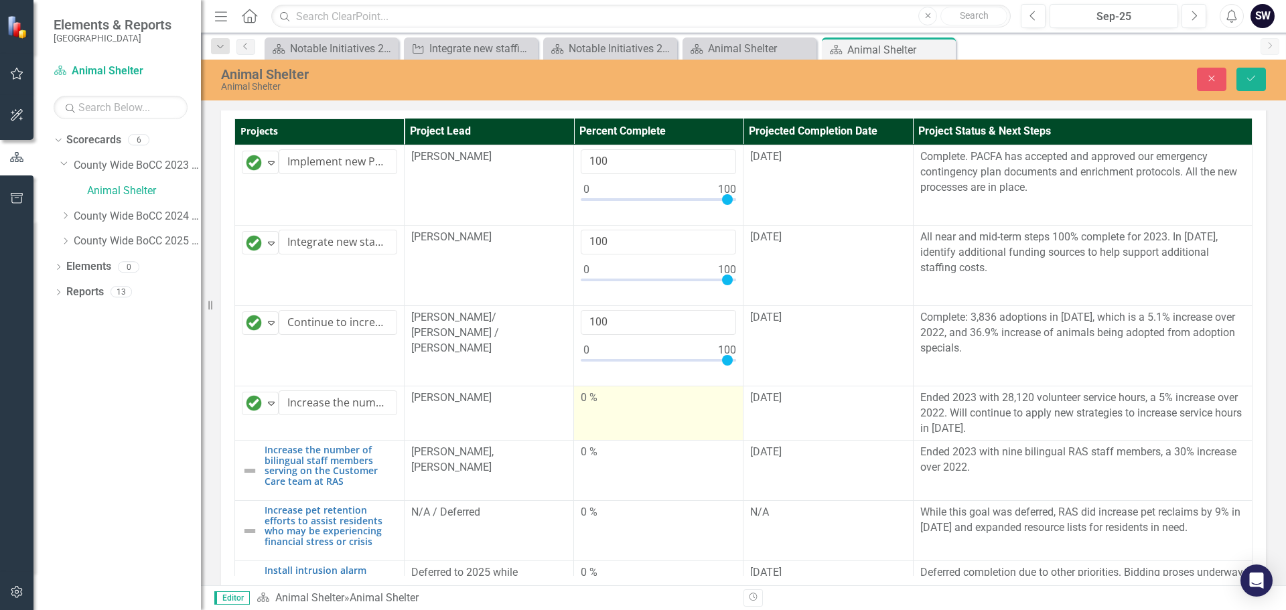
click at [584, 406] on div "0 %" at bounding box center [658, 398] width 155 height 15
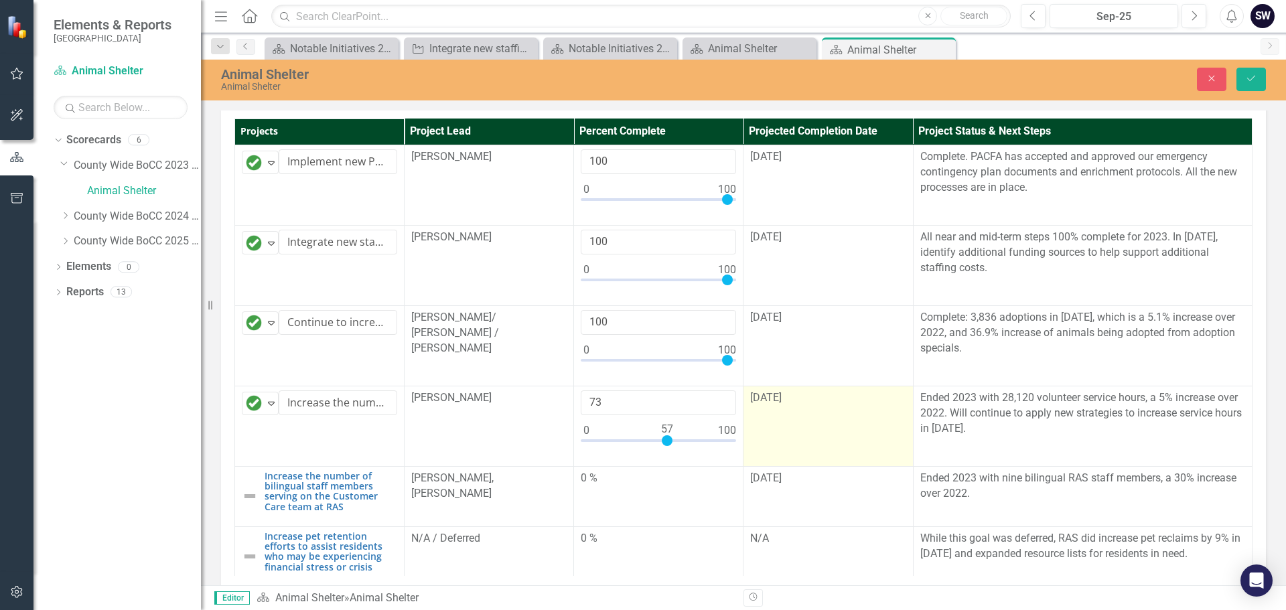
type input "100"
drag, startPoint x: 575, startPoint y: 553, endPoint x: 738, endPoint y: 541, distance: 163.2
click at [738, 466] on tr "Completed Expand Increase the number of volunteer service hours Edit Edit Proje…" at bounding box center [744, 426] width 1018 height 80
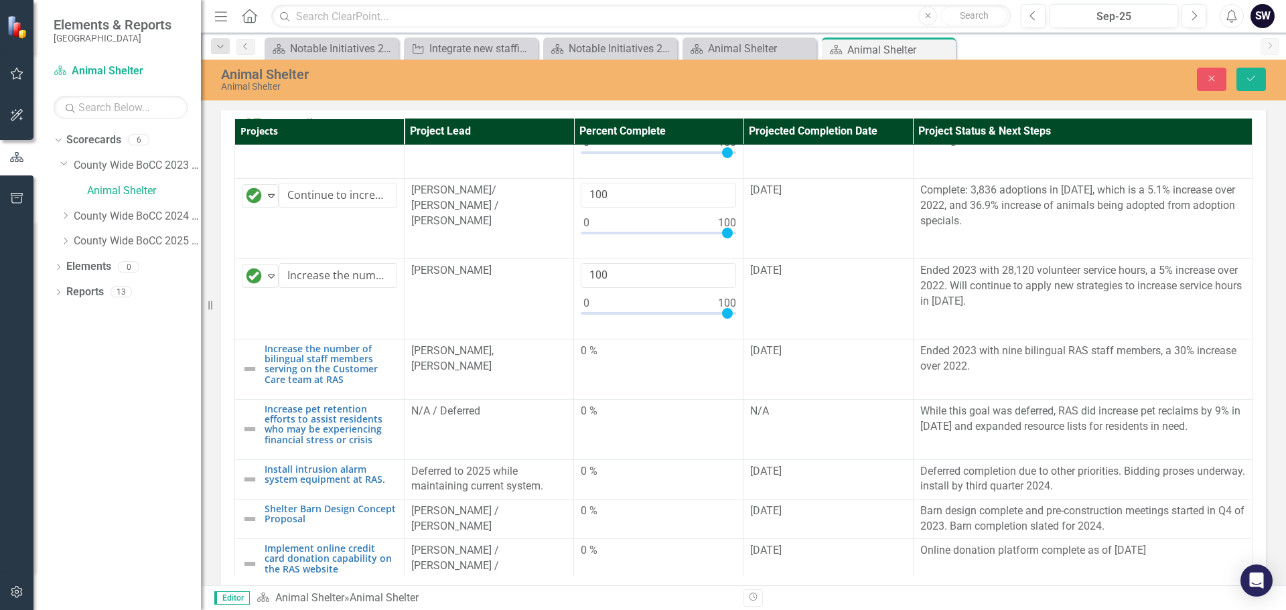
scroll to position [129, 0]
click at [246, 376] on img at bounding box center [250, 368] width 16 height 16
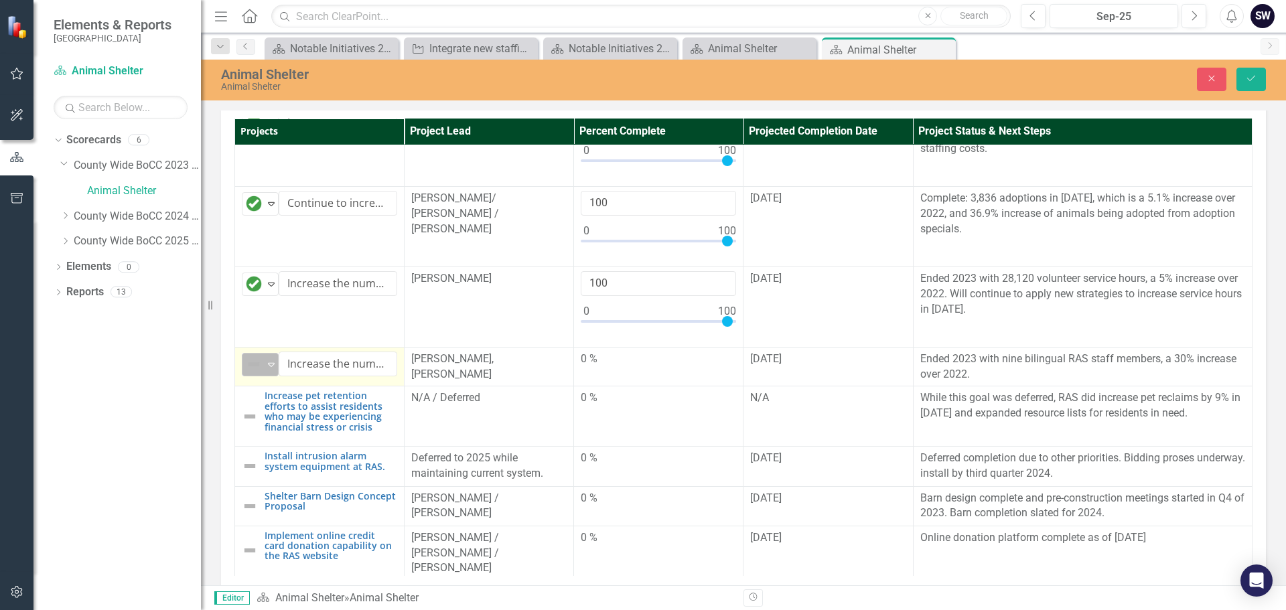
click at [270, 370] on icon "Expand" at bounding box center [271, 364] width 13 height 11
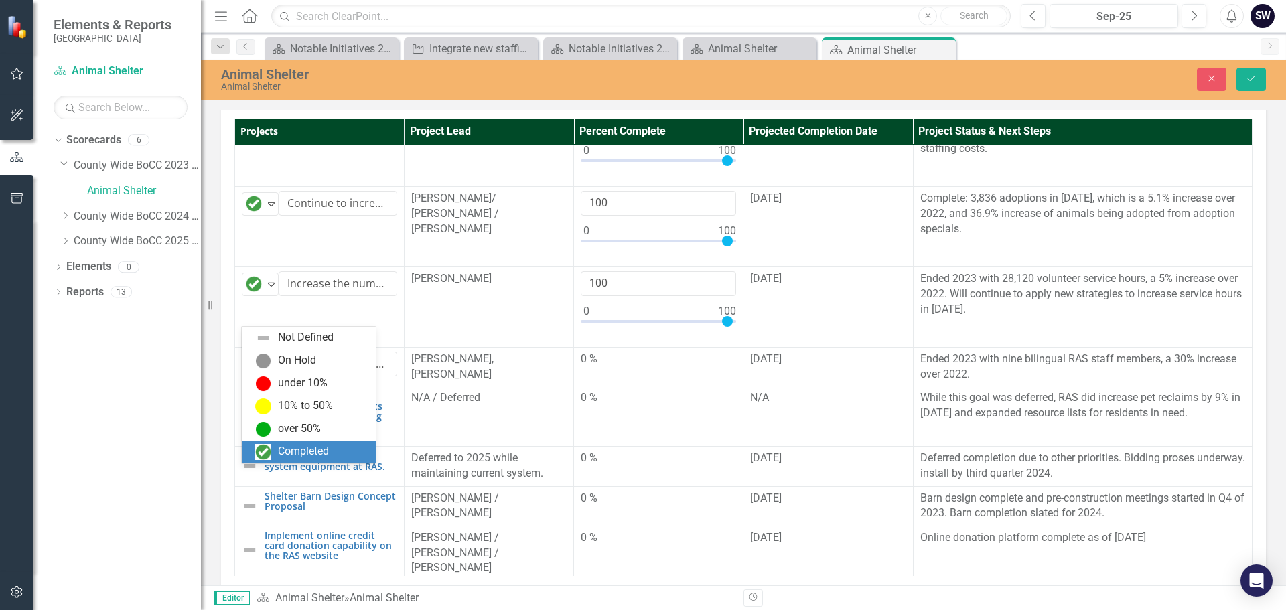
click at [256, 445] on img at bounding box center [263, 452] width 16 height 16
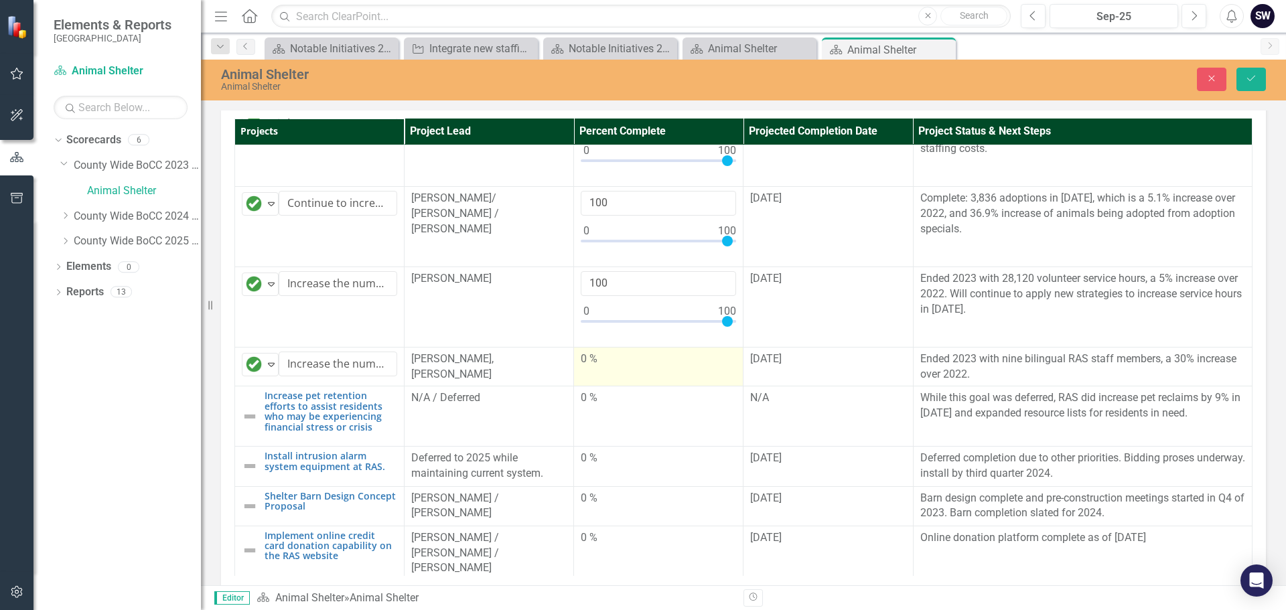
click at [590, 387] on td "0 %" at bounding box center [658, 367] width 169 height 40
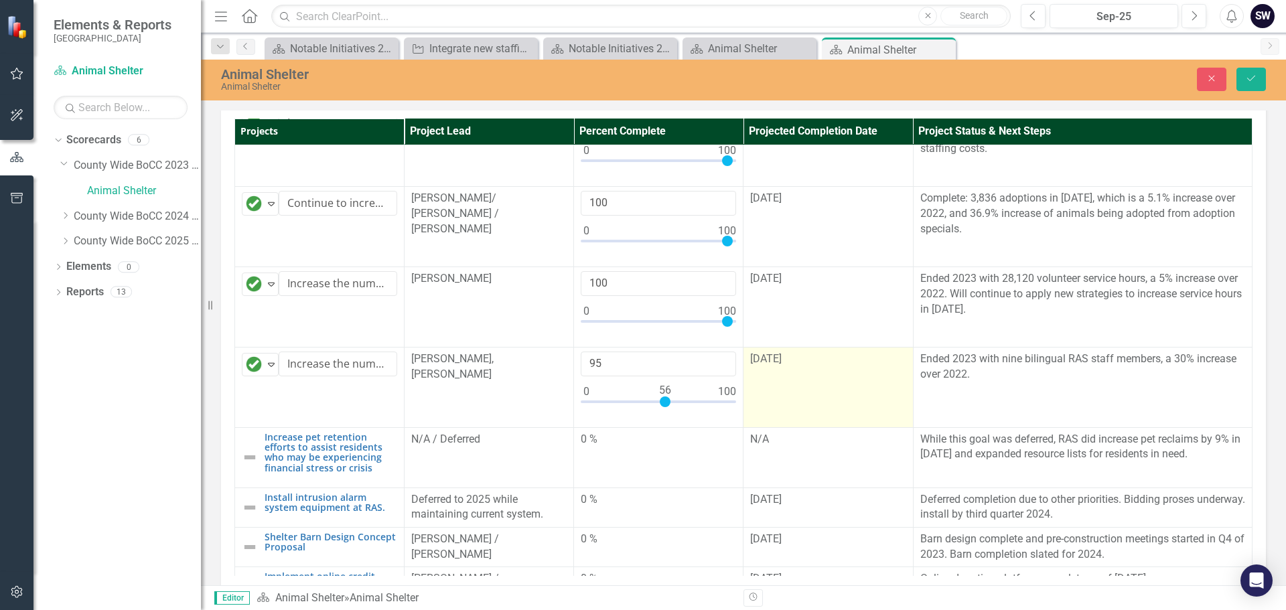
type input "100"
drag, startPoint x: 581, startPoint y: 511, endPoint x: 740, endPoint y: 518, distance: 159.6
click at [740, 427] on tr "Completed Expand Increase the number of bilingual staff members serving on the …" at bounding box center [744, 387] width 1018 height 80
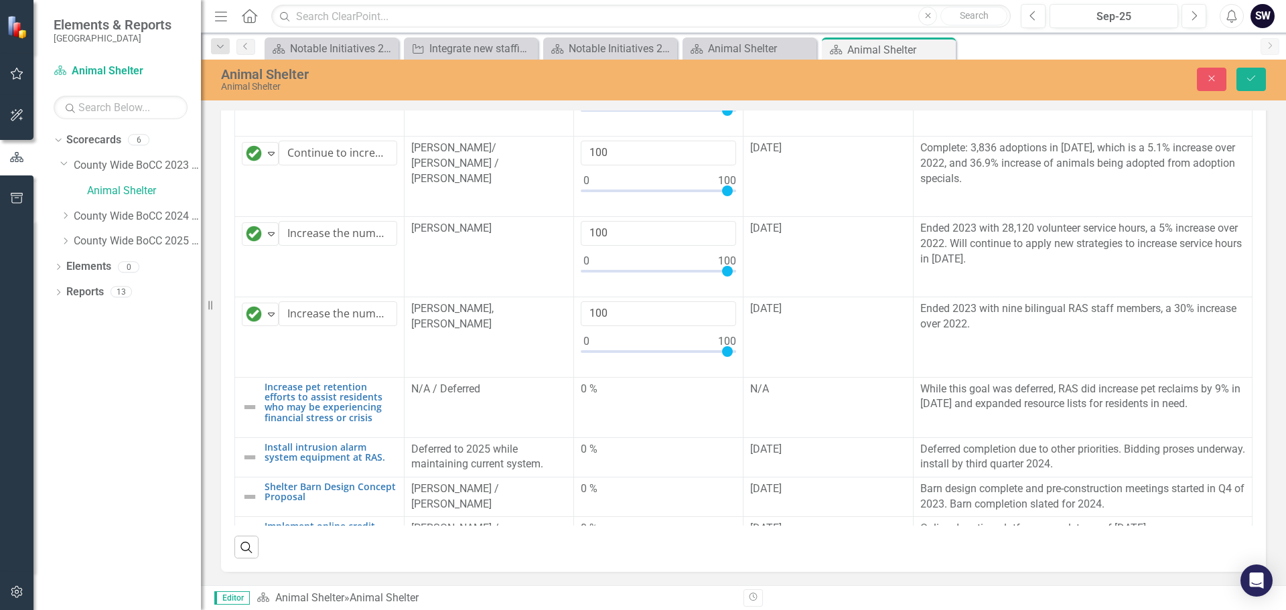
scroll to position [460, 0]
click at [251, 409] on img at bounding box center [250, 407] width 16 height 16
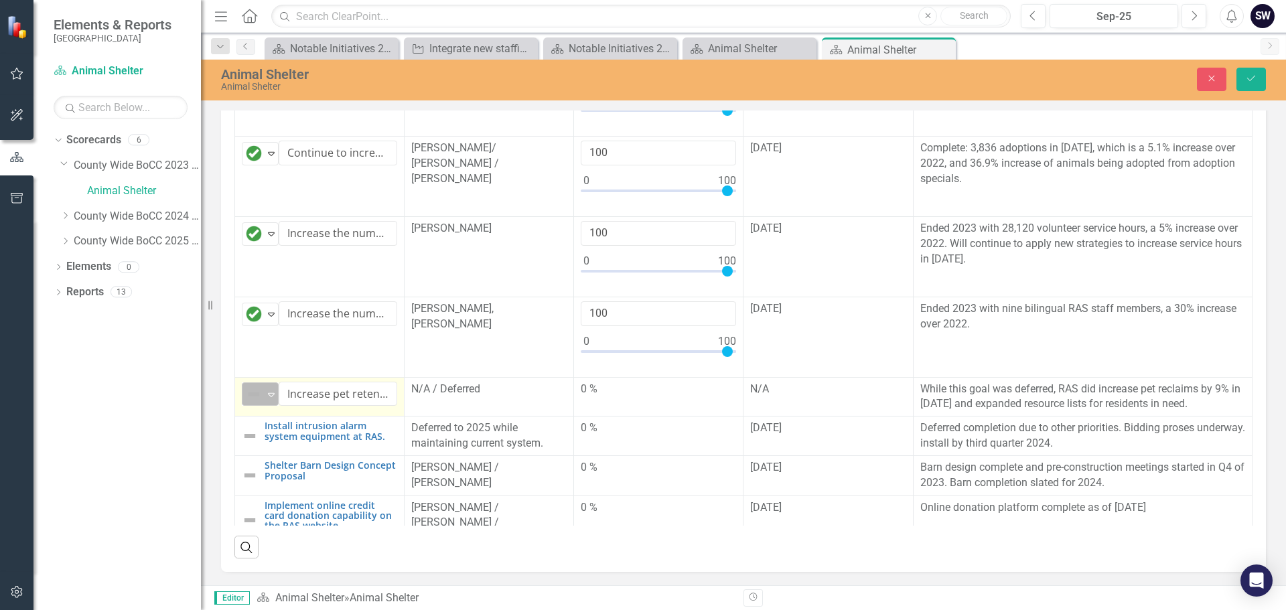
click at [269, 397] on icon "Expand" at bounding box center [271, 394] width 13 height 11
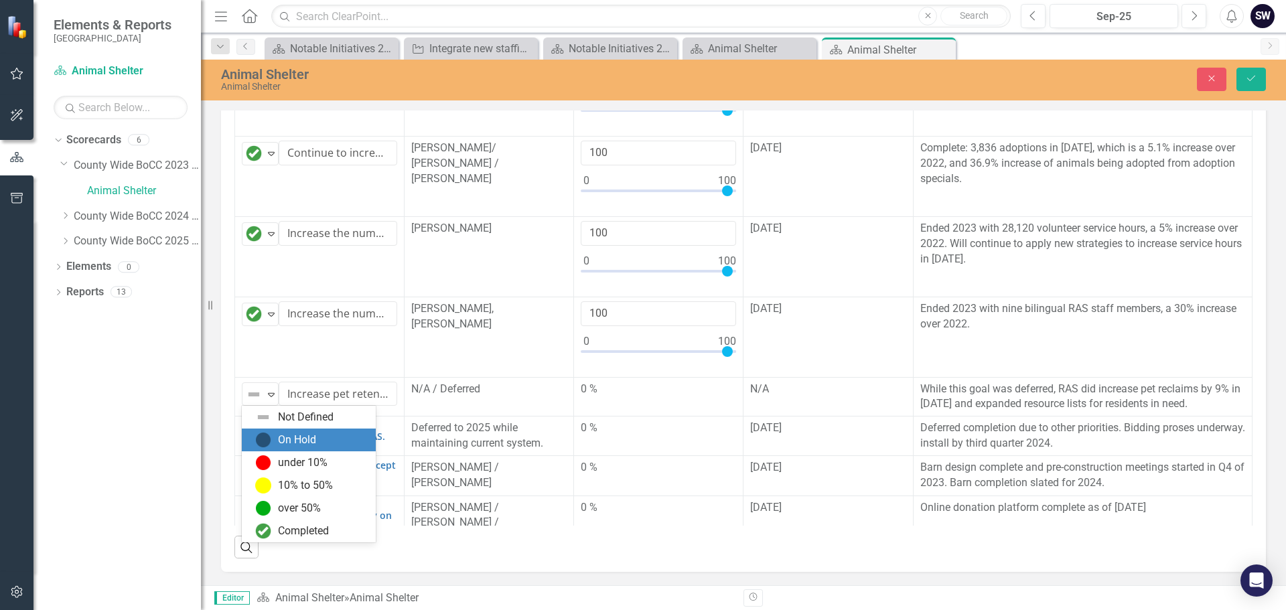
click at [278, 435] on div "On Hold" at bounding box center [297, 440] width 38 height 15
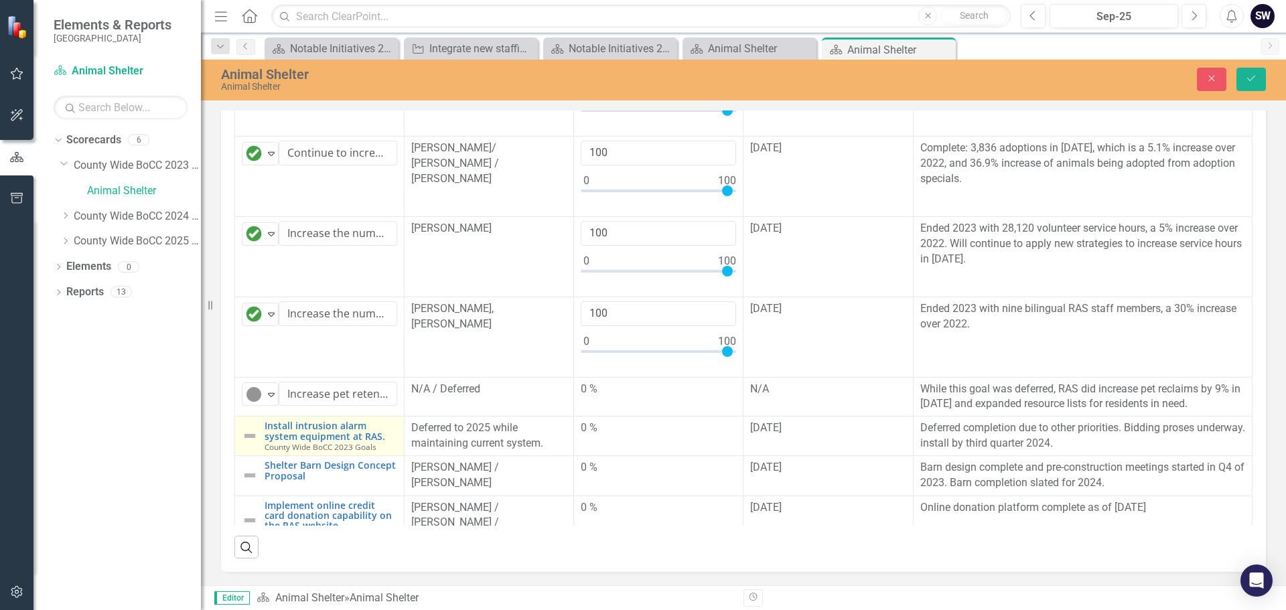
click at [252, 435] on img at bounding box center [250, 436] width 16 height 16
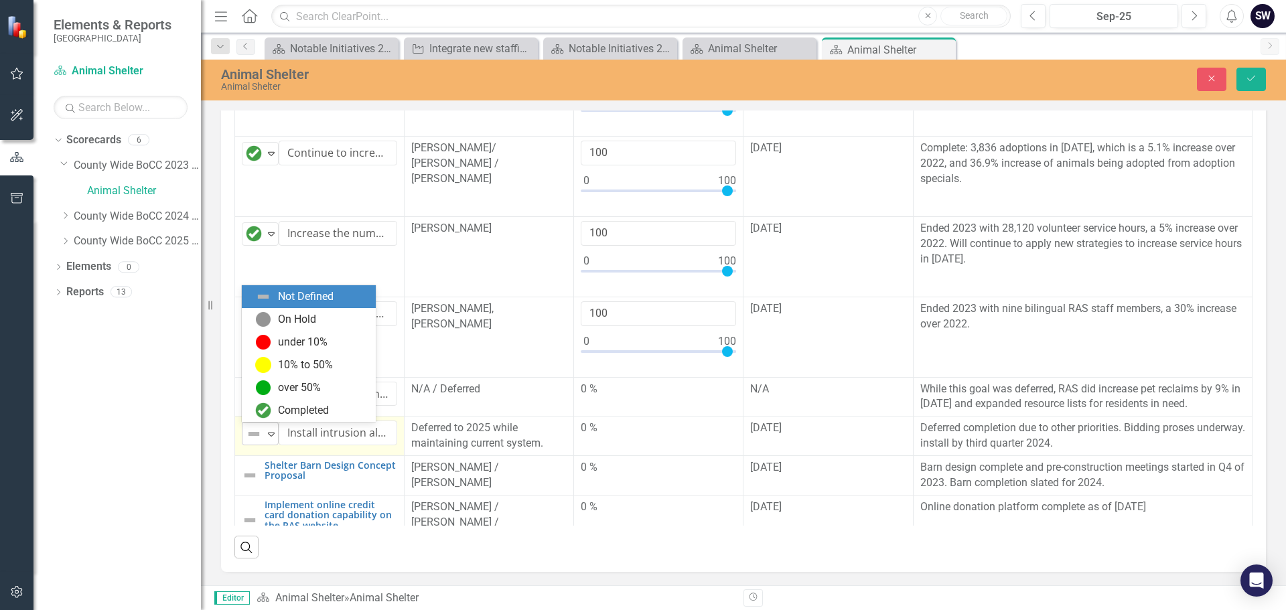
click at [269, 431] on icon "Expand" at bounding box center [271, 434] width 13 height 11
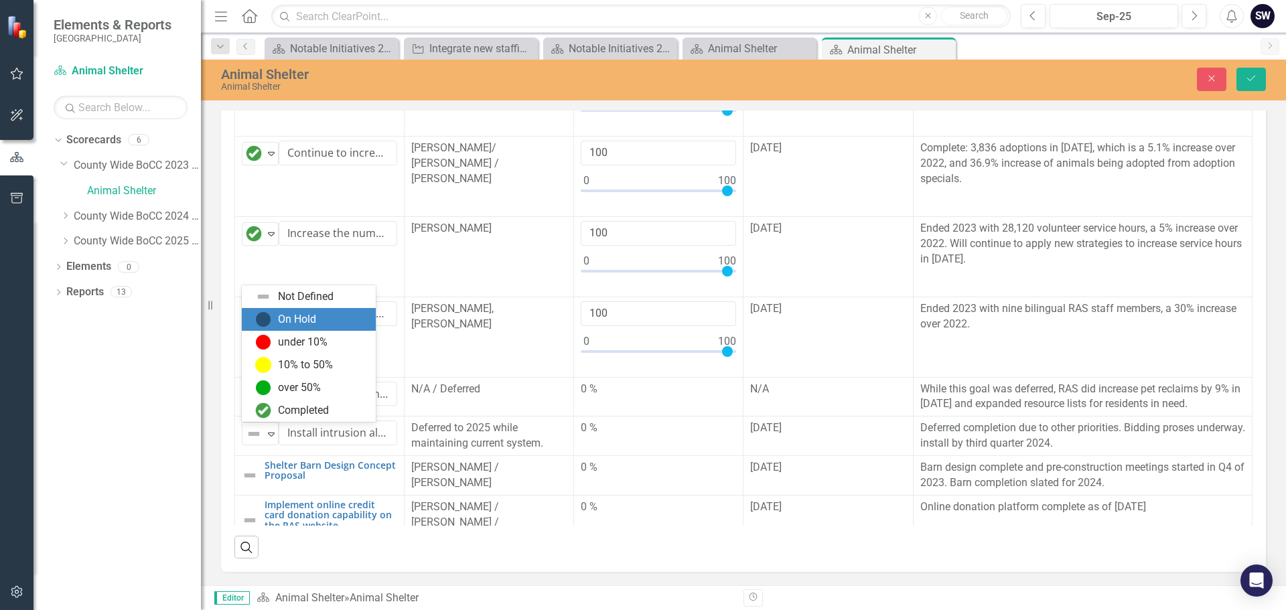
click at [275, 312] on div "On Hold" at bounding box center [311, 319] width 113 height 16
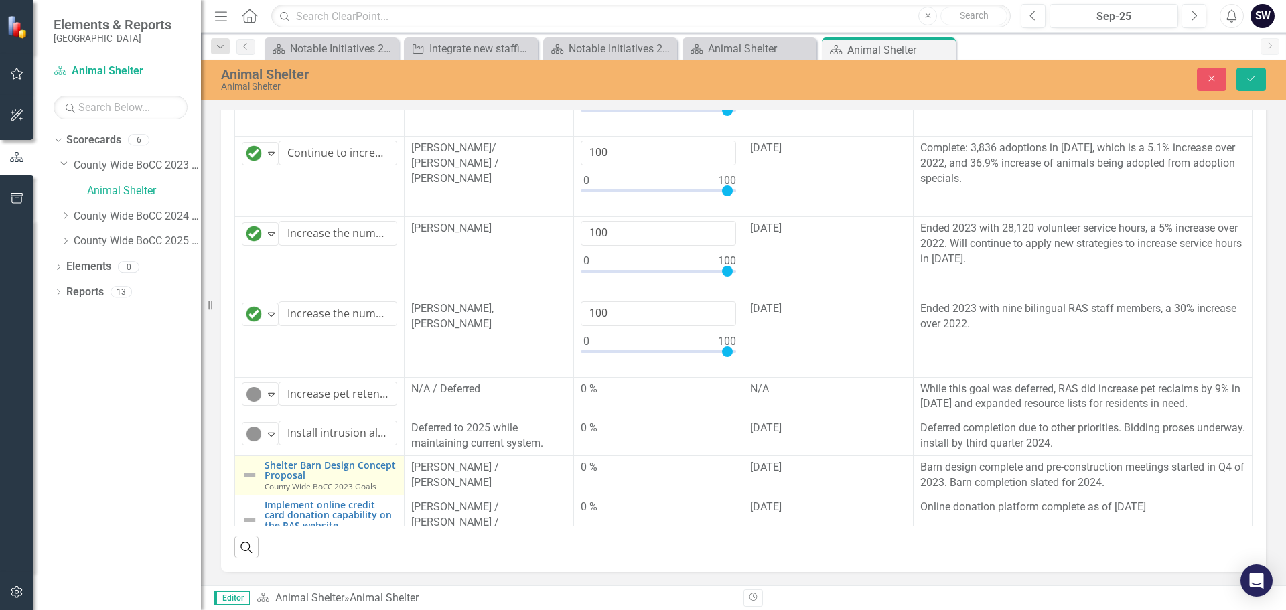
click at [254, 477] on img at bounding box center [250, 476] width 16 height 16
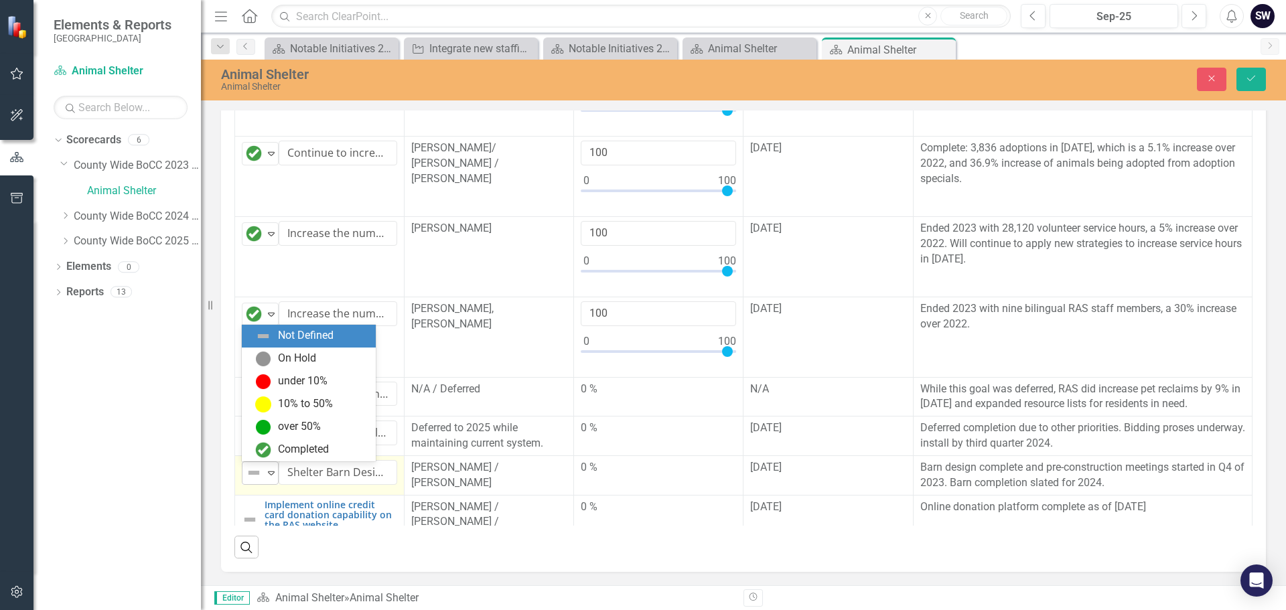
click at [269, 472] on icon at bounding box center [271, 474] width 7 height 4
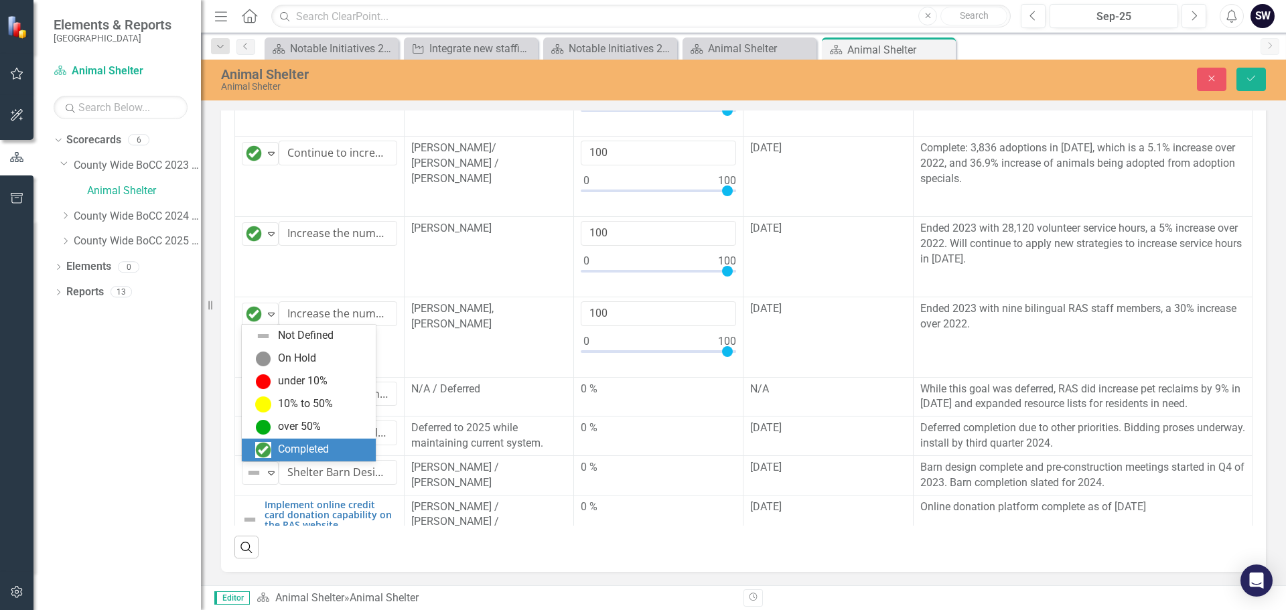
click at [275, 453] on div "Completed" at bounding box center [311, 450] width 113 height 16
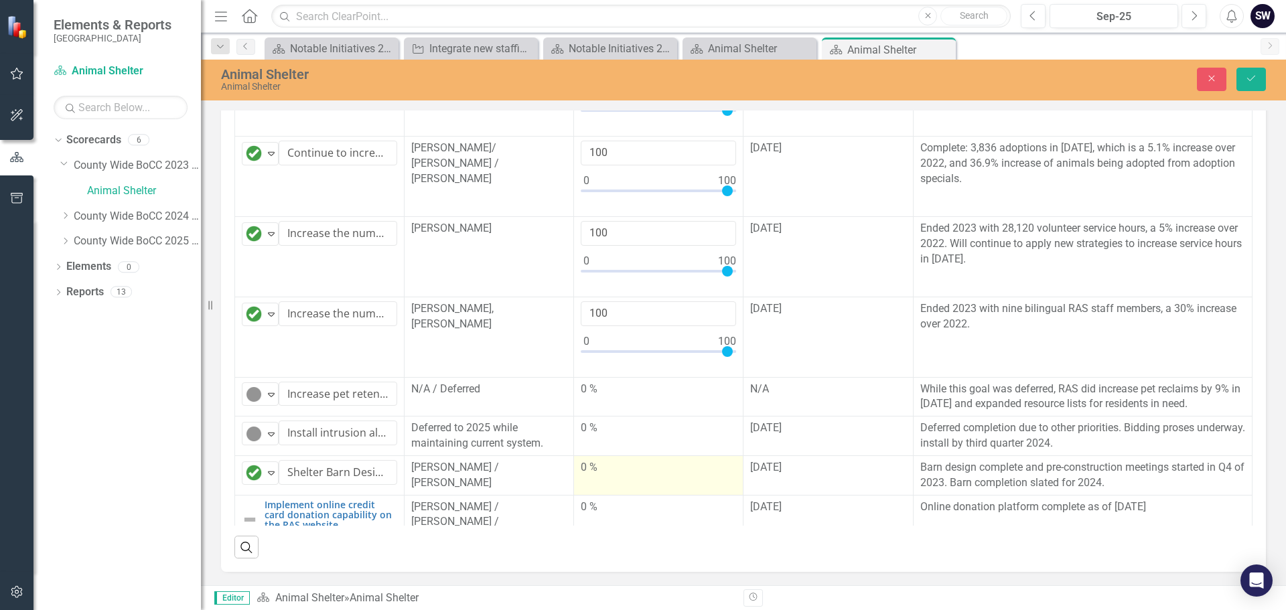
click at [584, 468] on div "0 %" at bounding box center [658, 467] width 155 height 15
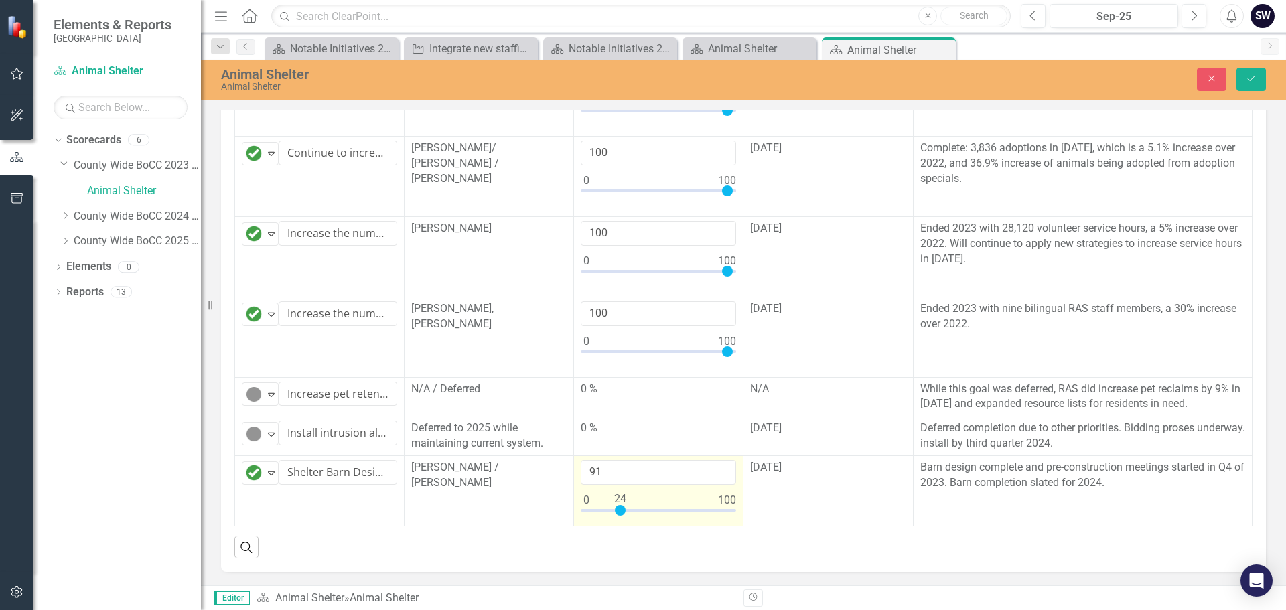
type input "100"
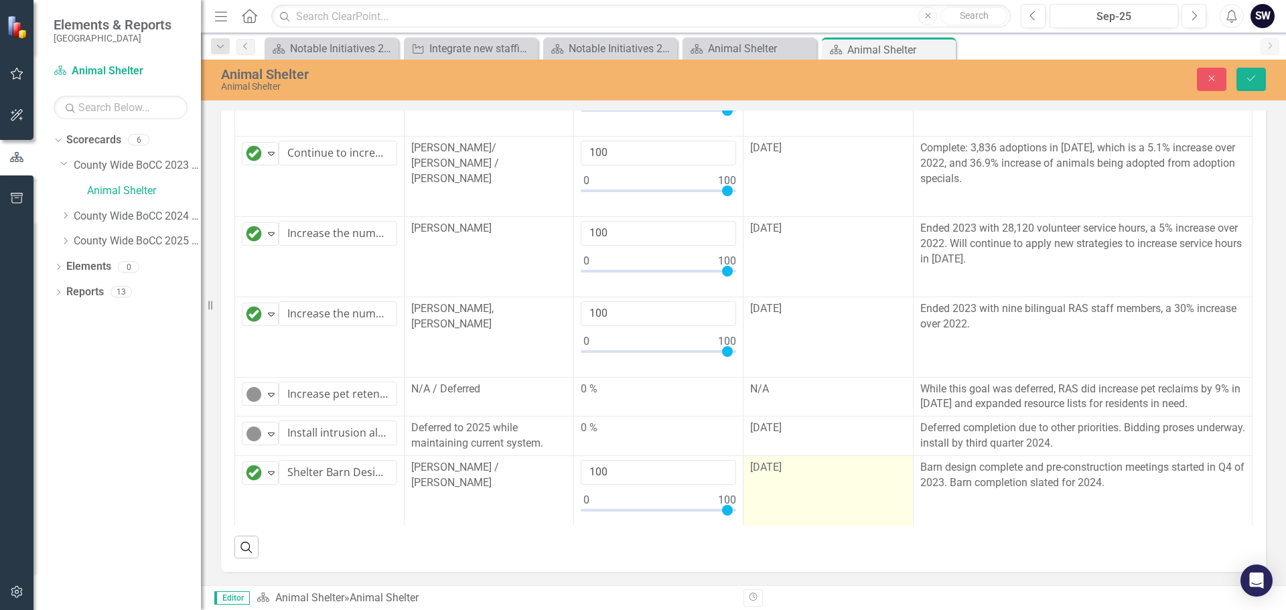
drag, startPoint x: 617, startPoint y: 510, endPoint x: 733, endPoint y: 509, distance: 115.9
click at [733, 509] on tr "Completed Expand Shelter Barn Design Concept Proposal Edit Edit Project Link Op…" at bounding box center [744, 496] width 1018 height 80
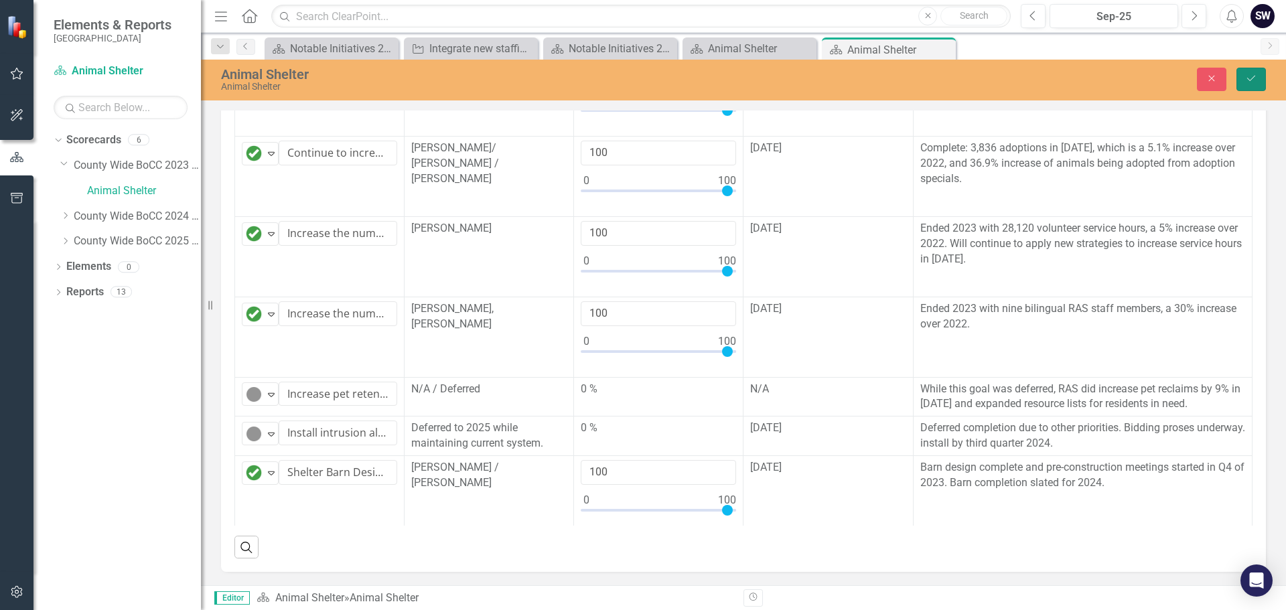
click at [1253, 78] on icon "Save" at bounding box center [1251, 78] width 12 height 9
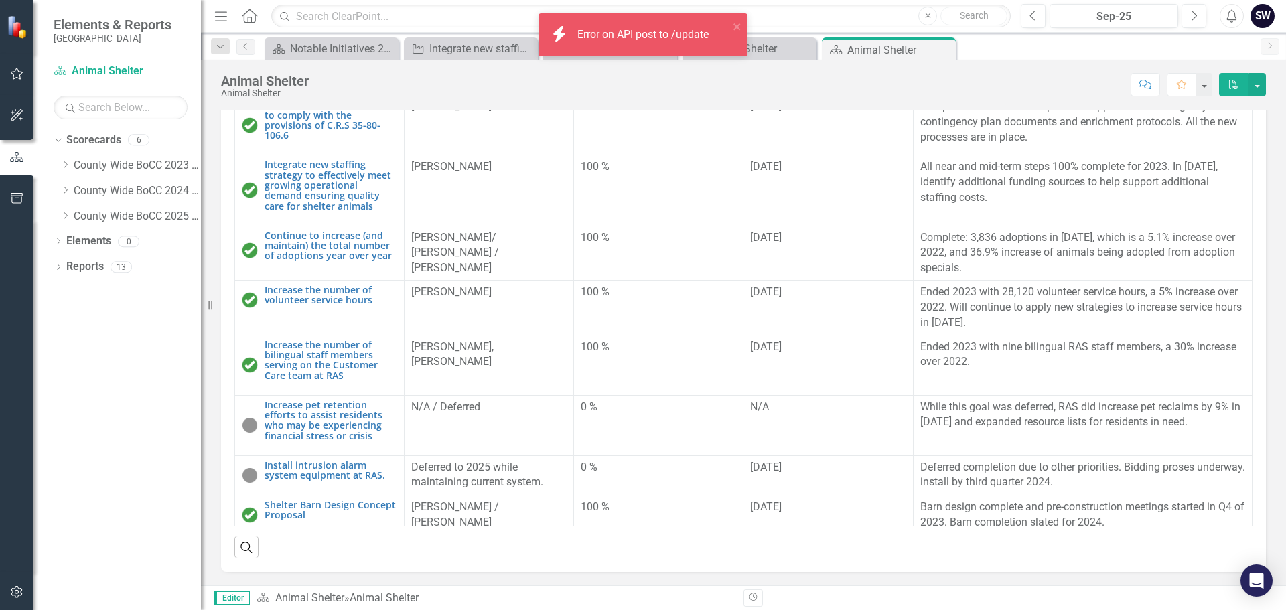
scroll to position [451, 0]
click at [67, 167] on icon "Dropdown" at bounding box center [65, 165] width 10 height 8
click at [64, 214] on icon "Dropdown" at bounding box center [65, 216] width 10 height 8
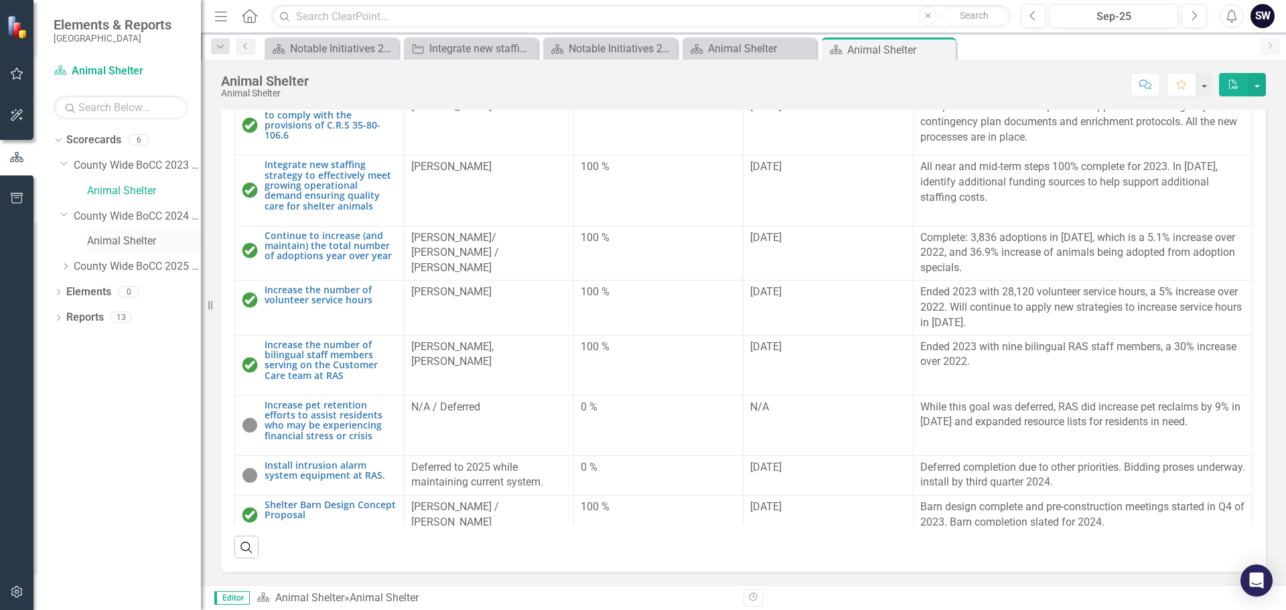
click at [120, 237] on link "Animal Shelter" at bounding box center [144, 241] width 114 height 15
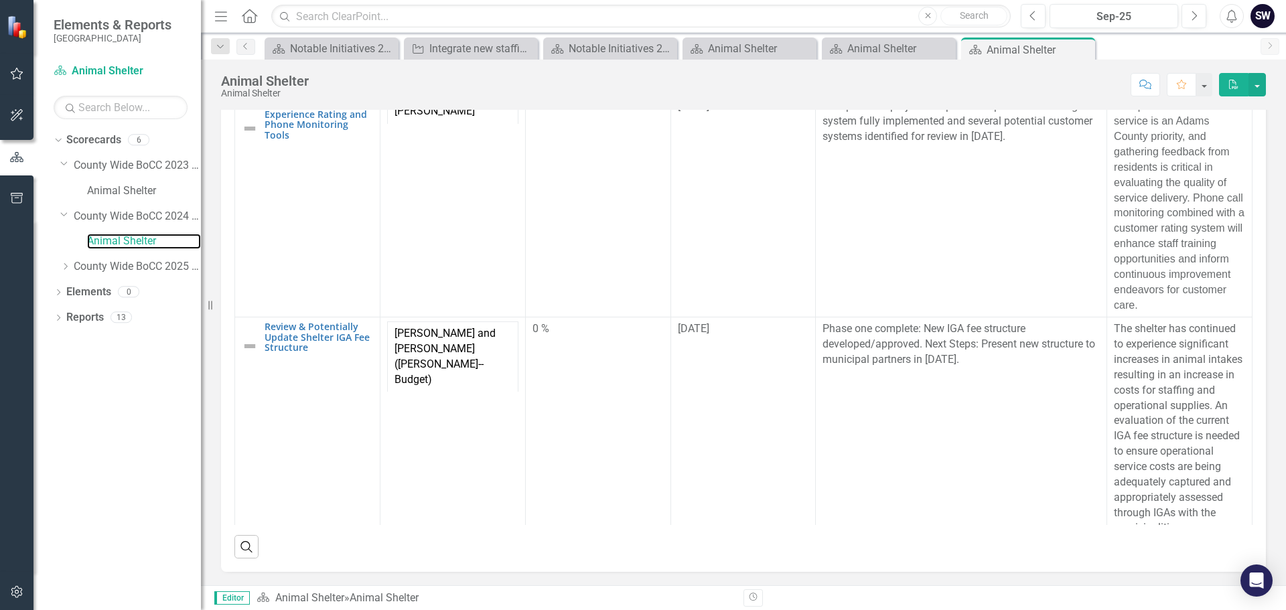
scroll to position [346, 0]
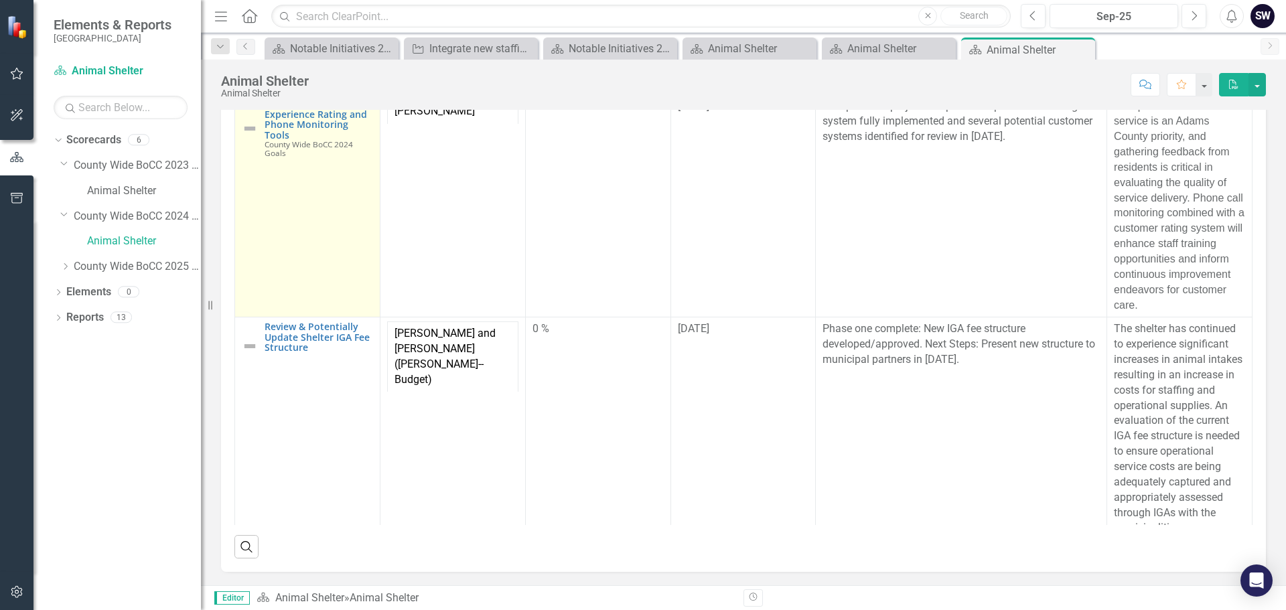
click at [249, 137] on img at bounding box center [250, 129] width 16 height 16
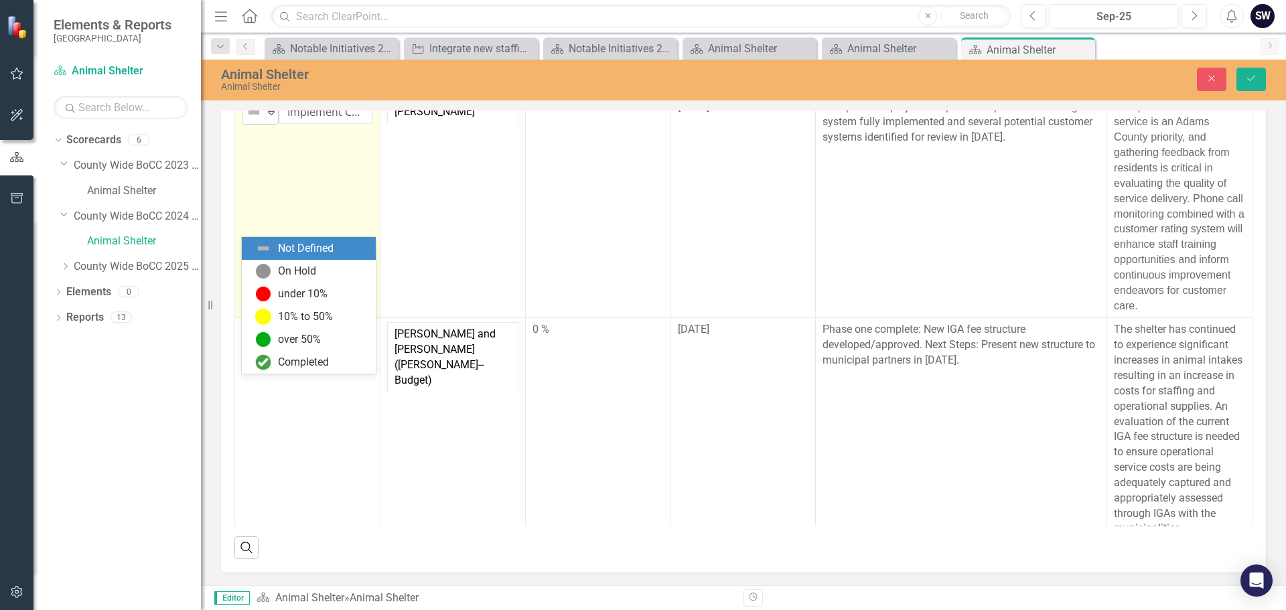
click at [269, 118] on icon "Expand" at bounding box center [271, 112] width 13 height 11
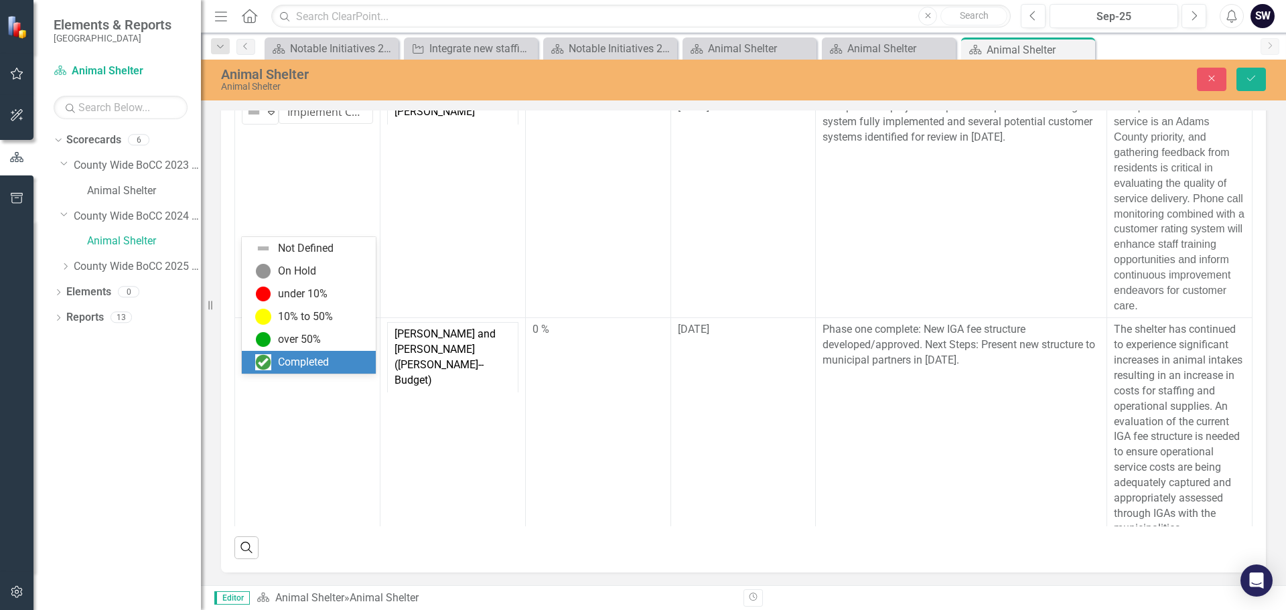
click at [304, 362] on div "Completed" at bounding box center [303, 362] width 51 height 15
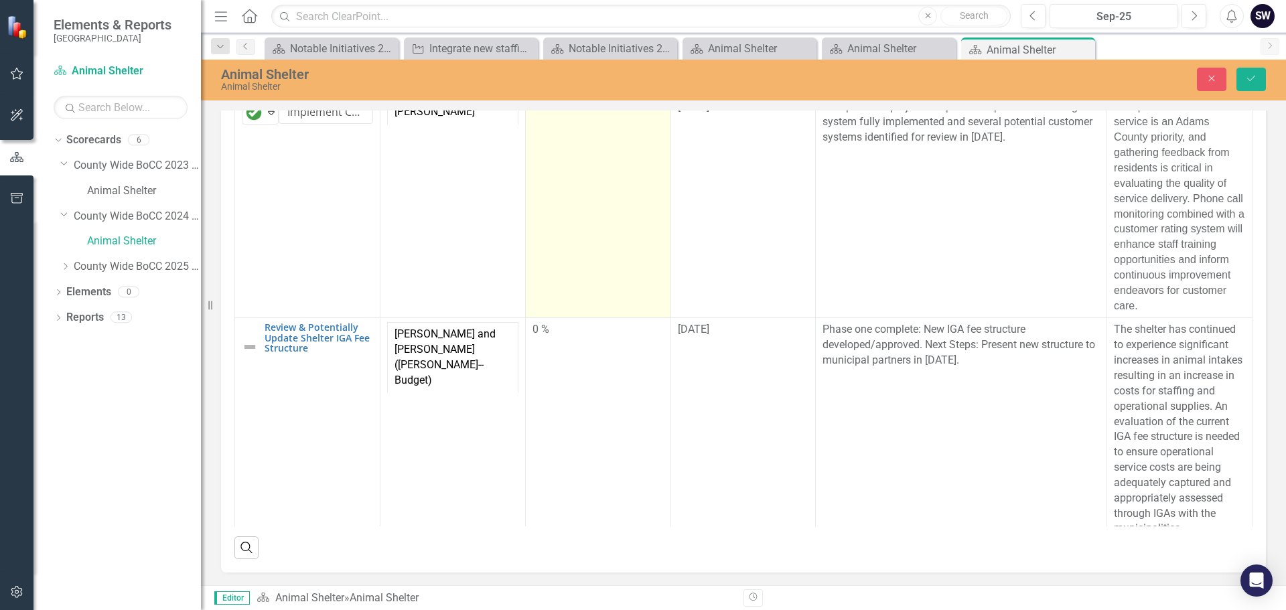
click at [557, 115] on div "0 %" at bounding box center [598, 107] width 131 height 15
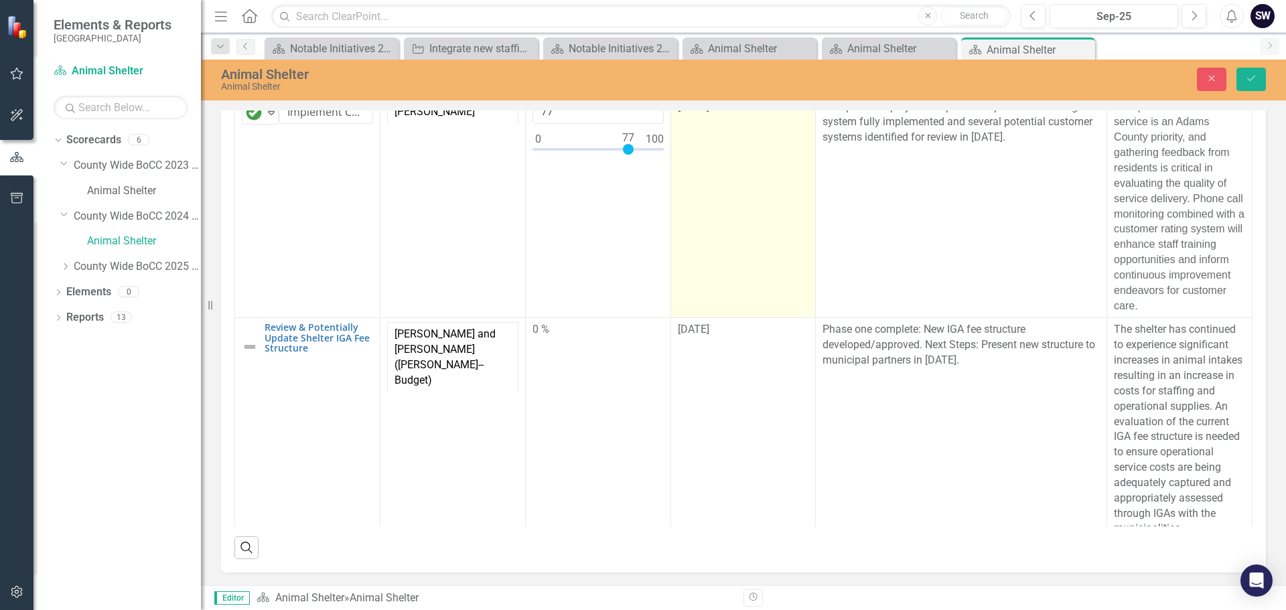
type input "100"
drag, startPoint x: 533, startPoint y: 260, endPoint x: 668, endPoint y: 262, distance: 134.7
click at [668, 262] on tr "Completed Expand Implement Customer Experience Rating and Phone Monitoring Tool…" at bounding box center [744, 206] width 1018 height 223
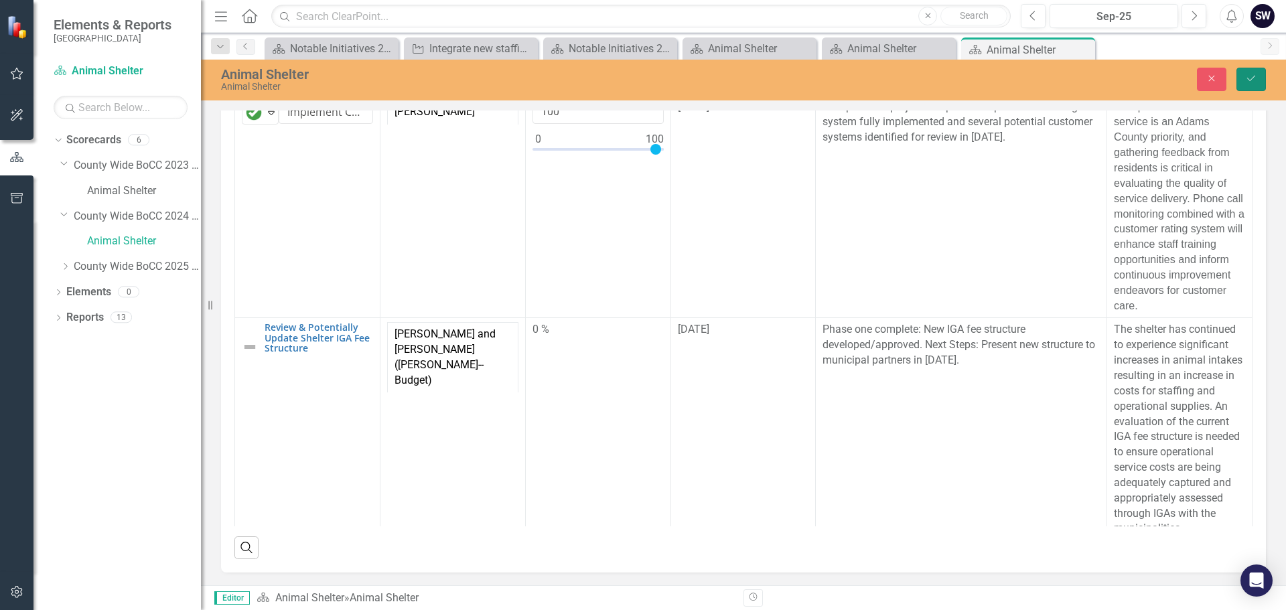
click at [1256, 80] on icon "Save" at bounding box center [1251, 78] width 12 height 9
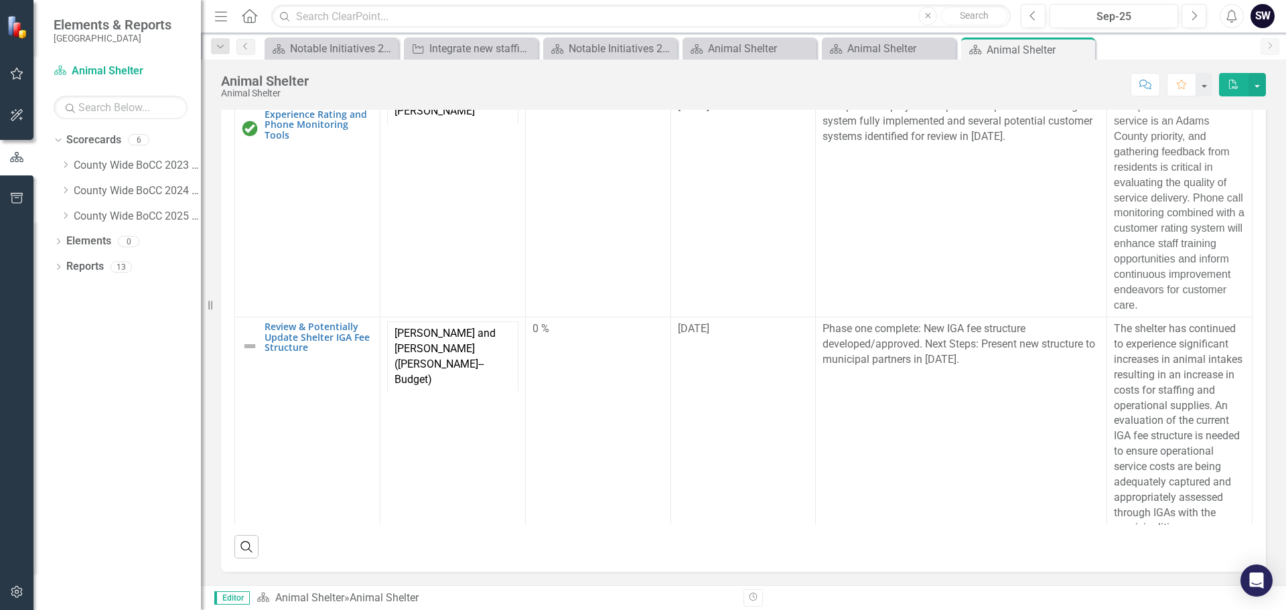
scroll to position [360, 0]
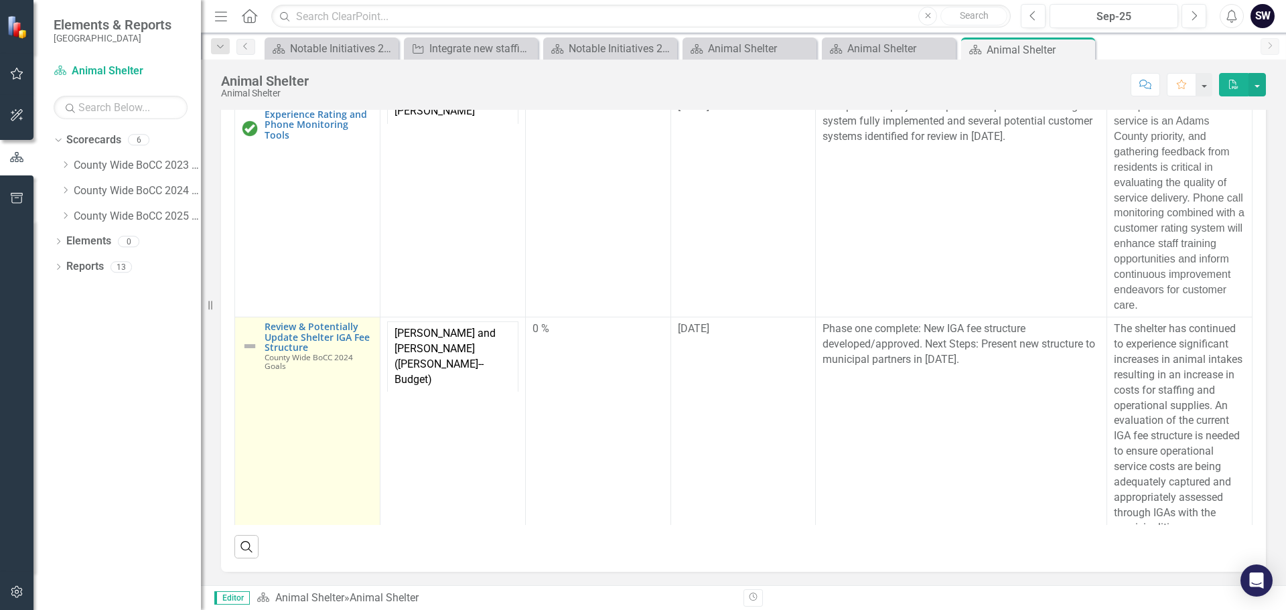
click at [246, 354] on img at bounding box center [250, 346] width 16 height 16
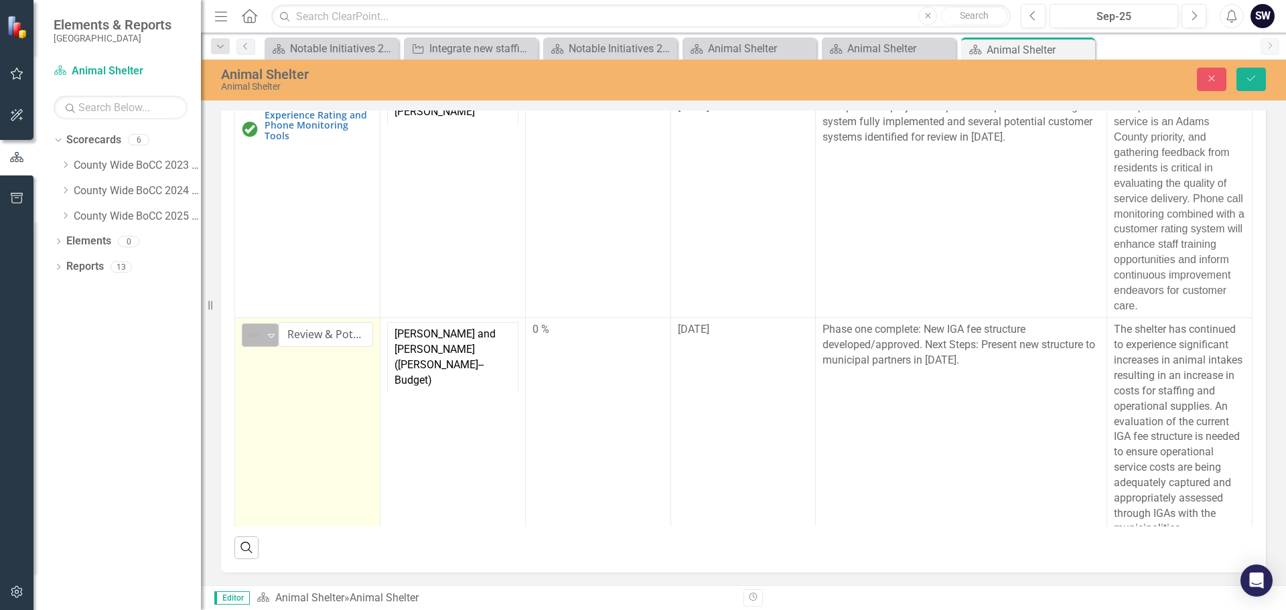
click at [275, 341] on icon "Expand" at bounding box center [271, 335] width 13 height 11
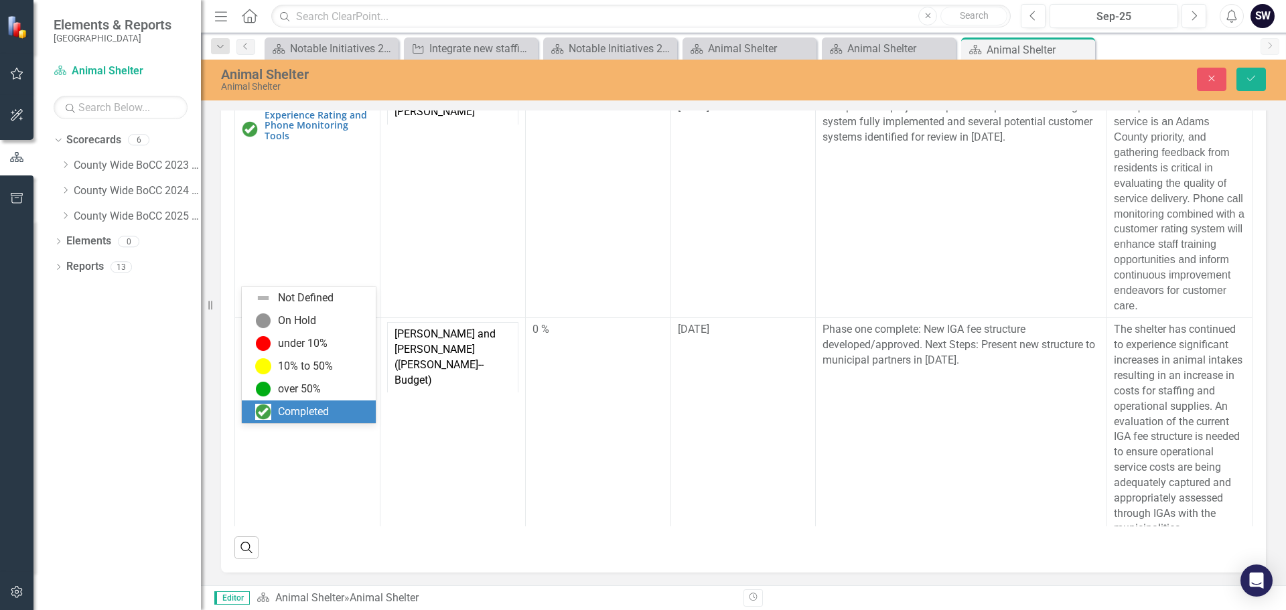
click at [277, 411] on div "Completed" at bounding box center [311, 412] width 113 height 16
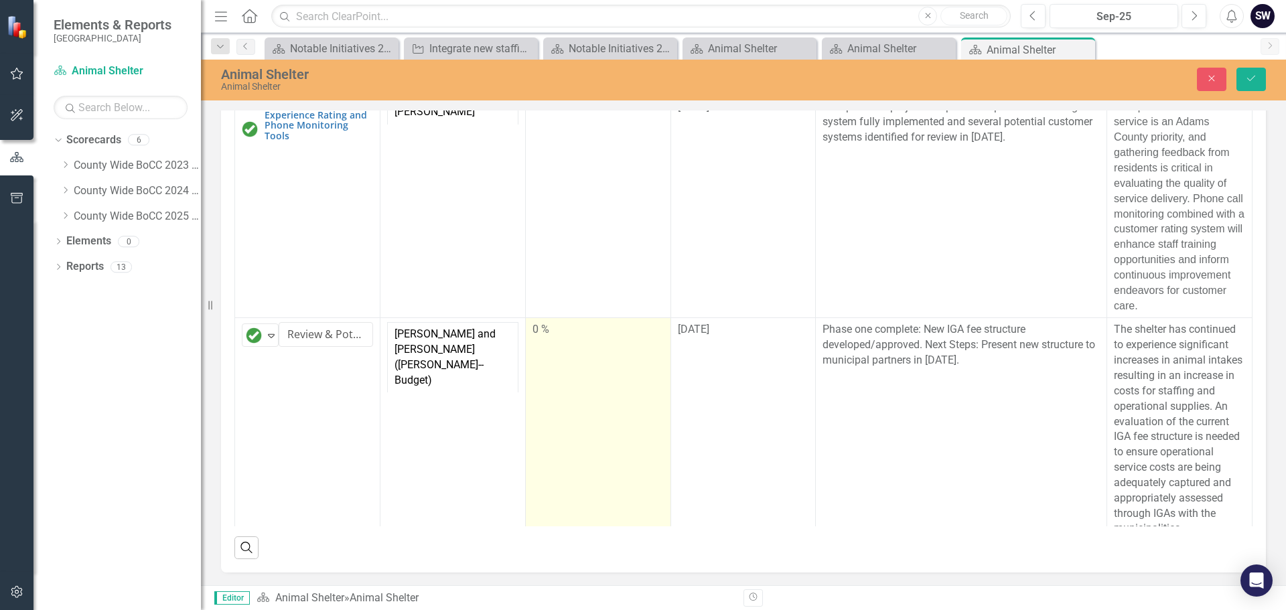
click at [542, 338] on div "0 %" at bounding box center [598, 329] width 131 height 15
type input "100"
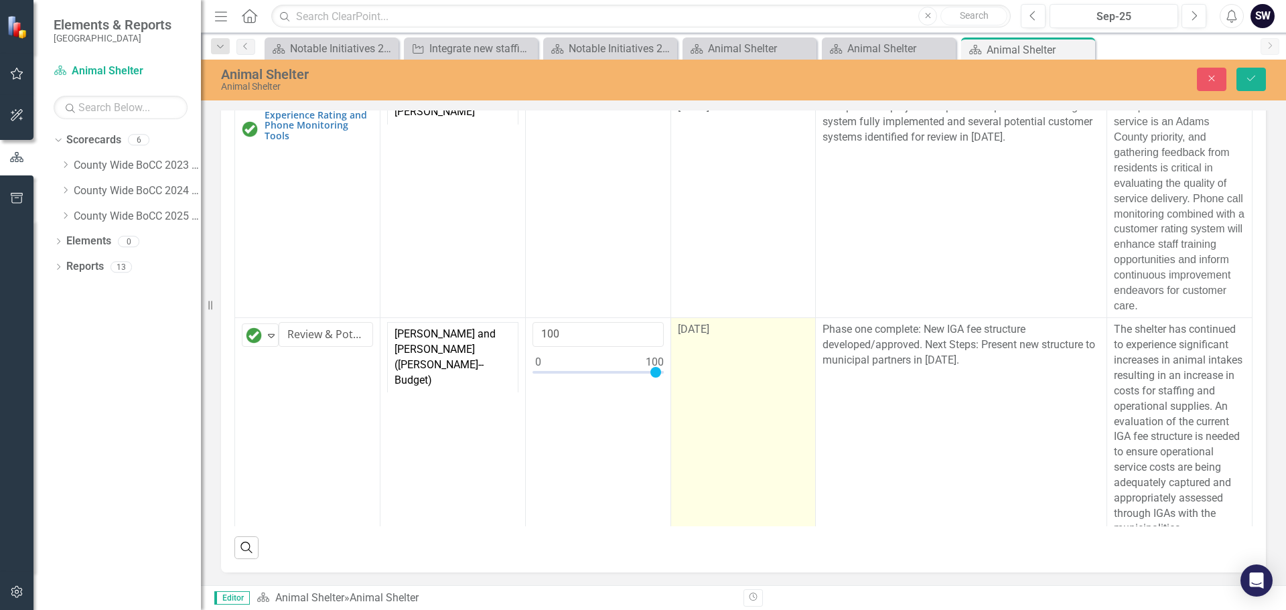
drag, startPoint x: 533, startPoint y: 472, endPoint x: 667, endPoint y: 464, distance: 134.2
click at [667, 464] on tr "Completed Expand Review & Potentially Update Shelter IGA Fee Structure Edit Edi…" at bounding box center [744, 429] width 1018 height 223
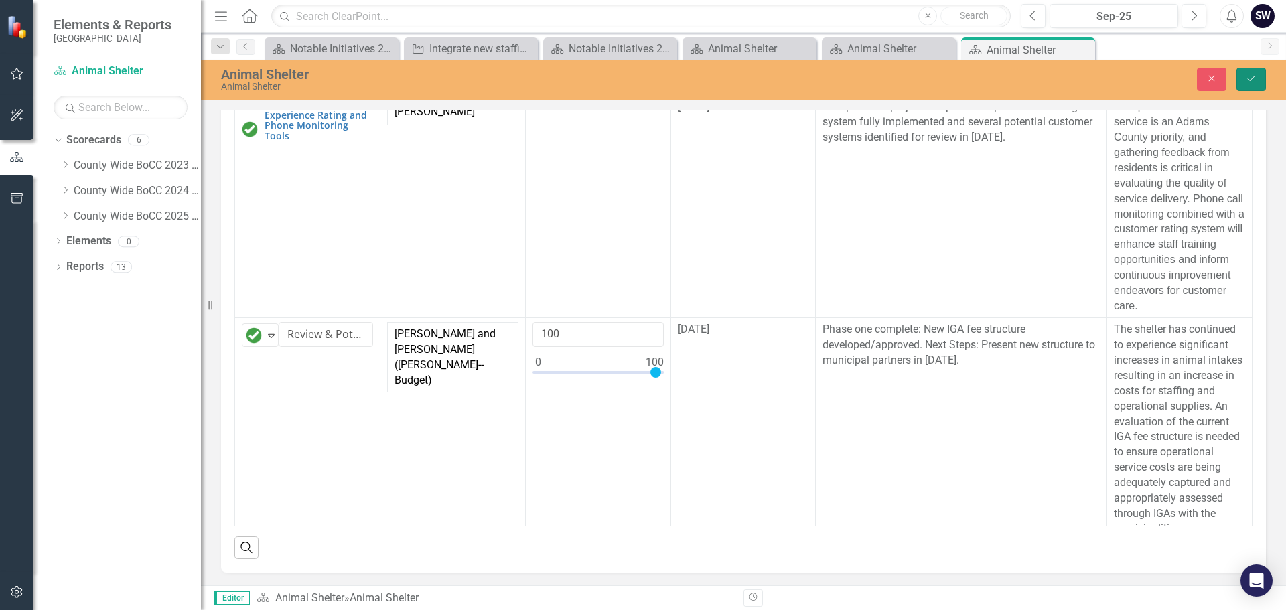
click at [1250, 80] on icon "Save" at bounding box center [1251, 78] width 12 height 9
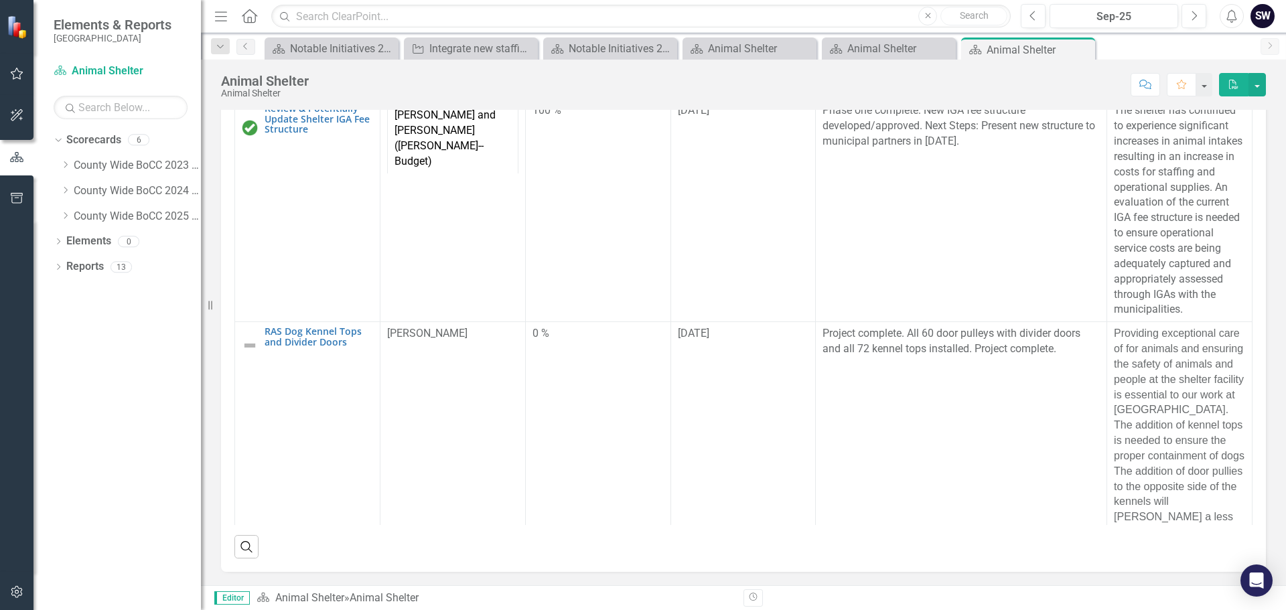
scroll to position [280, 0]
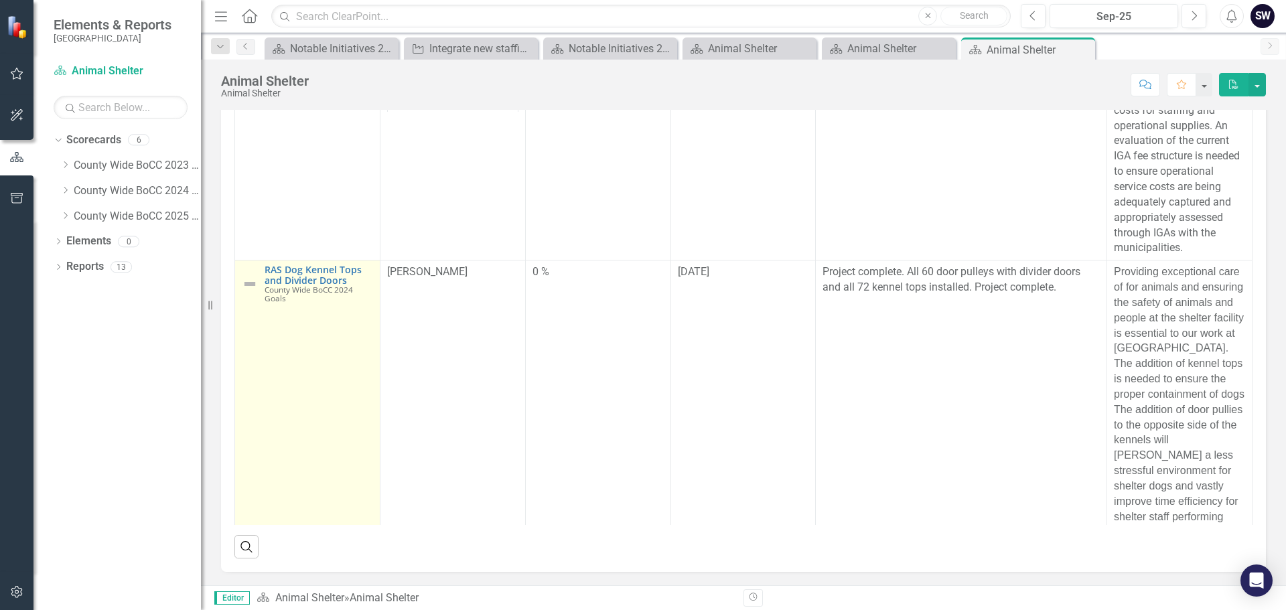
click at [249, 292] on img at bounding box center [250, 284] width 16 height 16
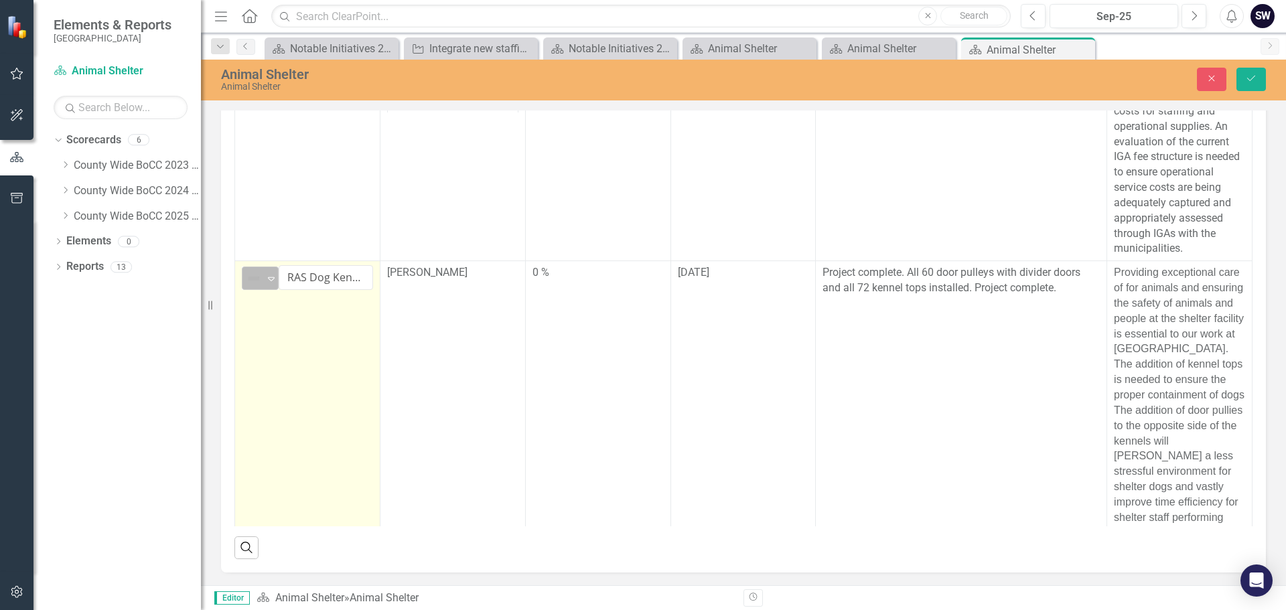
click at [274, 284] on icon "Expand" at bounding box center [271, 278] width 13 height 11
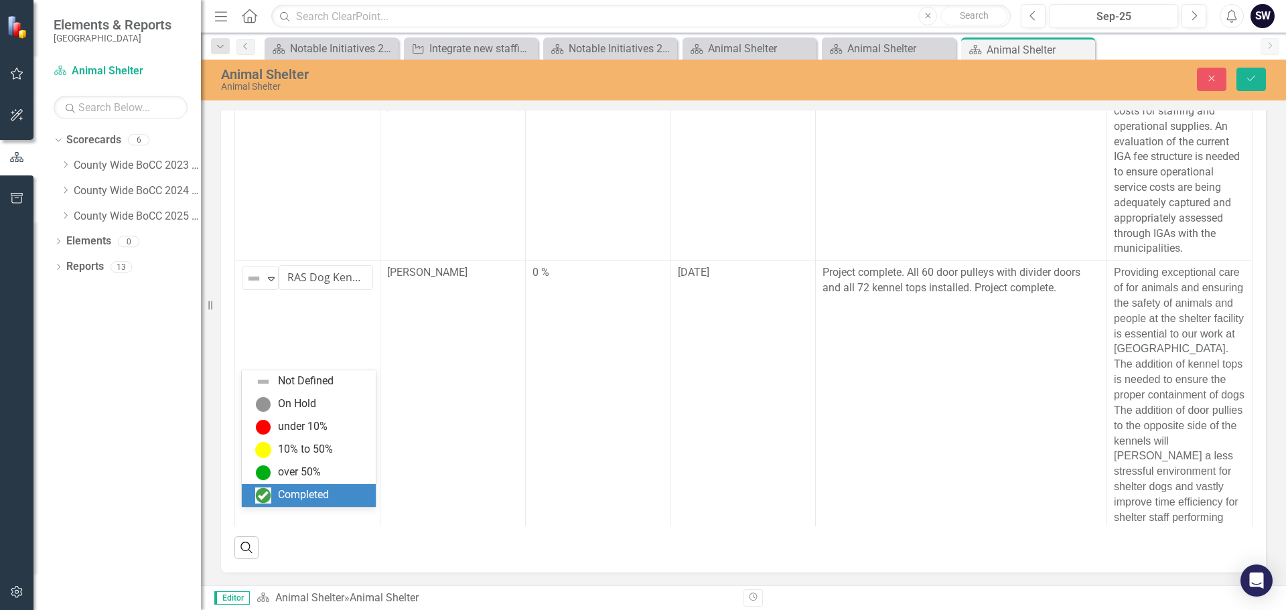
click at [315, 497] on div "Completed" at bounding box center [303, 495] width 51 height 15
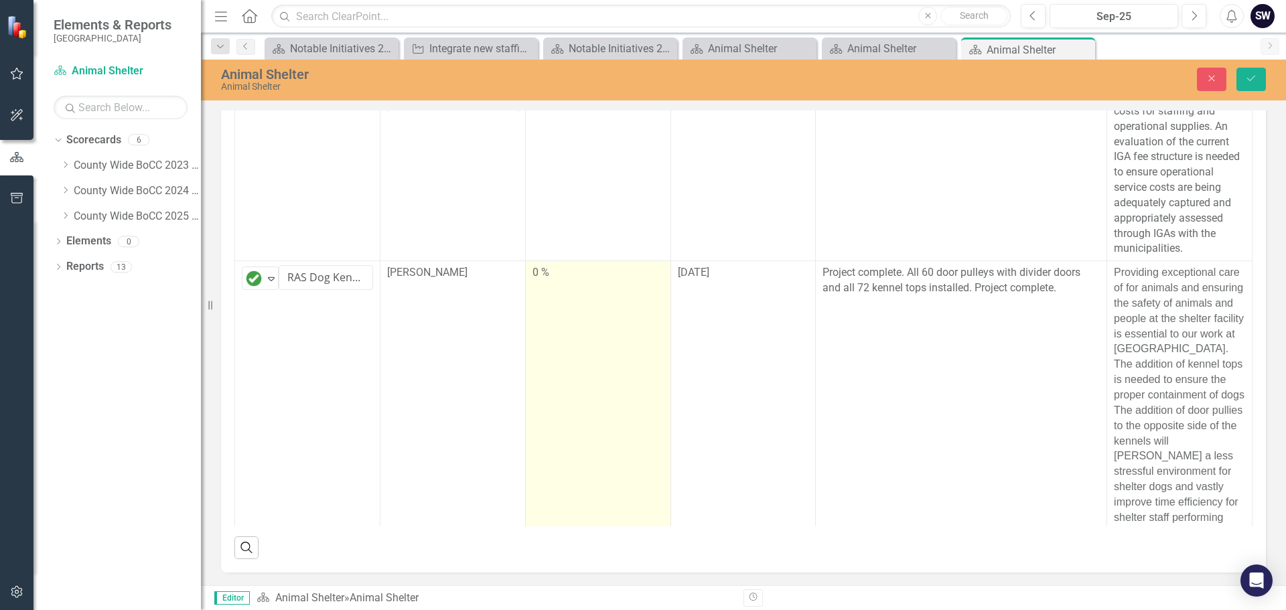
click at [553, 281] on div "0 %" at bounding box center [598, 272] width 131 height 15
type input "100"
drag, startPoint x: 533, startPoint y: 399, endPoint x: 658, endPoint y: 394, distance: 124.7
click at [658, 394] on td "100" at bounding box center [597, 429] width 145 height 337
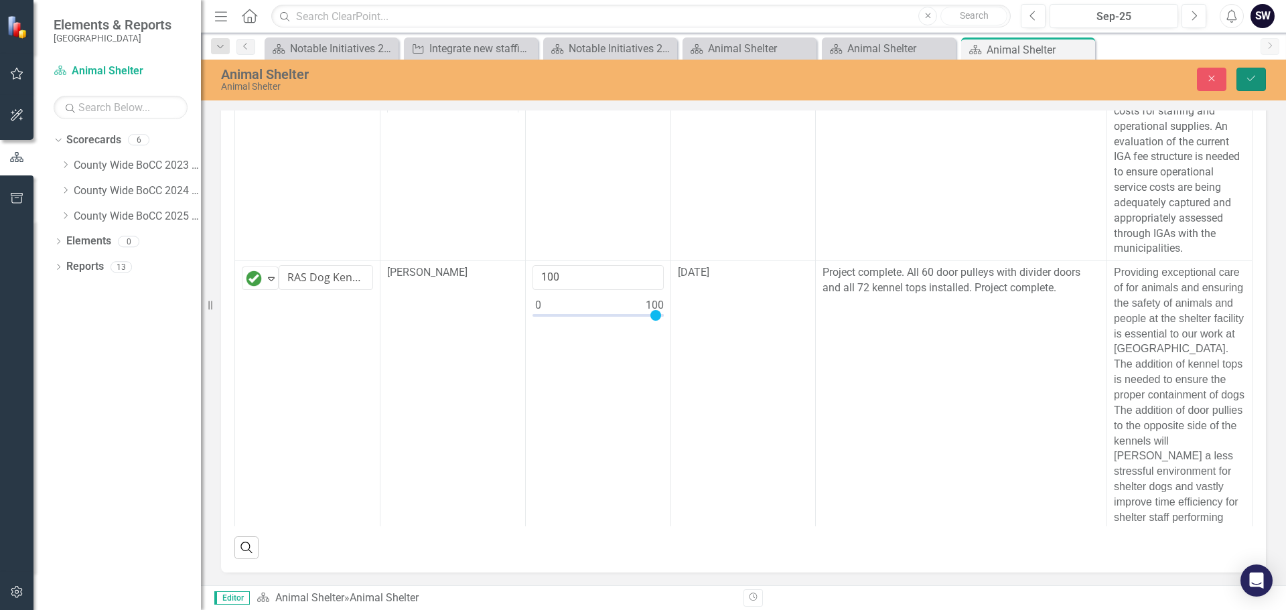
click at [1250, 73] on button "Save" at bounding box center [1251, 79] width 29 height 23
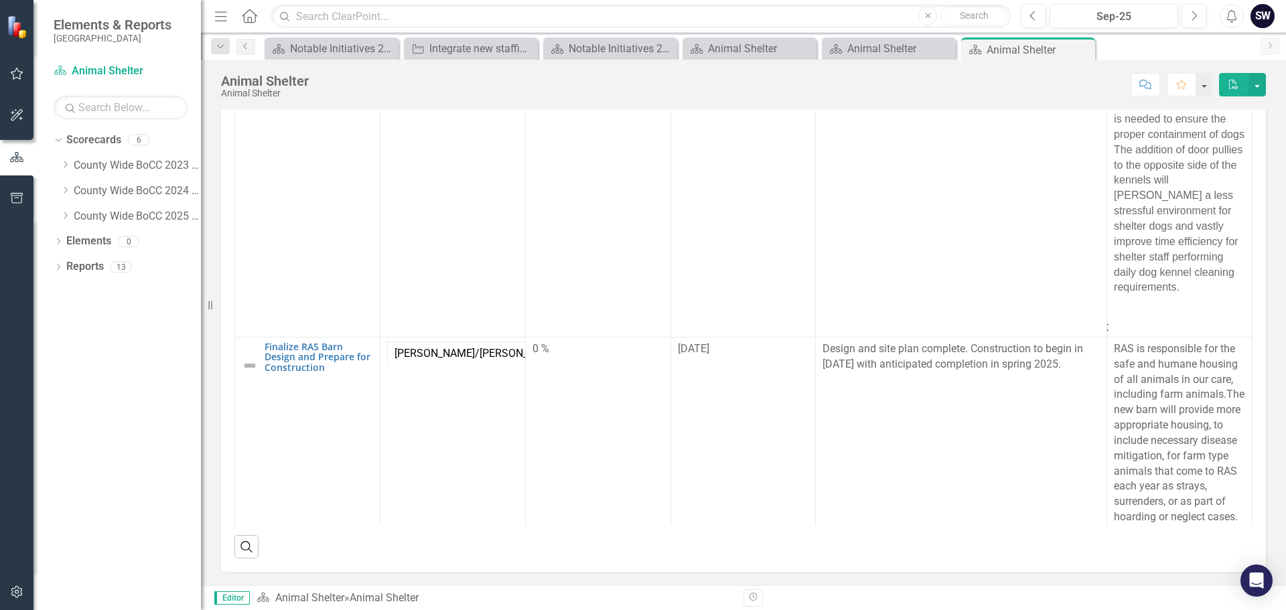
scroll to position [545, 0]
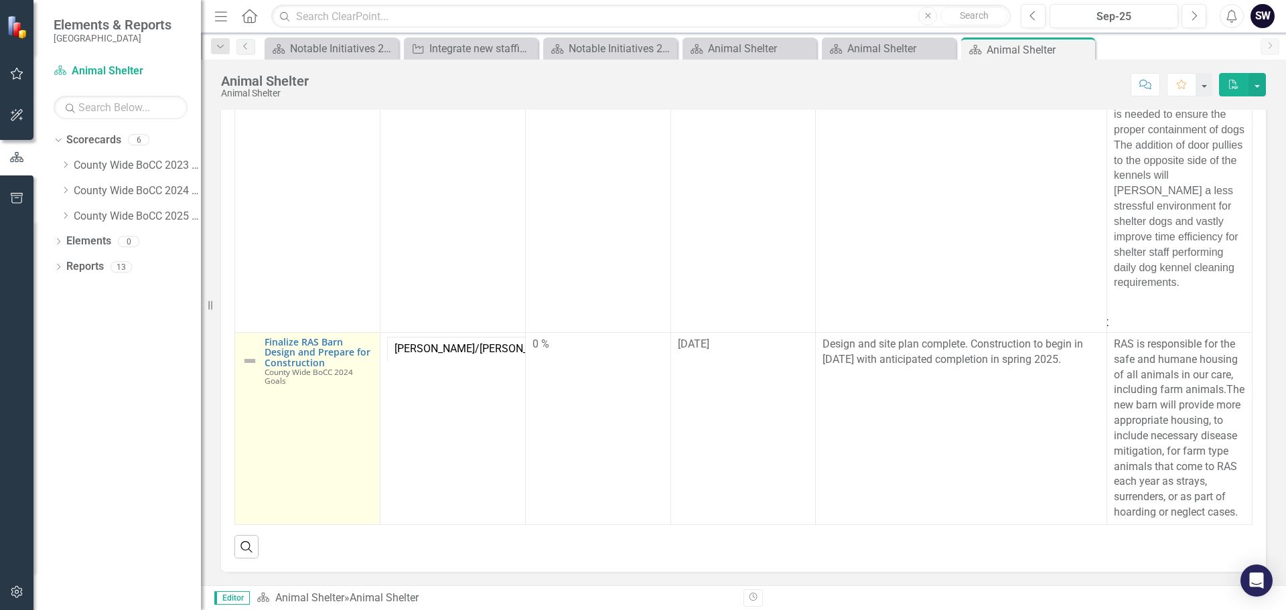
click at [251, 353] on img at bounding box center [250, 361] width 16 height 16
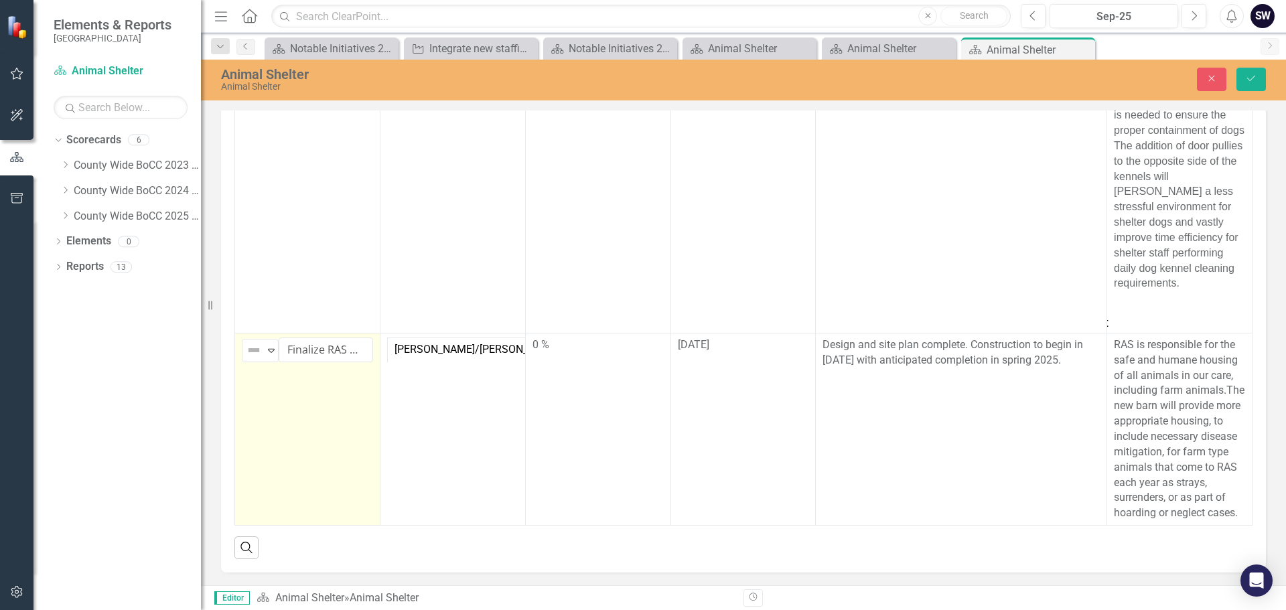
scroll to position [459, 0]
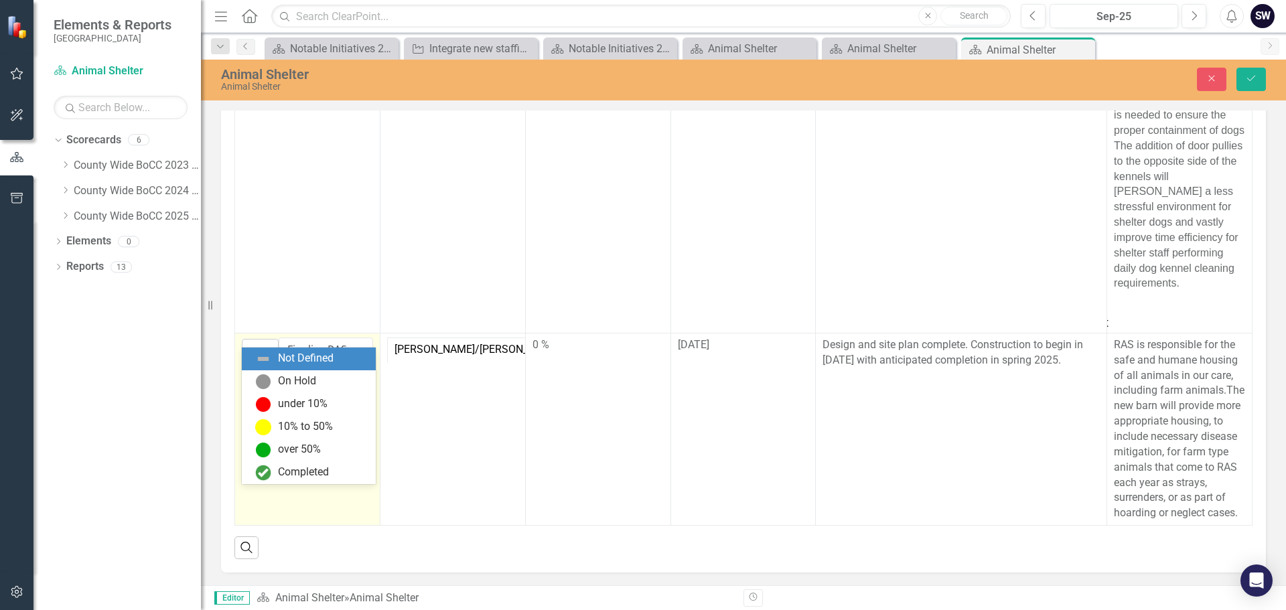
click at [267, 345] on icon "Expand" at bounding box center [271, 350] width 13 height 11
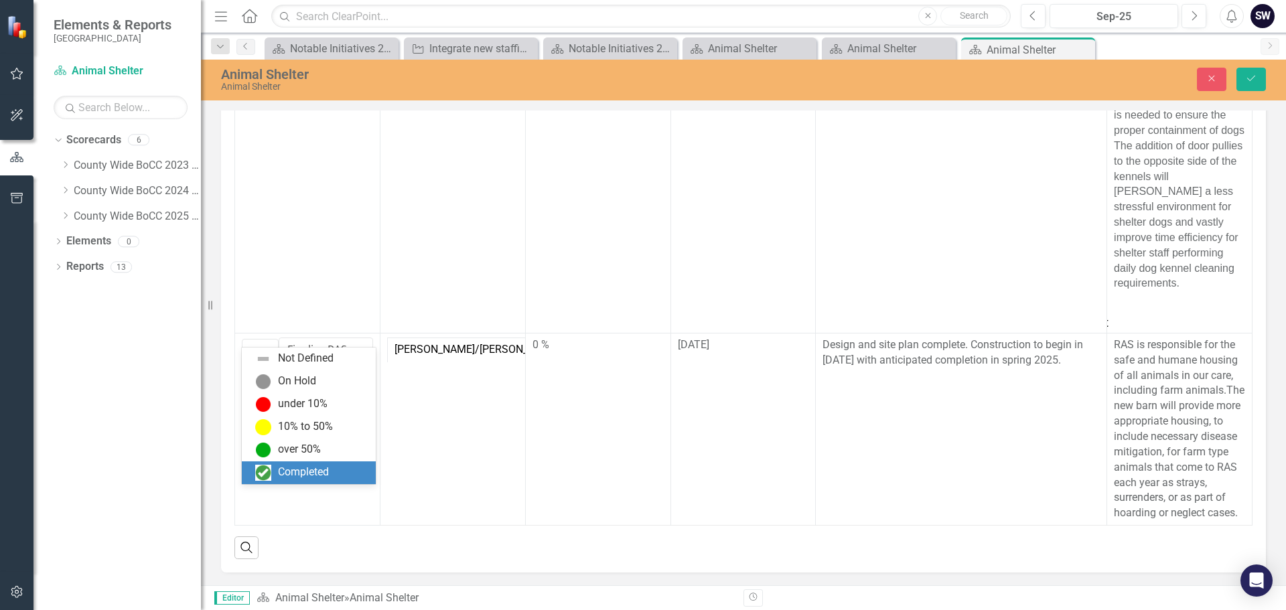
click at [316, 474] on div "Completed" at bounding box center [303, 472] width 51 height 15
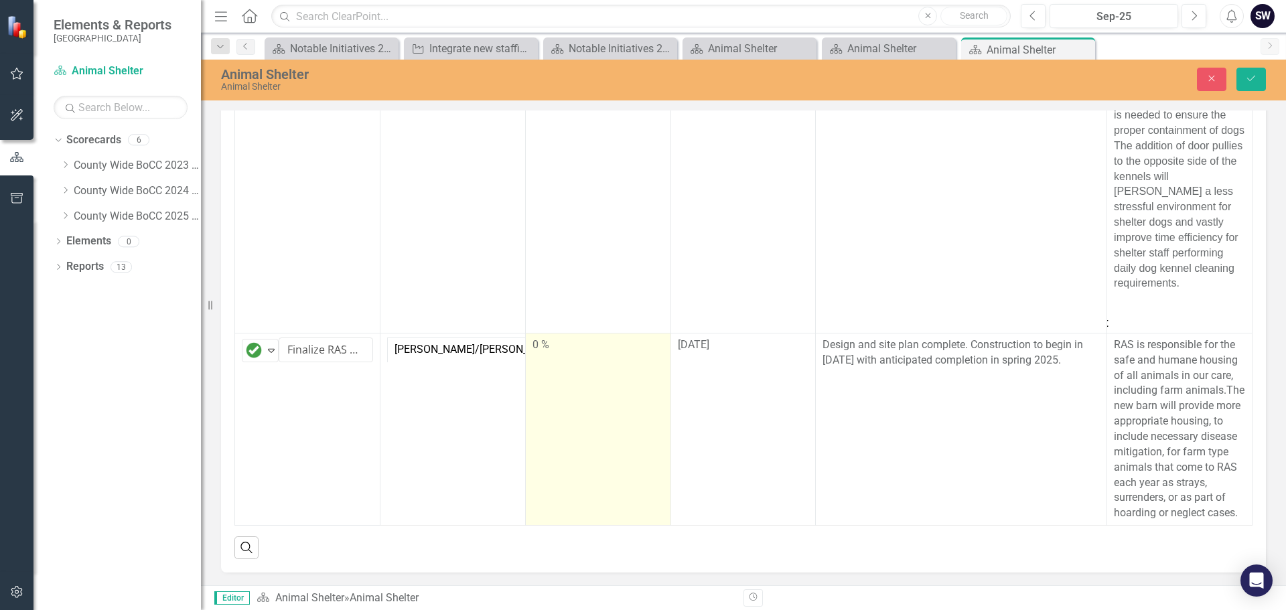
click at [537, 338] on div "0 %" at bounding box center [598, 345] width 131 height 15
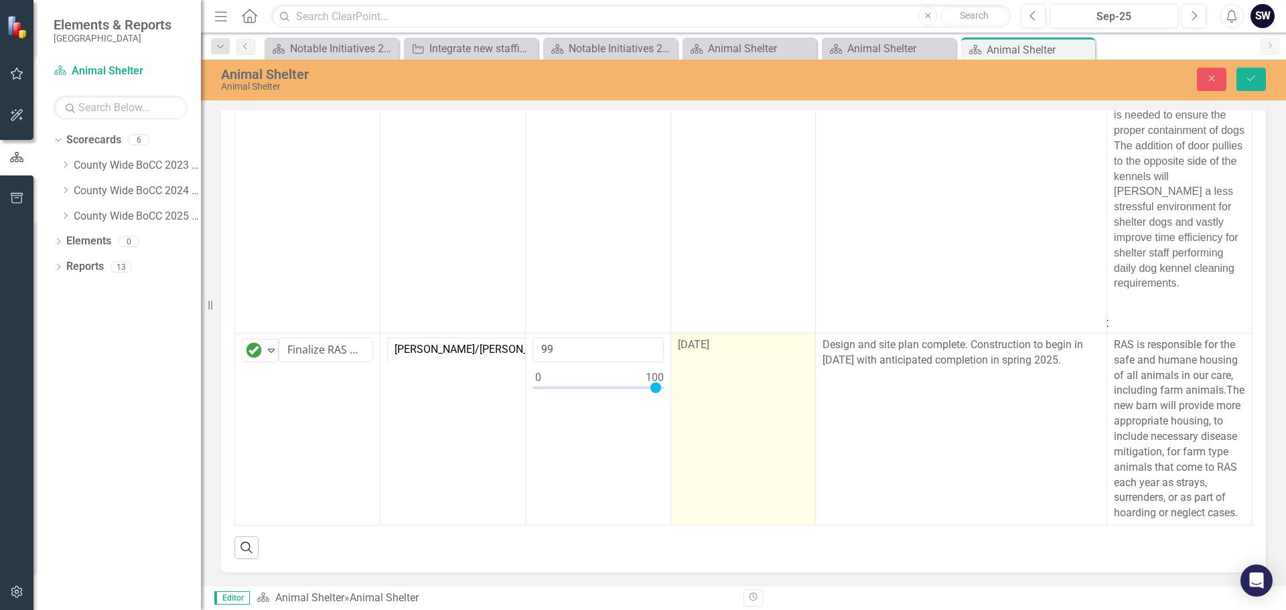
type input "100"
drag, startPoint x: 537, startPoint y: 371, endPoint x: 665, endPoint y: 370, distance: 127.3
click at [665, 370] on tr "Completed Expand Finalize RAS Barn Design and Prepare for Construction Edit Edi…" at bounding box center [744, 429] width 1018 height 192
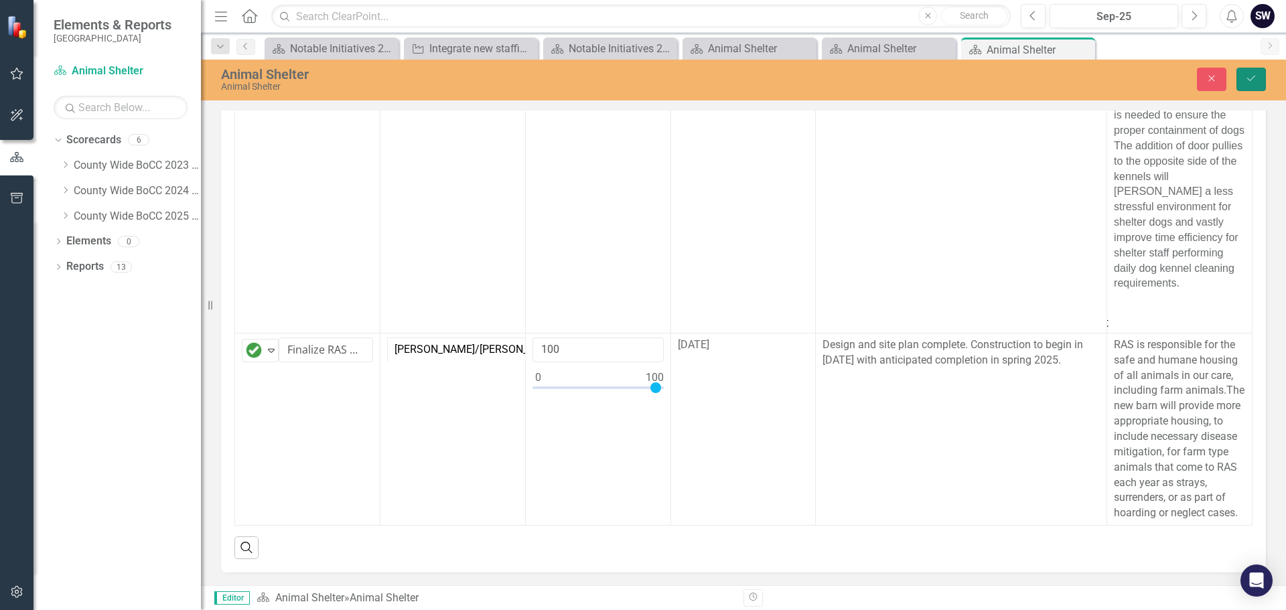
click at [1253, 78] on icon "Save" at bounding box center [1251, 78] width 12 height 9
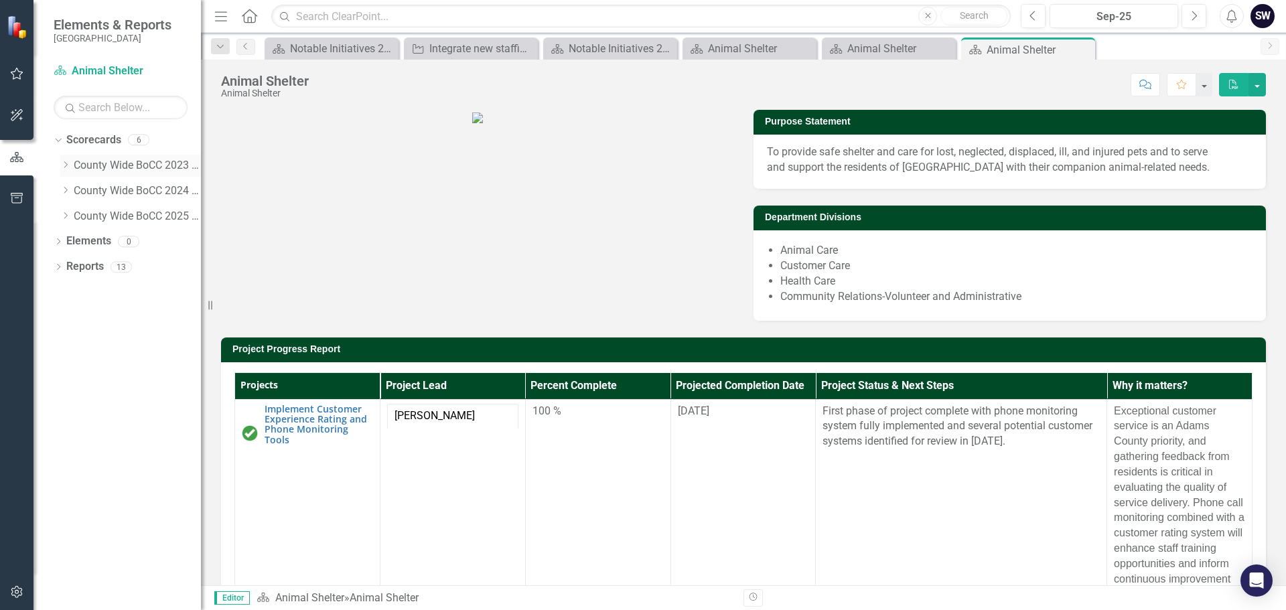
click at [66, 163] on icon at bounding box center [65, 164] width 3 height 7
click at [117, 191] on link "Animal Shelter" at bounding box center [144, 191] width 114 height 15
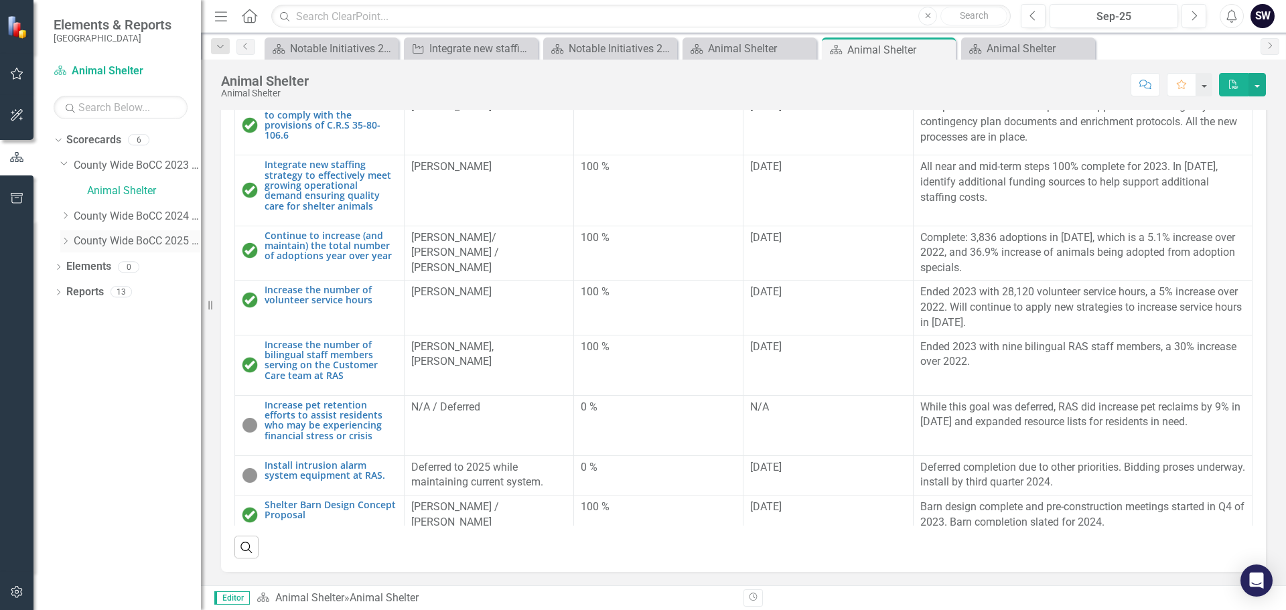
click at [66, 241] on icon "Dropdown" at bounding box center [65, 241] width 10 height 8
click at [125, 267] on link "Animal Shelter" at bounding box center [144, 266] width 114 height 15
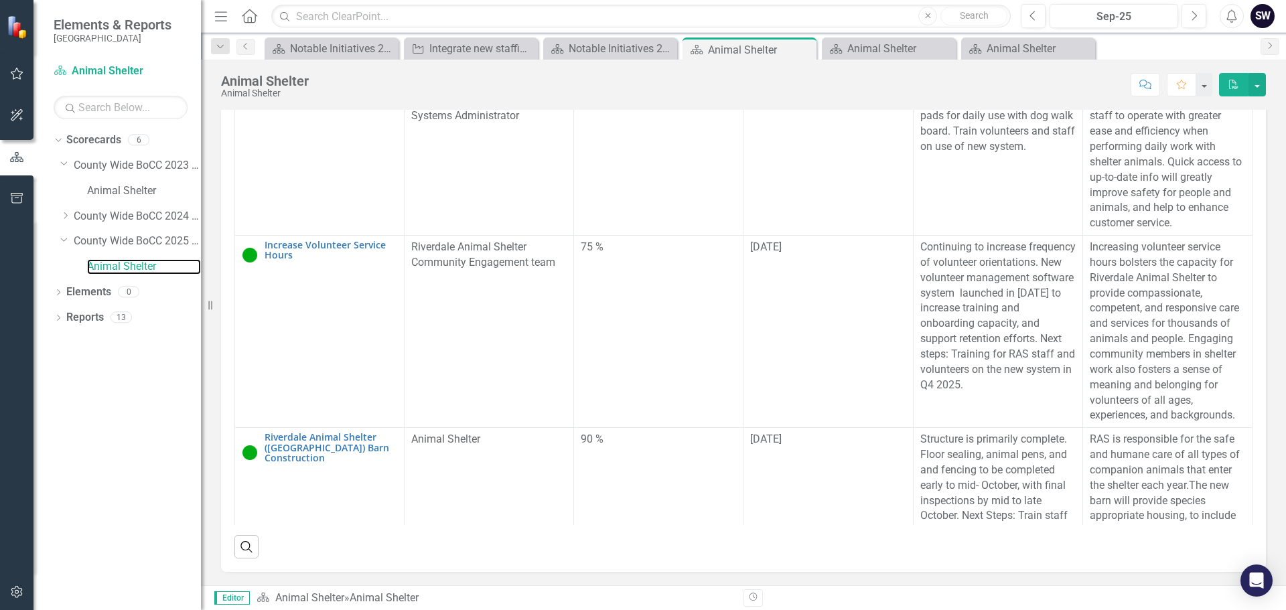
scroll to position [1084, 0]
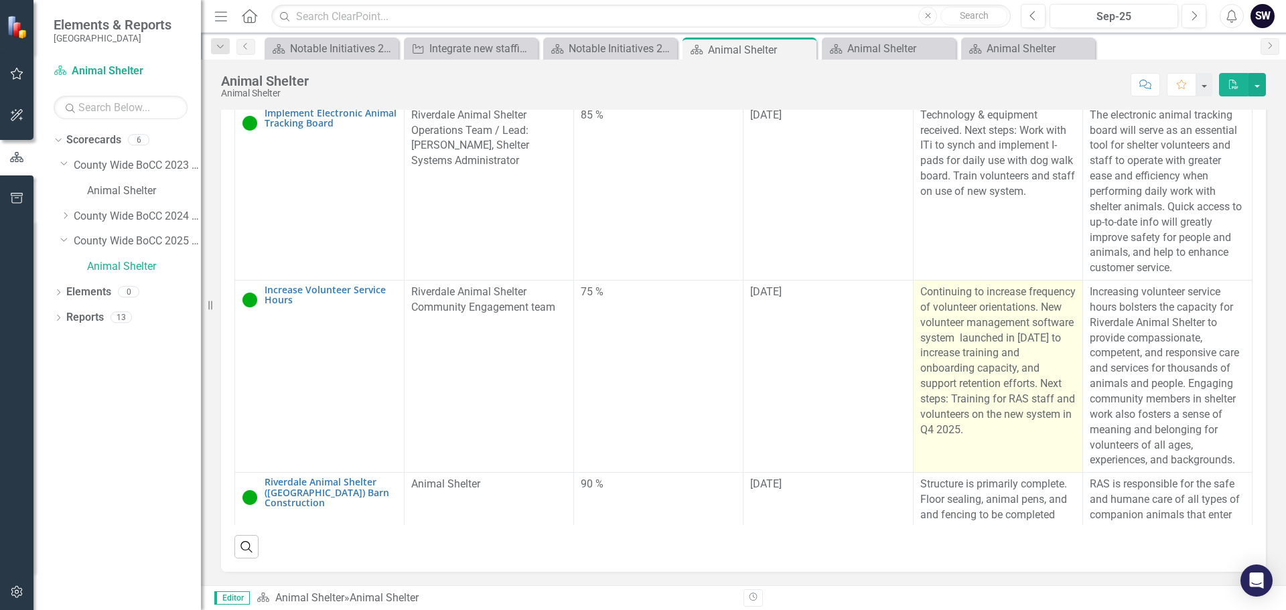
click at [920, 309] on p "Continuing to increase frequency of volunteer orientations. New volunteer manag…" at bounding box center [997, 361] width 155 height 153
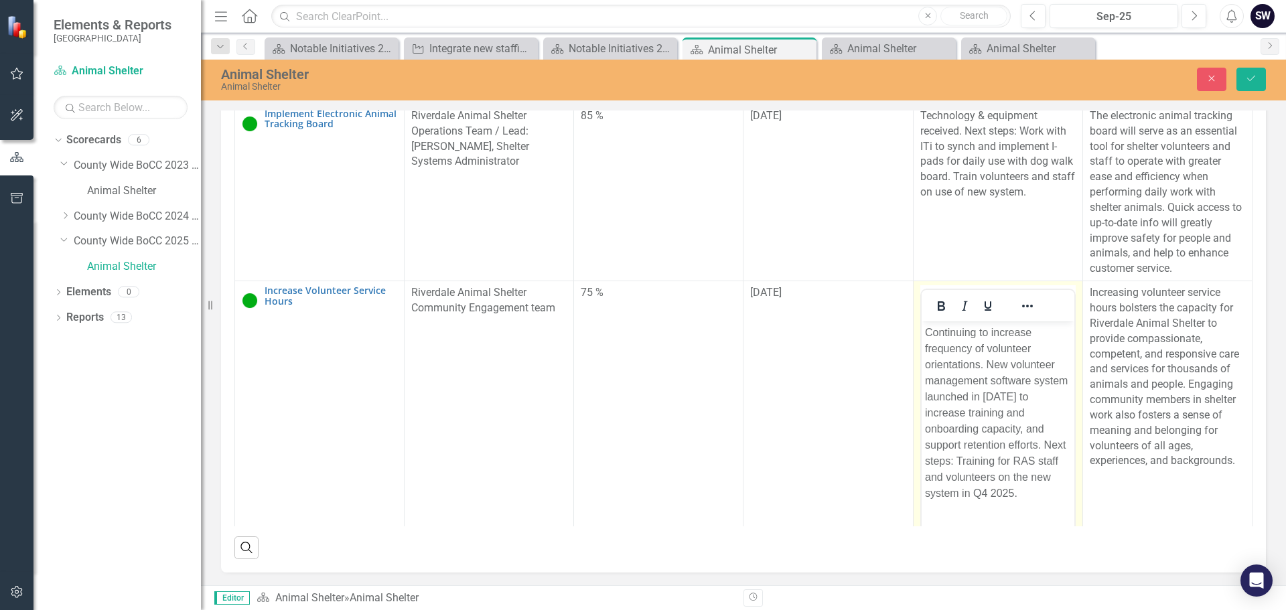
scroll to position [0, 0]
click at [926, 337] on p "Continuing to increase frequency of volunteer orientations. New volunteer manag…" at bounding box center [997, 413] width 146 height 177
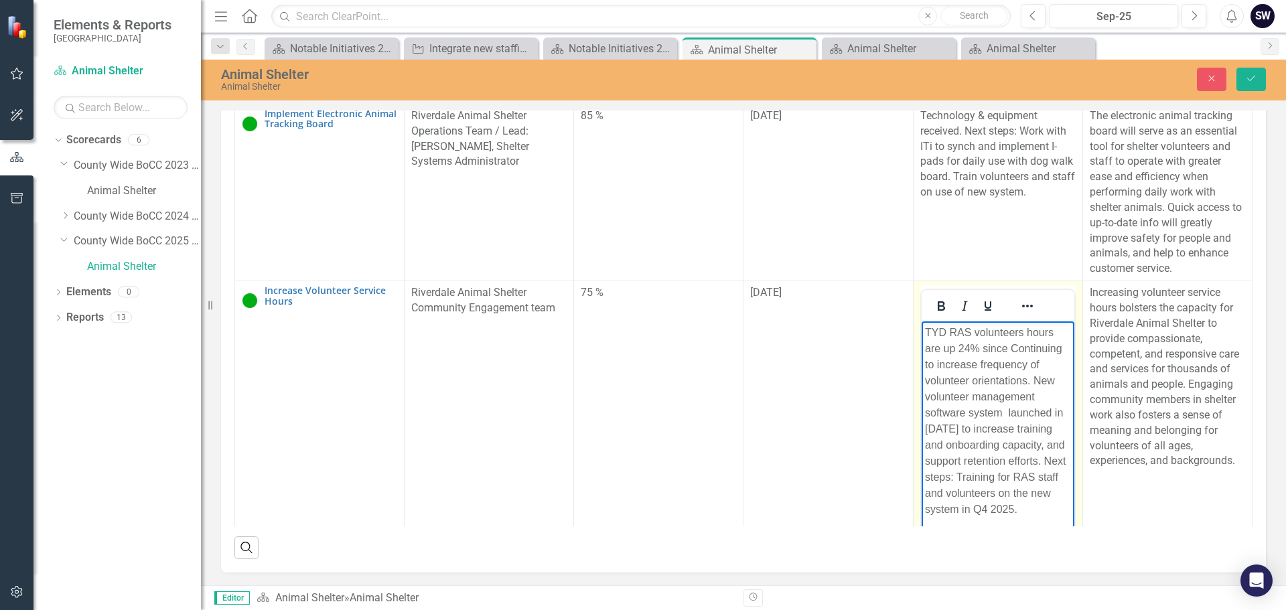
click at [953, 350] on p "TYD RAS volunteers hours are up 24% since Continuing to increase frequency of v…" at bounding box center [997, 421] width 146 height 193
click at [967, 346] on p "TYD RAS volunteers hours are up 24% since Continuing to increase frequency of v…" at bounding box center [997, 421] width 146 height 193
click at [969, 344] on p "TYD RAS volunteers hours are up 24% since Continuing to increase frequency of v…" at bounding box center [997, 421] width 146 height 193
click at [1020, 349] on p "TYD RAS volunteers hours are up 25% since Continuing to increase frequency of v…" at bounding box center [997, 421] width 146 height 193
click at [1007, 360] on p "TYD RAS volunteers hours are up 25% since year-end 2022 when this imitative sta…" at bounding box center [997, 437] width 146 height 225
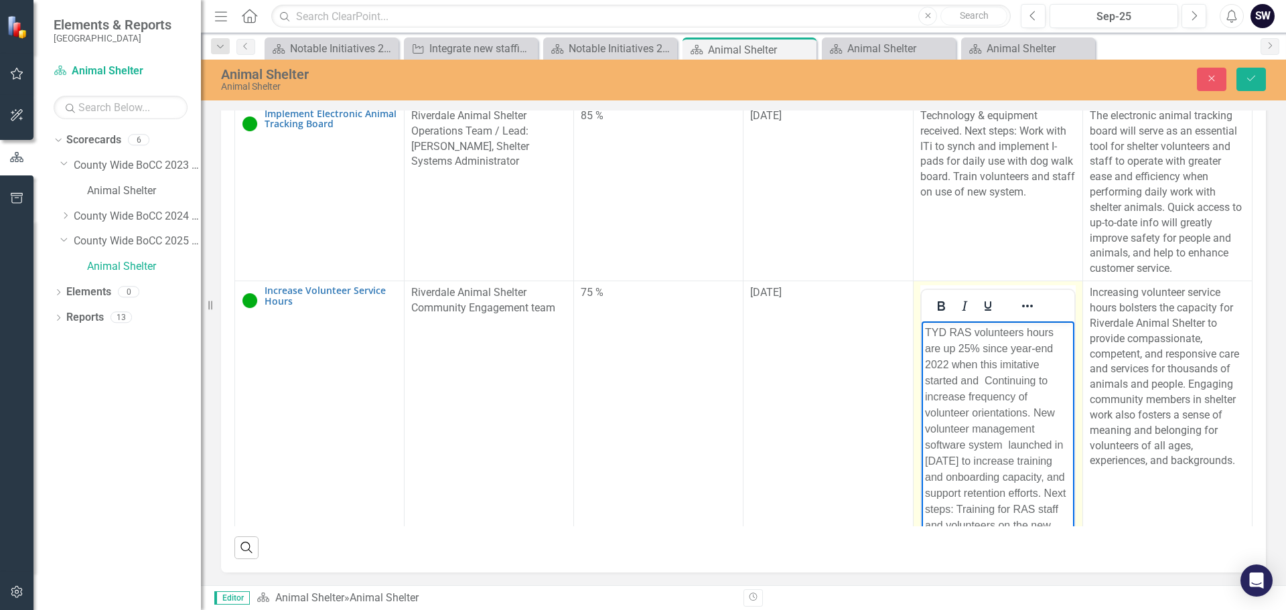
click at [1038, 363] on p "TYD RAS volunteers hours are up 25% since year-end 2022 when this imitative sta…" at bounding box center [997, 437] width 146 height 225
click at [1014, 380] on p "TYD RAS volunteers hours are up 25% since year-end 2022--whin this intiative st…" at bounding box center [997, 445] width 146 height 241
click at [993, 379] on p "TYD RAS volunteers hours are up 25% since year-end 2022--whin this intiative st…" at bounding box center [997, 445] width 146 height 241
click at [984, 378] on p "TYD RAS volunteers hours are up 25% since year-end 2022--whin this intiative st…" at bounding box center [997, 437] width 146 height 225
click at [977, 381] on p "TYD RAS volunteers hours are up 25% since year-end 2022--whin this intiative st…" at bounding box center [997, 437] width 146 height 225
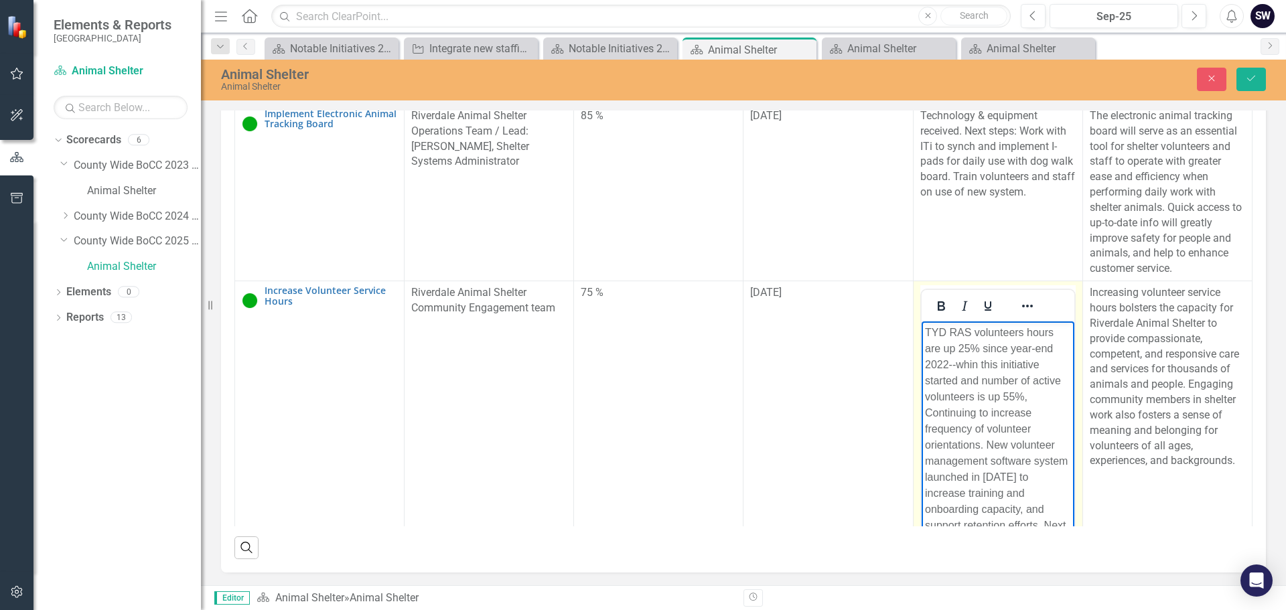
click at [949, 413] on p "TYD RAS volunteers hours are up 25% since year-end 2022--whin this initiative s…" at bounding box center [997, 453] width 146 height 257
click at [985, 411] on p "TYD RAS volunteers hours are up 25% since year-end 2022--whin this initiative s…" at bounding box center [997, 453] width 146 height 257
click at [974, 364] on p "TYD RAS volunteers hours are up 25% since year-end 2022--whin this initiative s…" at bounding box center [997, 453] width 146 height 257
click at [979, 364] on p "TYD RAS volunteers hours are up 25% since year-end 2022--whin this initiative s…" at bounding box center [997, 453] width 146 height 257
click at [975, 365] on p "TYD RAS volunteers hours are up 25% since year-end 2022--whin this initiative s…" at bounding box center [997, 453] width 146 height 257
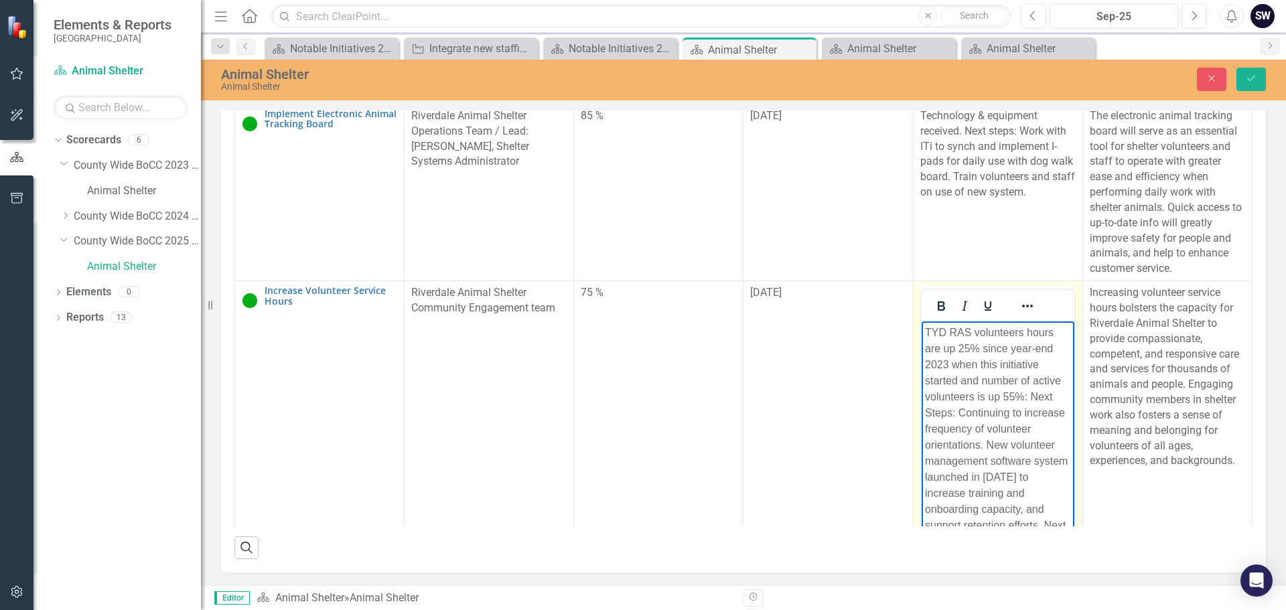
click at [950, 364] on p "TYD RAS volunteers hours are up 25% since year-end 2023 when this initiative st…" at bounding box center [997, 453] width 146 height 257
click at [949, 364] on p "TYD RAS volunteers hours are up 25% since year-end 2023 when this initiative st…" at bounding box center [997, 453] width 146 height 257
click at [957, 379] on p "TYD RAS volunteers hours are up 25% since year-end 2022, when this initiative s…" at bounding box center [997, 453] width 146 height 257
click at [1054, 395] on p "TYD RAS volunteers hours are up 25% since year-end 2022, when this initiative s…" at bounding box center [997, 453] width 146 height 257
click at [1056, 402] on p "TYD RAS volunteers hours are up 25% since year-end 2022, when this initiative s…" at bounding box center [997, 453] width 146 height 257
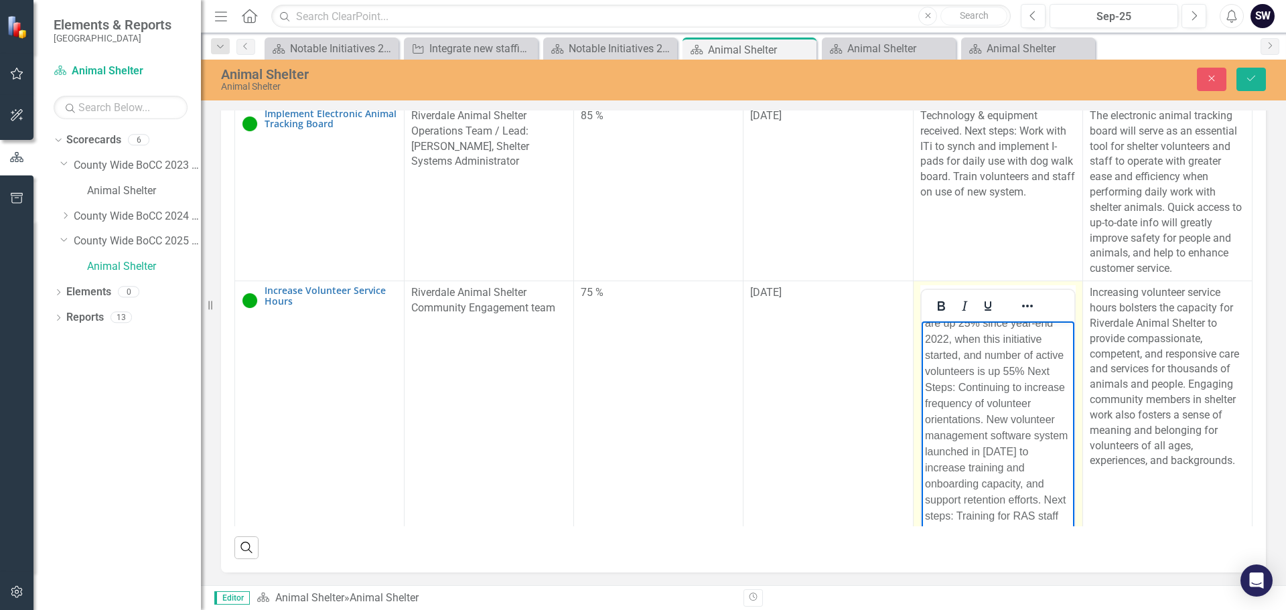
scroll to position [31, 0]
click at [1032, 382] on p "TYD RAS volunteers hours are up 25% since year-end 2022, when this initiative s…" at bounding box center [997, 421] width 146 height 257
click at [1036, 397] on p "TYD RAS volunteers hours are up 25% since year-end 2022, when this initiative s…" at bounding box center [997, 412] width 146 height 257
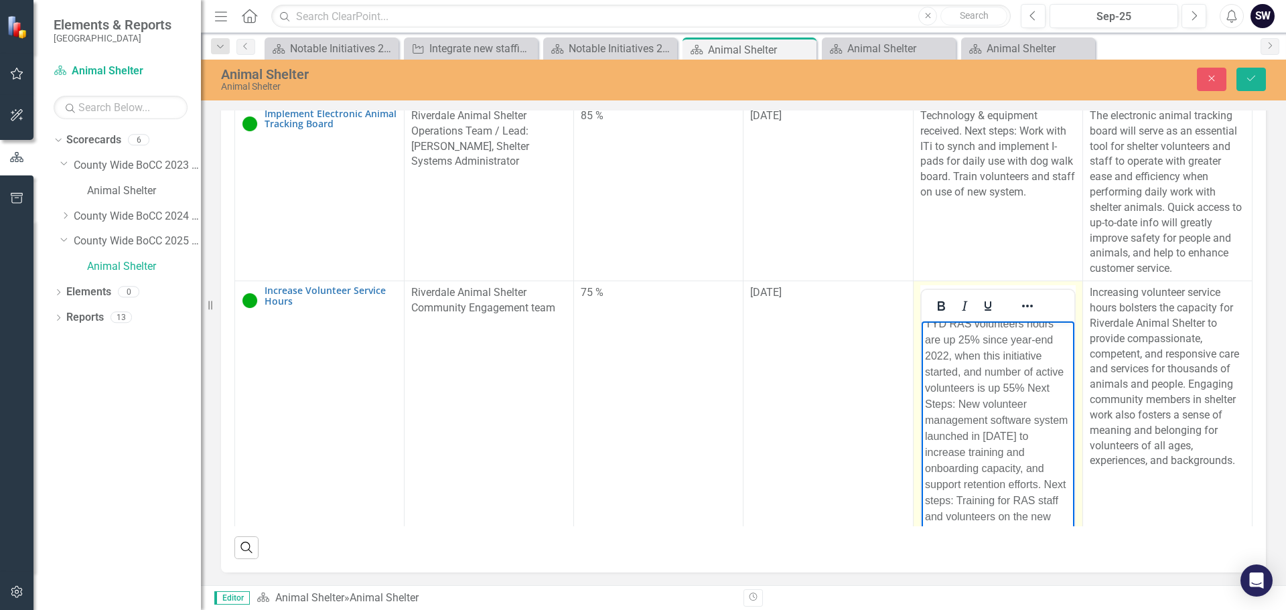
click at [965, 402] on p "TYD RAS volunteers hours are up 25% since year-end 2022, when this initiative s…" at bounding box center [997, 428] width 146 height 225
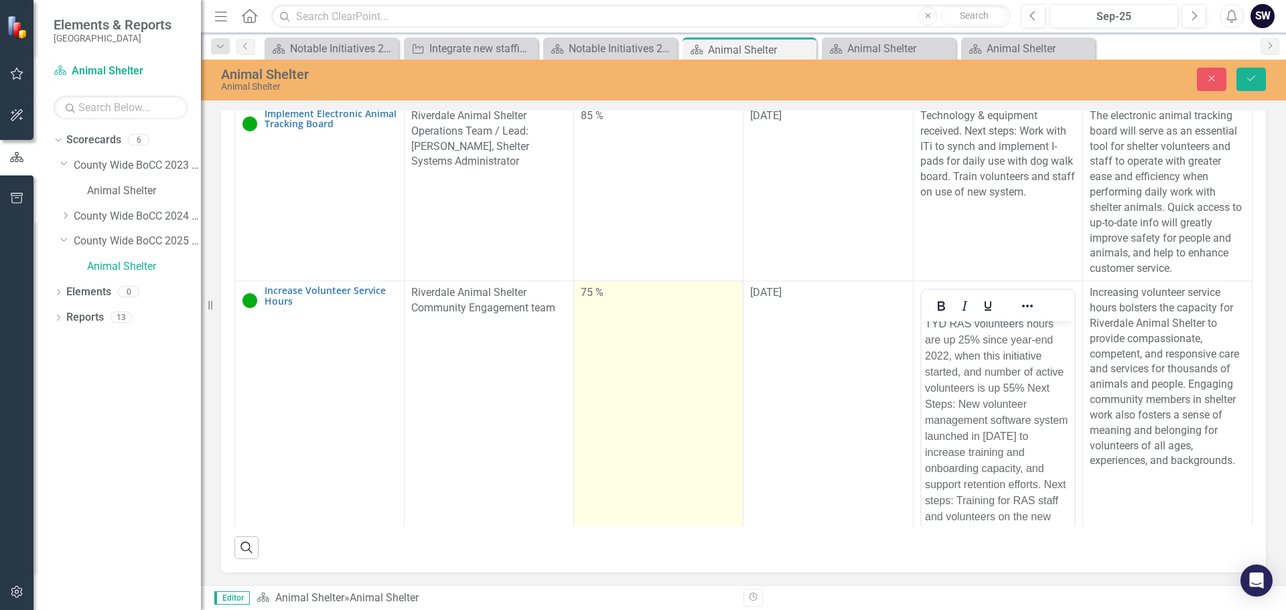
click at [583, 301] on div "75 %" at bounding box center [658, 292] width 155 height 15
type input "80"
drag, startPoint x: 688, startPoint y: 352, endPoint x: 695, endPoint y: 352, distance: 6.7
click at [695, 341] on div at bounding box center [700, 335] width 11 height 11
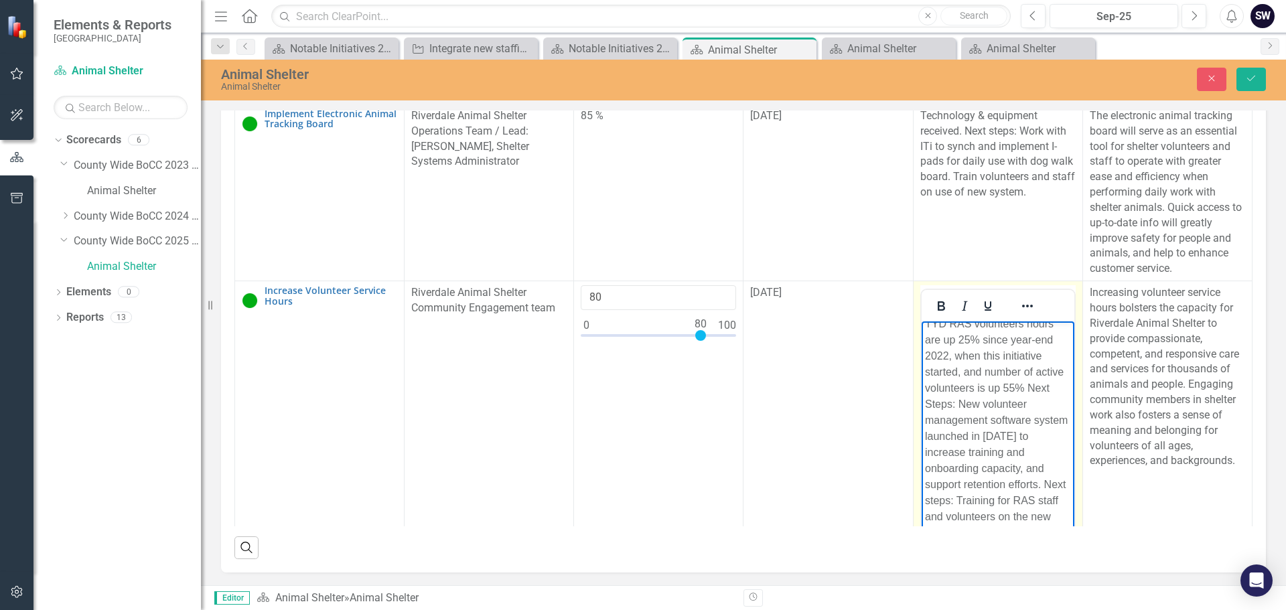
click at [983, 372] on p "TYD RAS volunteers hours are up 25% since year-end 2022, when this initiative s…" at bounding box center [997, 428] width 146 height 225
click at [958, 405] on p "TYD RAS volunteers hours are up 25% since year-end 2022, when this initiative s…" at bounding box center [997, 429] width 146 height 209
click at [1251, 76] on icon "Save" at bounding box center [1251, 78] width 12 height 9
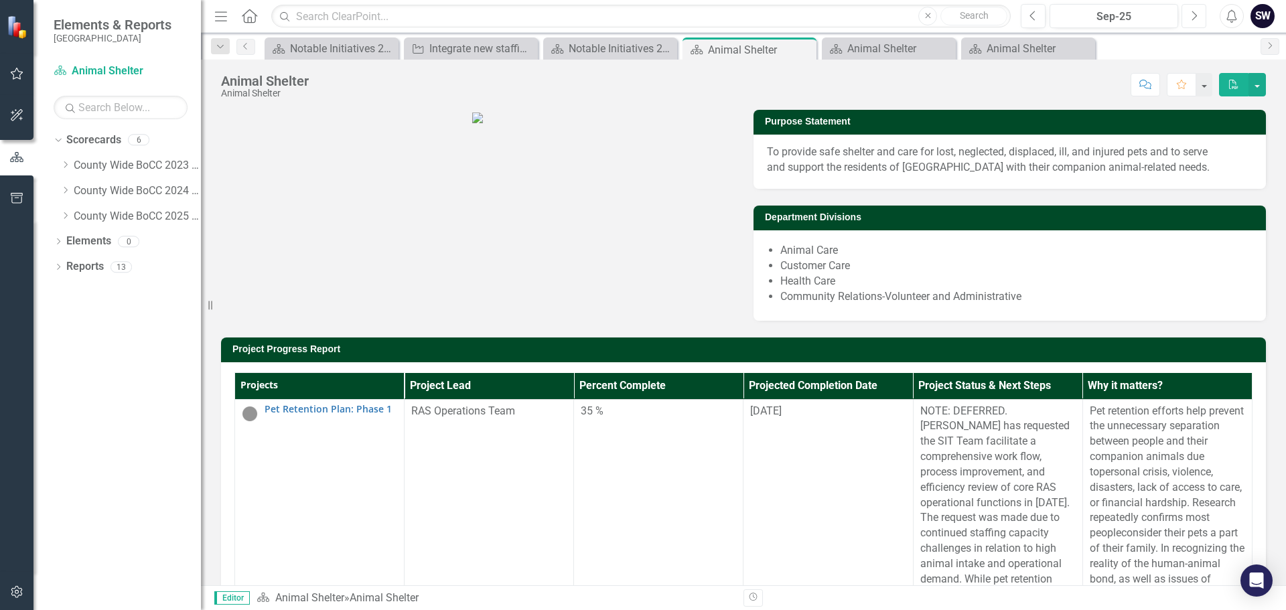
click at [1198, 19] on button "Next" at bounding box center [1194, 16] width 25 height 24
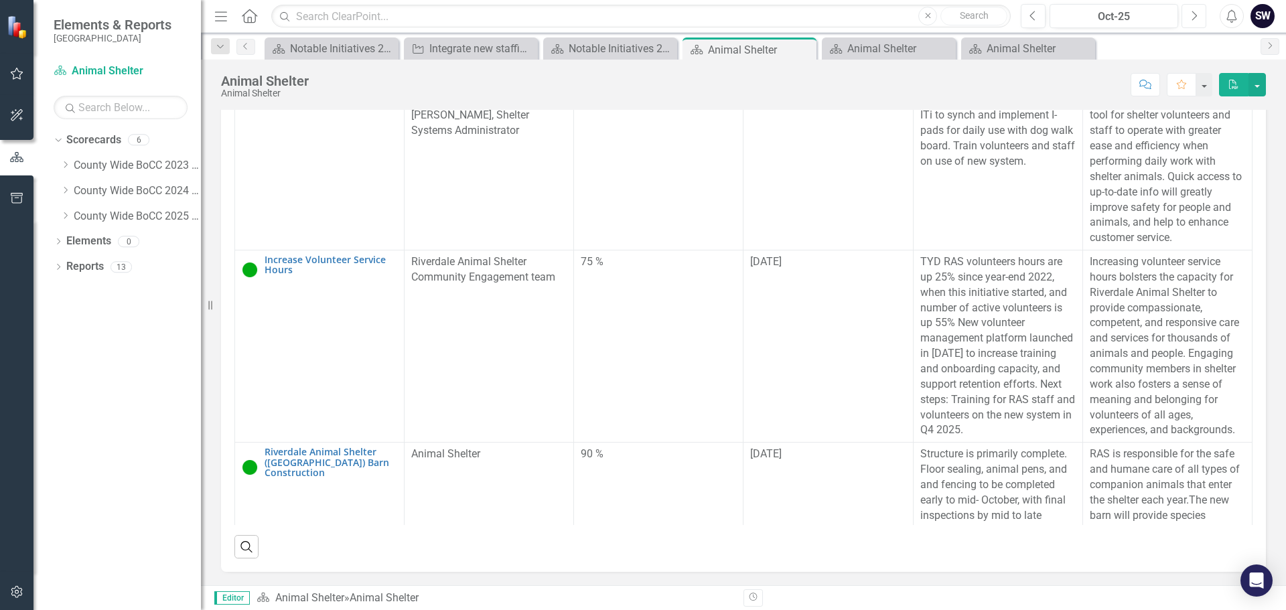
scroll to position [1135, 0]
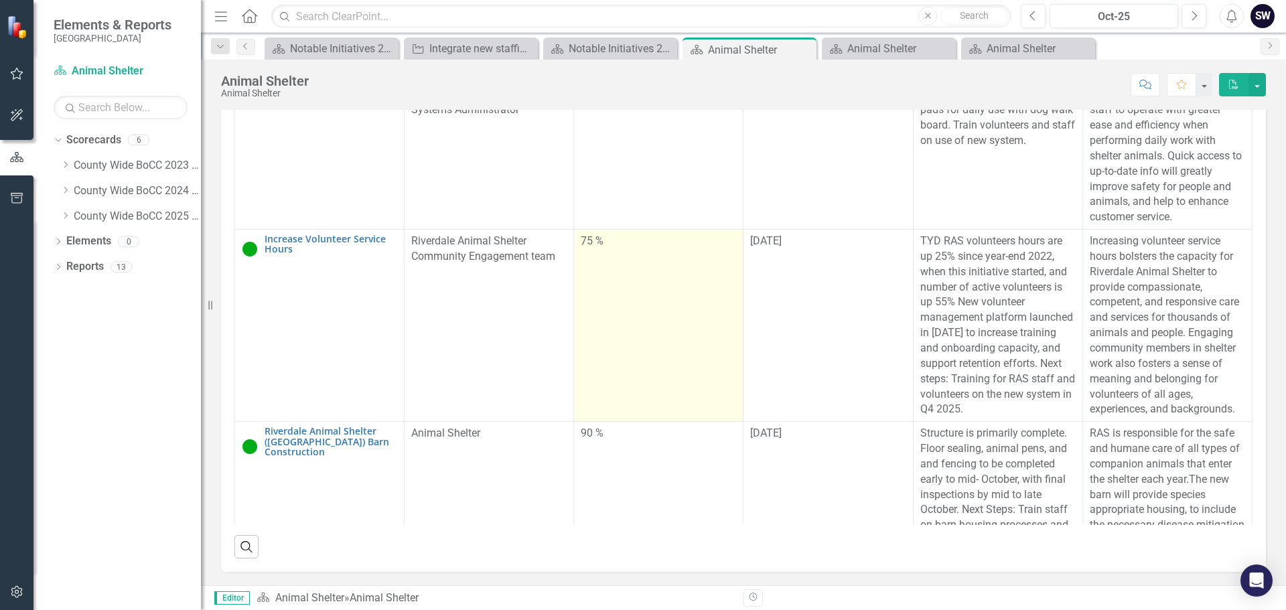
click at [585, 249] on div "75 %" at bounding box center [658, 241] width 155 height 15
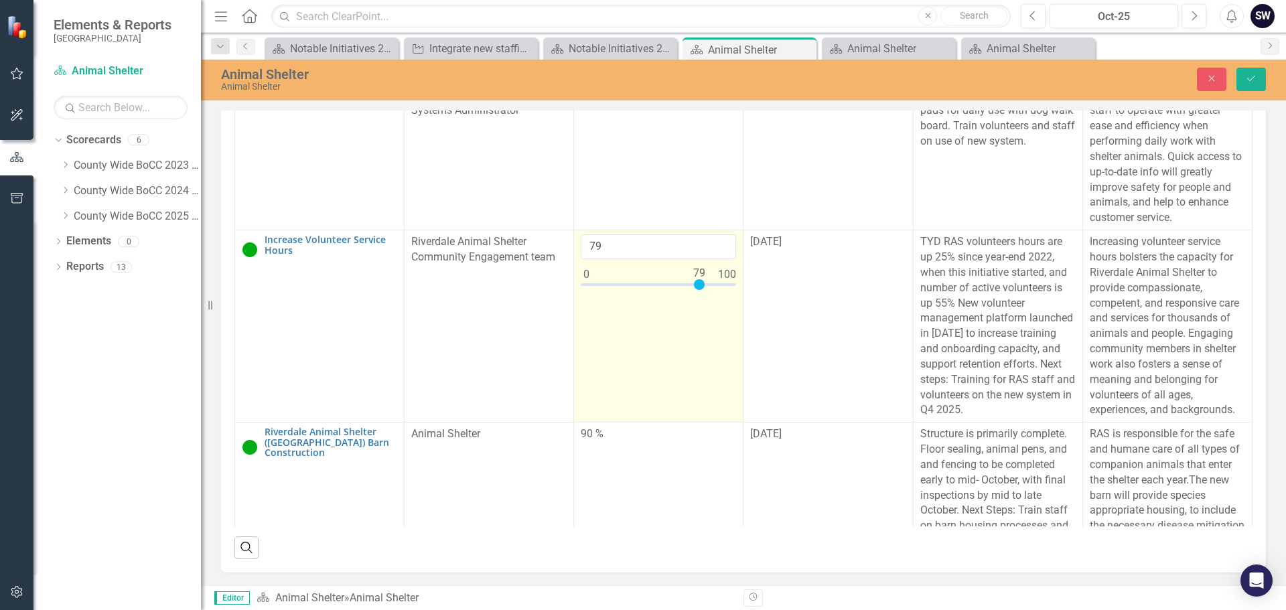
type input "80"
drag, startPoint x: 690, startPoint y: 439, endPoint x: 697, endPoint y: 441, distance: 7.6
click at [697, 290] on div at bounding box center [700, 284] width 11 height 11
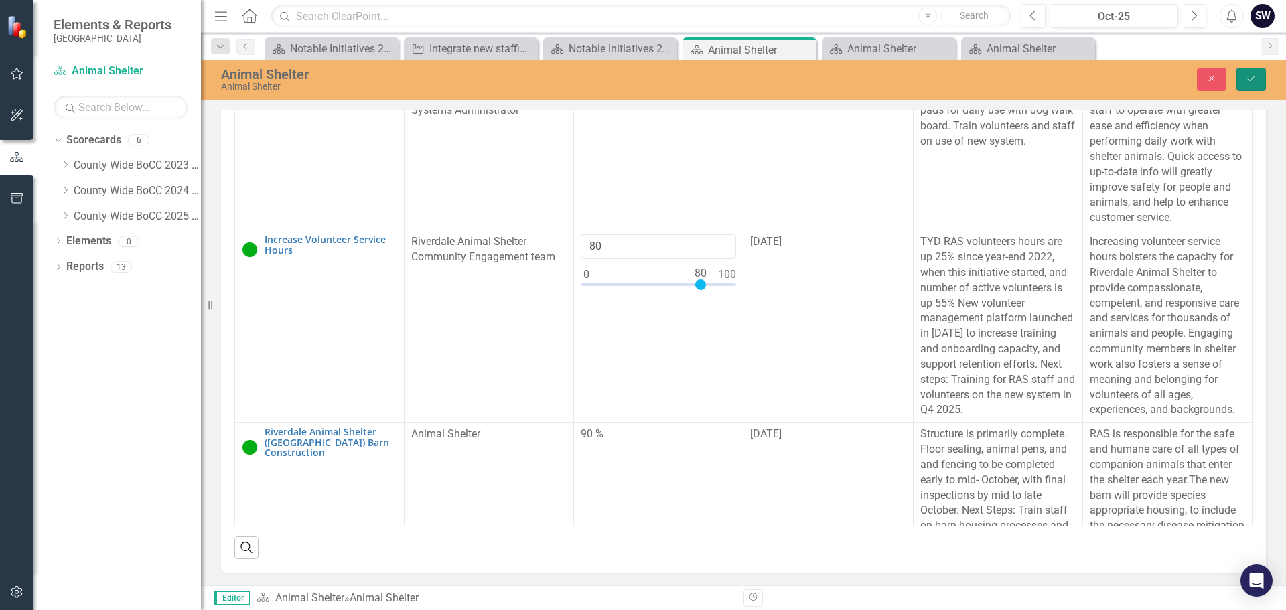
click at [1245, 81] on button "Save" at bounding box center [1251, 79] width 29 height 23
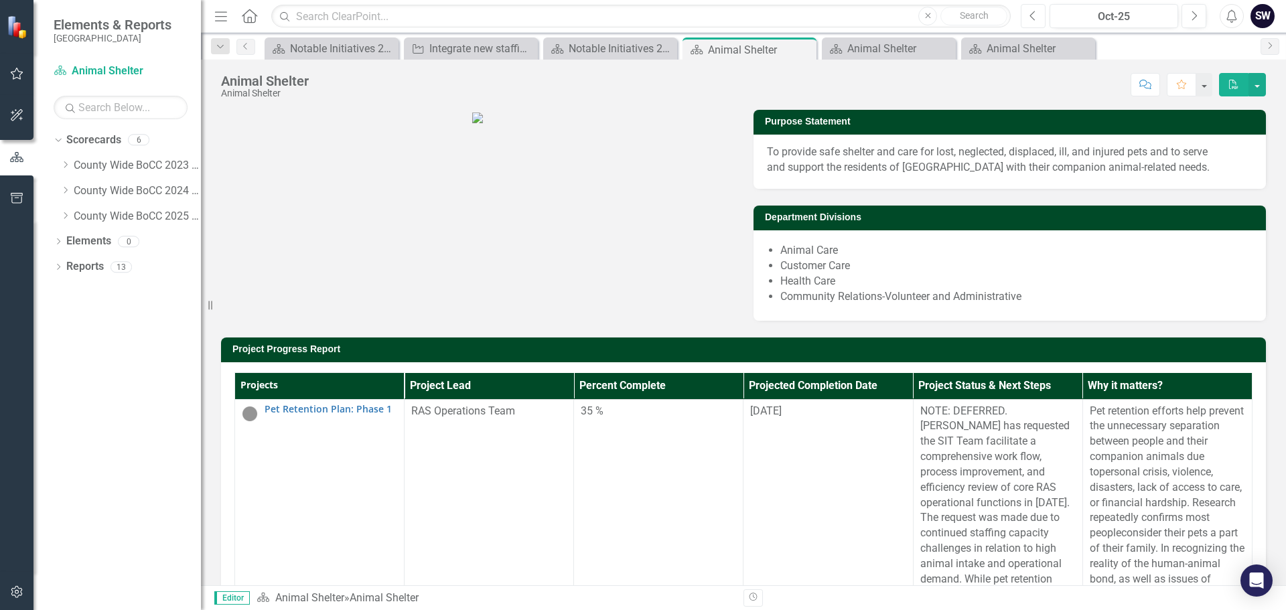
click at [1024, 19] on button "Previous" at bounding box center [1033, 16] width 25 height 24
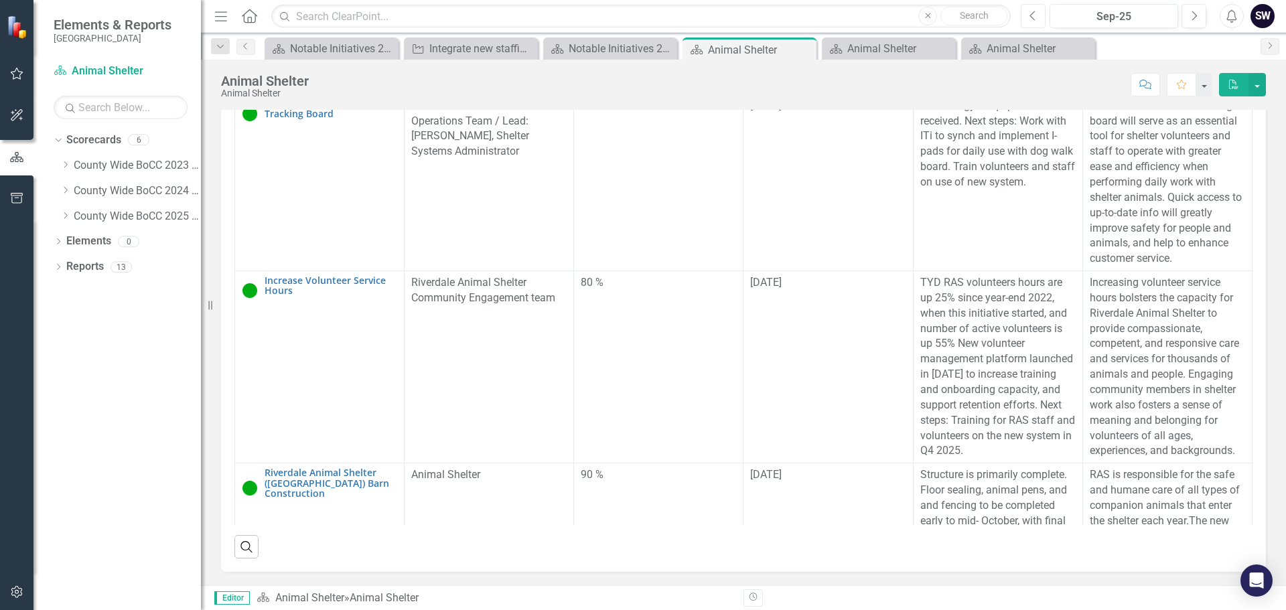
scroll to position [1105, 0]
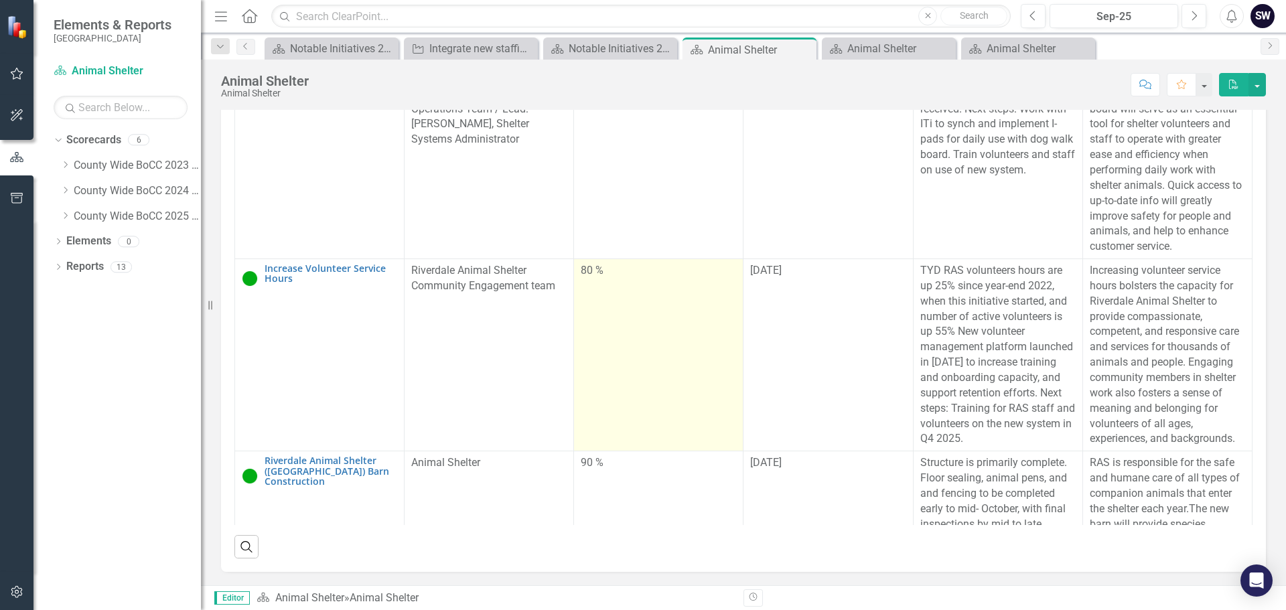
click at [585, 279] on div "80 %" at bounding box center [658, 270] width 155 height 15
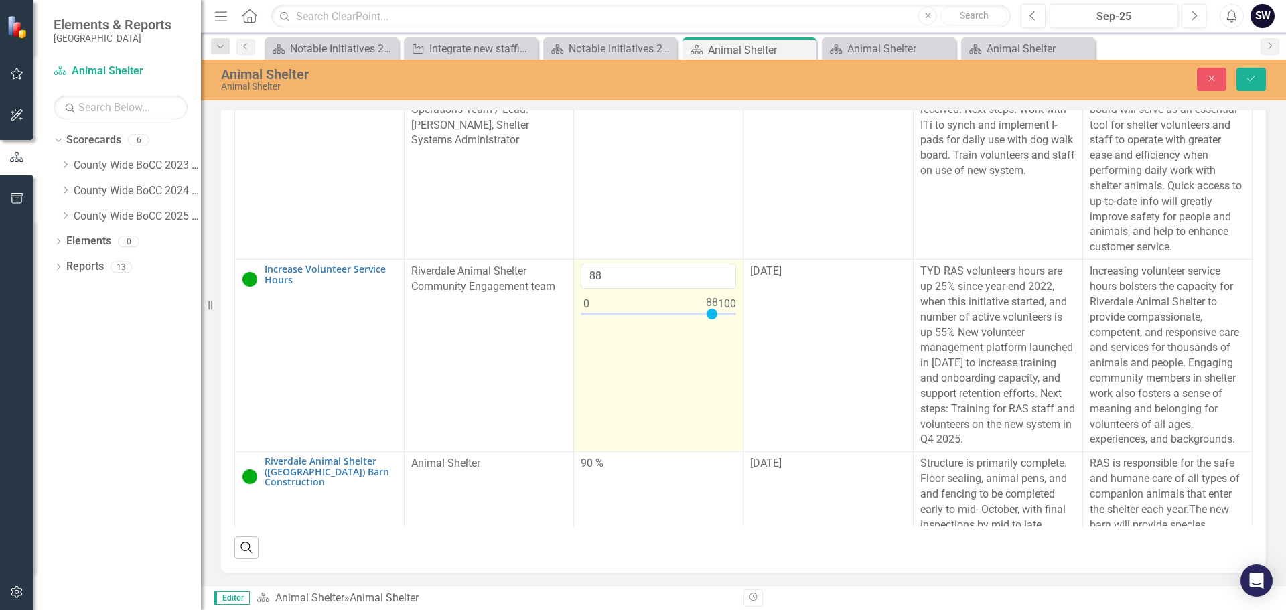
type input "90"
drag, startPoint x: 699, startPoint y: 438, endPoint x: 713, endPoint y: 437, distance: 14.1
click at [713, 320] on div at bounding box center [714, 314] width 11 height 11
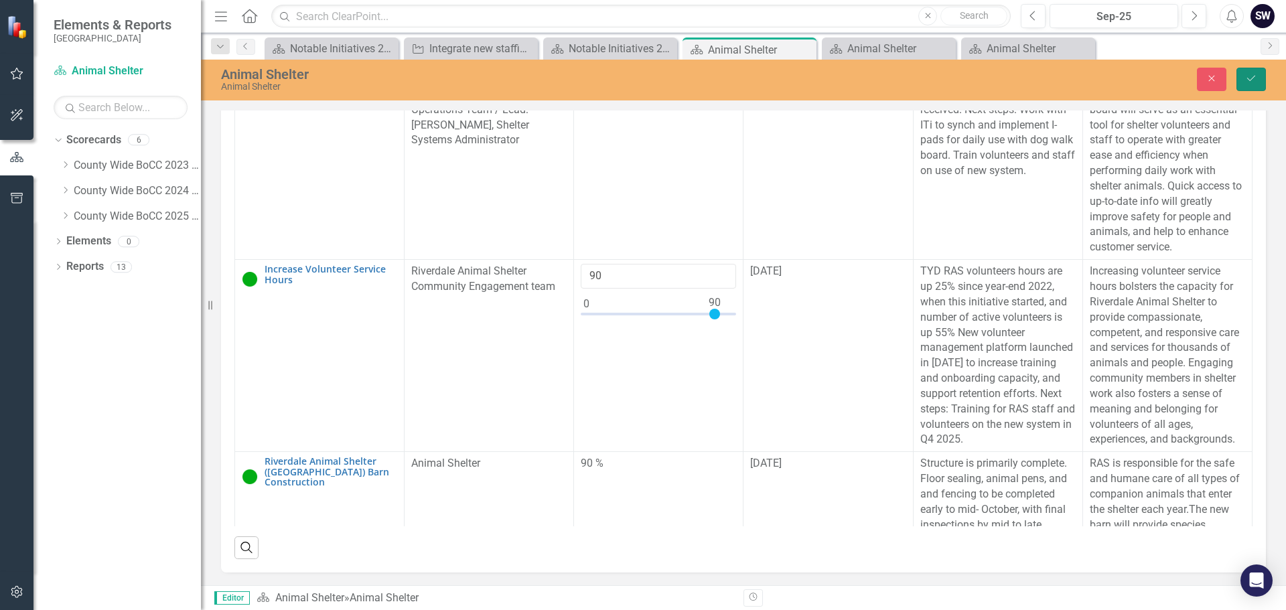
click at [1246, 78] on icon "Save" at bounding box center [1251, 78] width 12 height 9
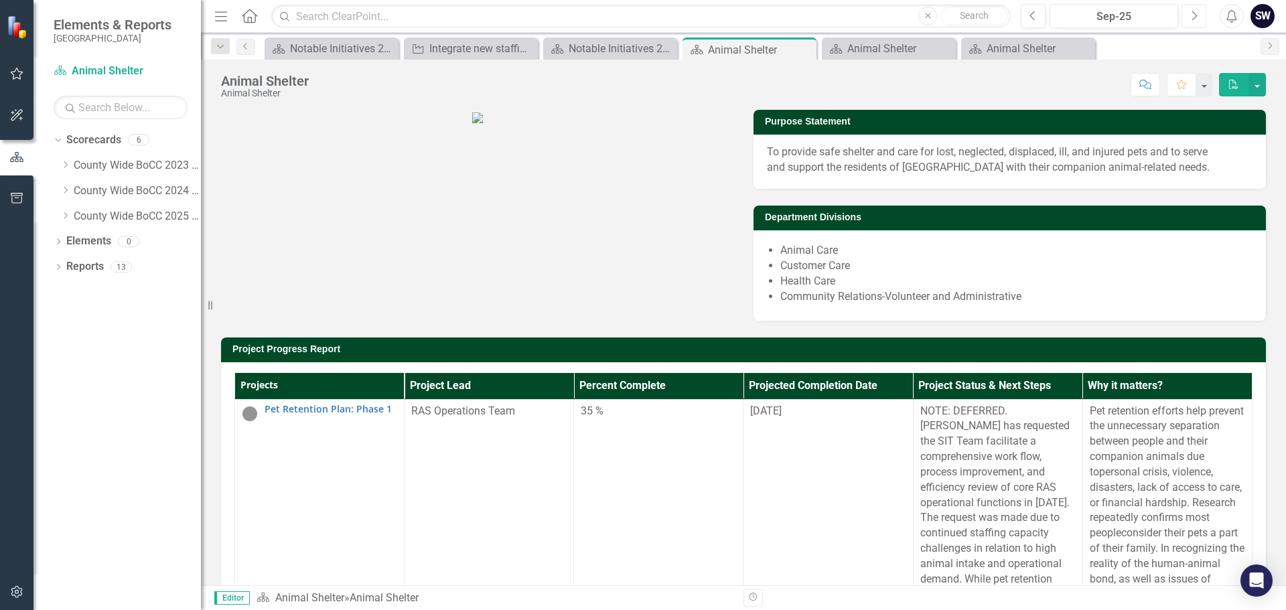
click at [1192, 15] on icon "Next" at bounding box center [1193, 16] width 7 height 12
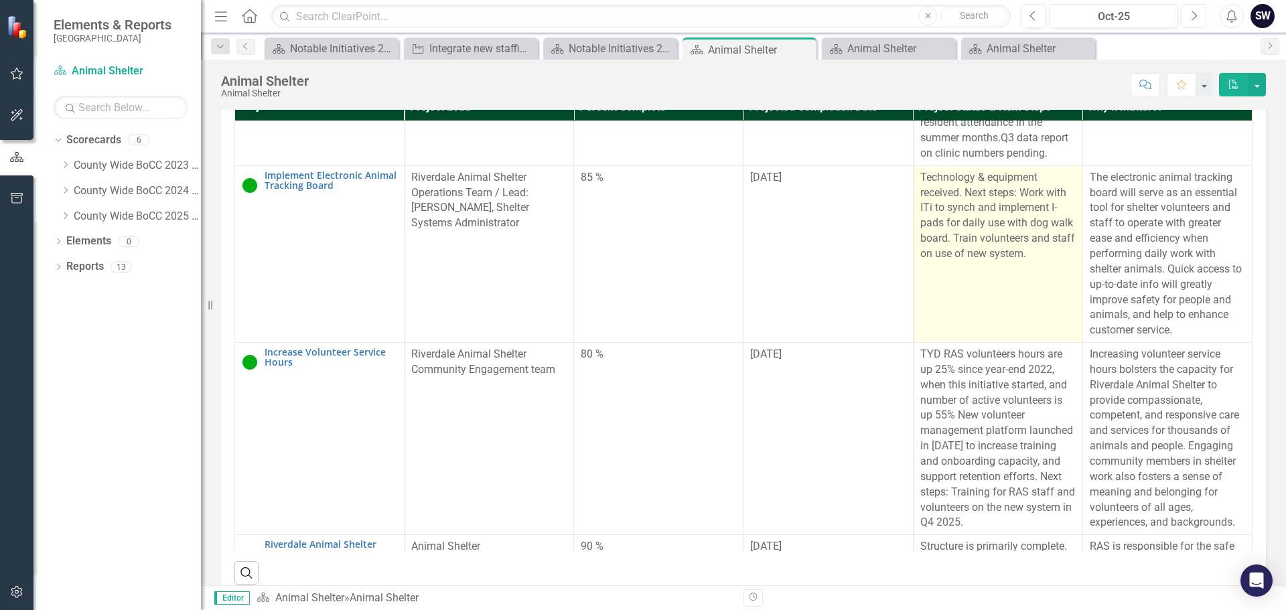
scroll to position [1027, 0]
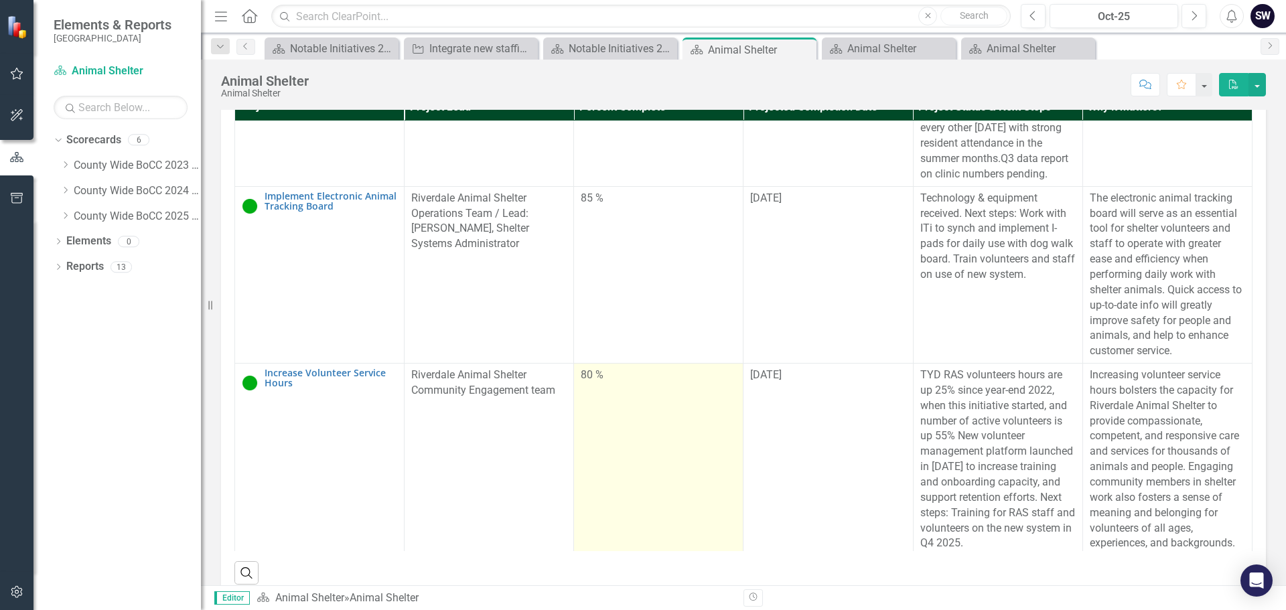
click at [585, 383] on div "80 %" at bounding box center [658, 375] width 155 height 15
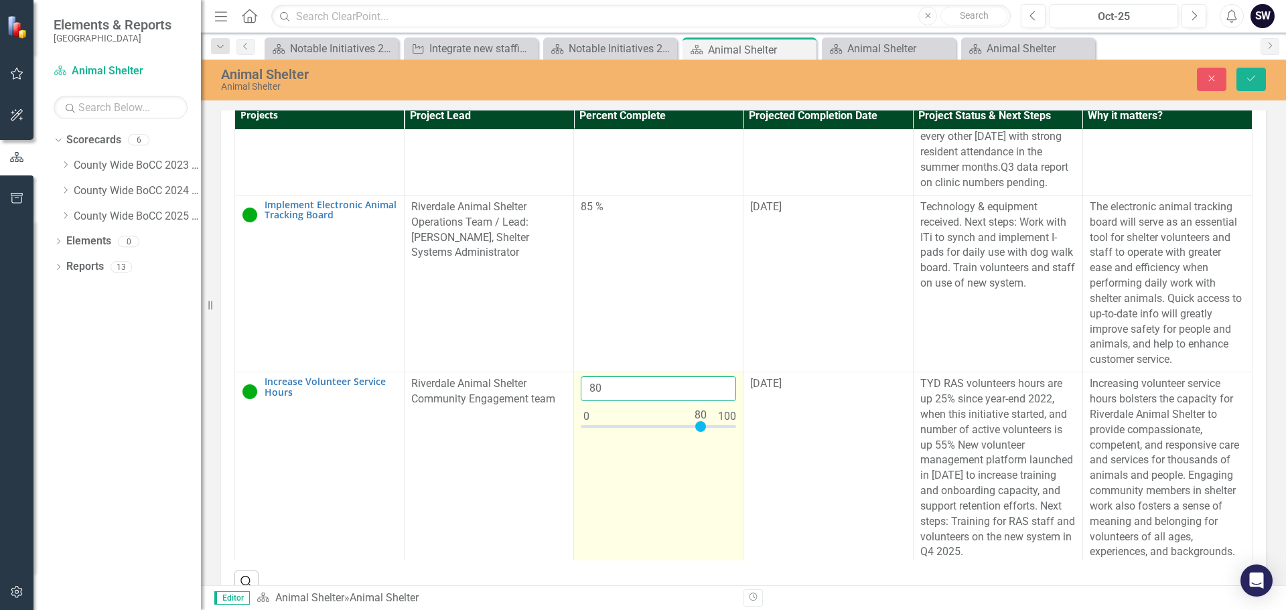
click at [600, 401] on input "80" at bounding box center [658, 388] width 155 height 25
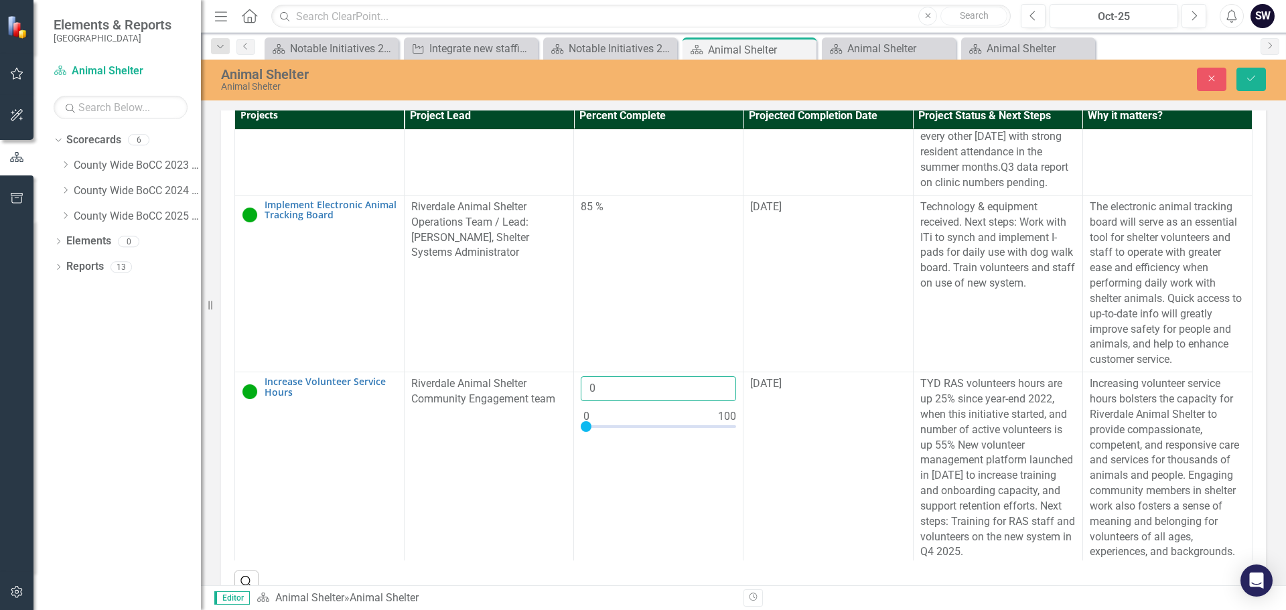
scroll to position [354, 0]
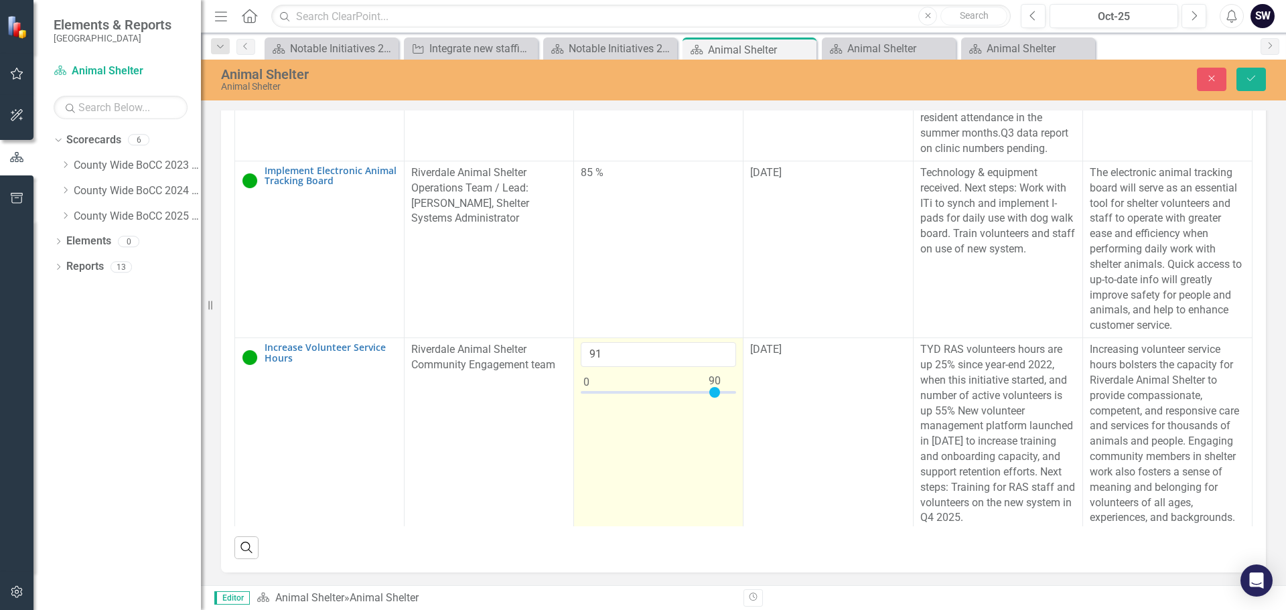
type input "90"
drag, startPoint x: 582, startPoint y: 514, endPoint x: 711, endPoint y: 516, distance: 128.6
click at [711, 398] on div at bounding box center [714, 392] width 11 height 11
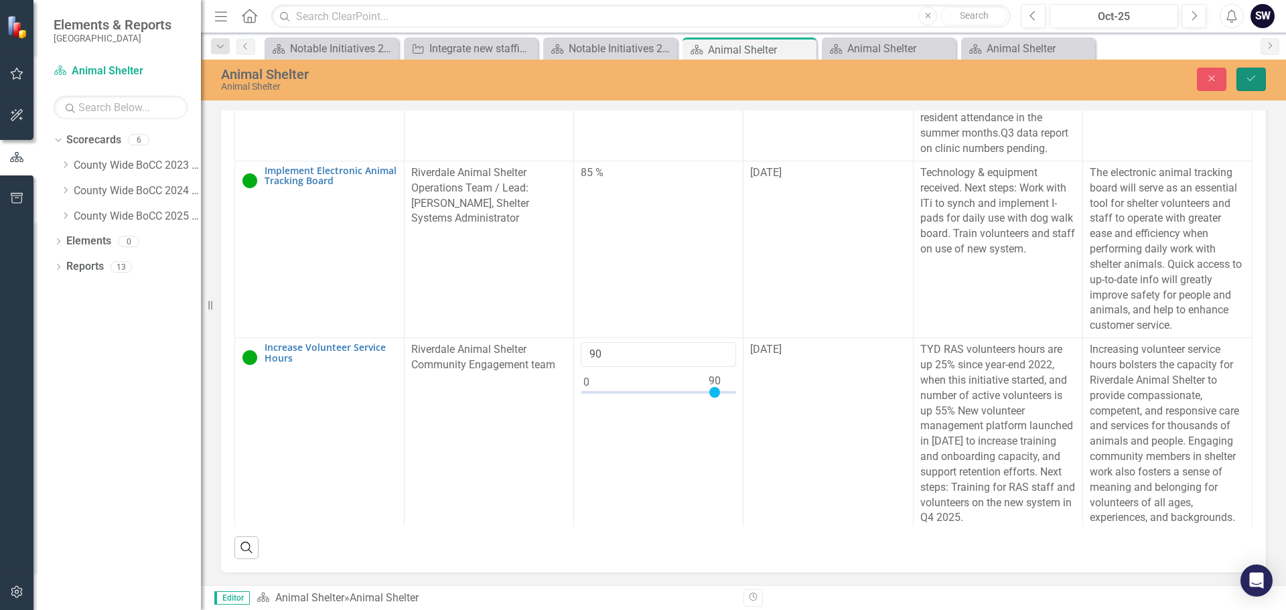
click at [1252, 77] on icon "Save" at bounding box center [1251, 78] width 12 height 9
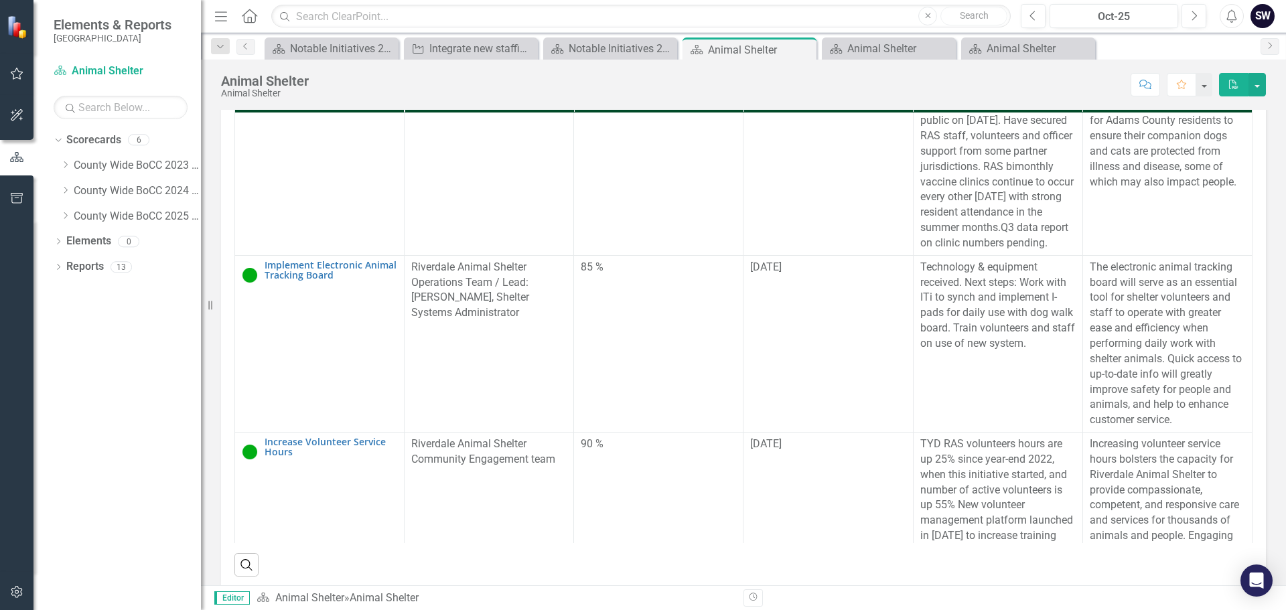
scroll to position [729, 0]
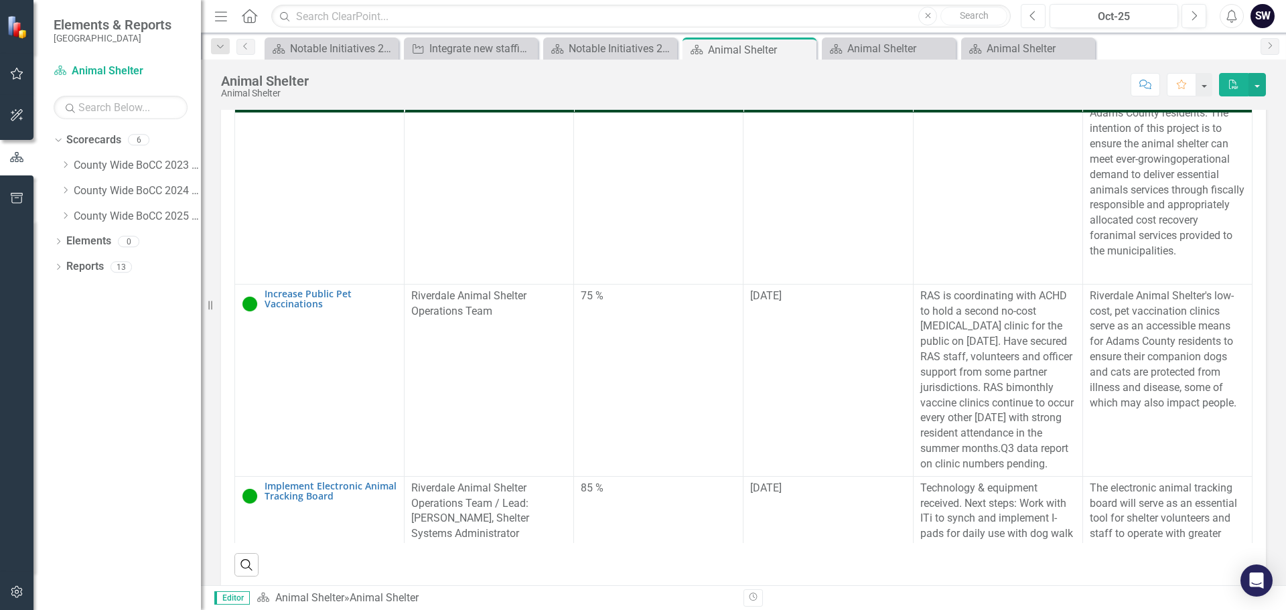
click at [1030, 17] on icon "Previous" at bounding box center [1033, 16] width 7 height 12
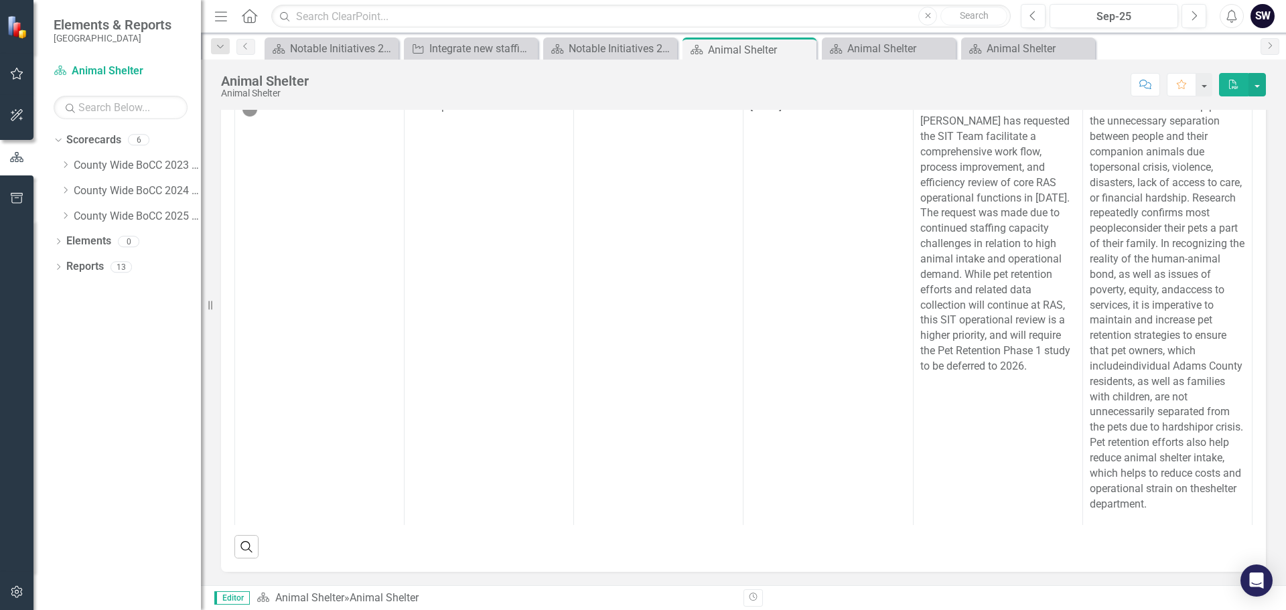
click at [1231, 82] on icon "PDF" at bounding box center [1234, 84] width 12 height 9
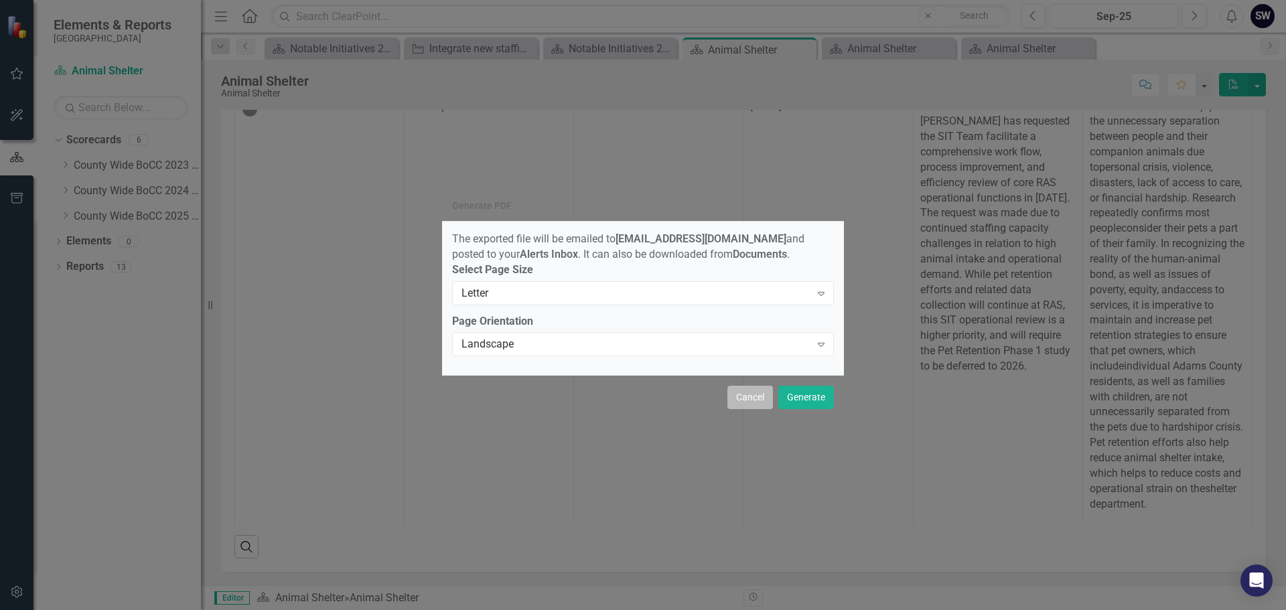
click at [757, 405] on button "Cancel" at bounding box center [750, 397] width 46 height 23
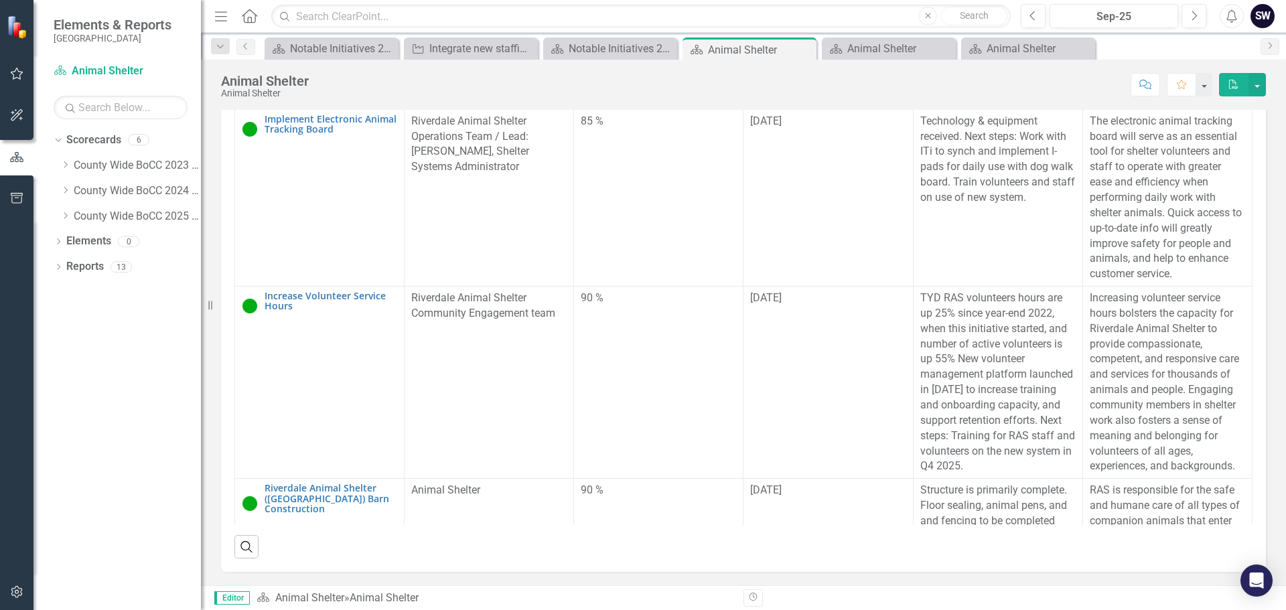
scroll to position [1042, 0]
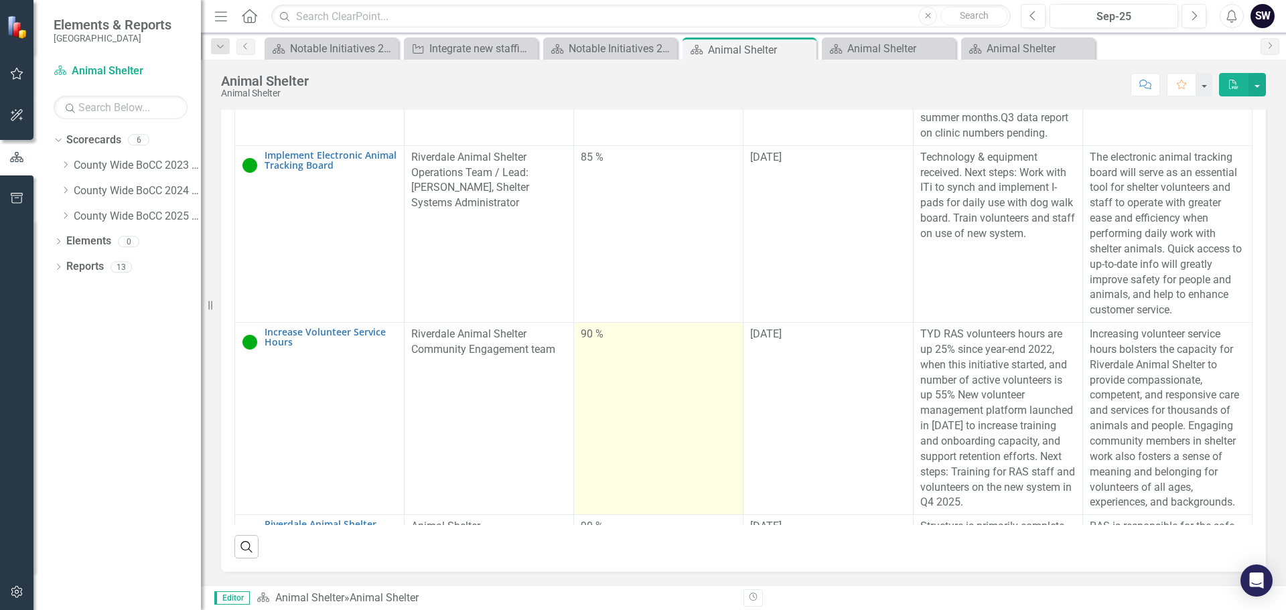
click at [585, 342] on div "90 %" at bounding box center [658, 334] width 155 height 15
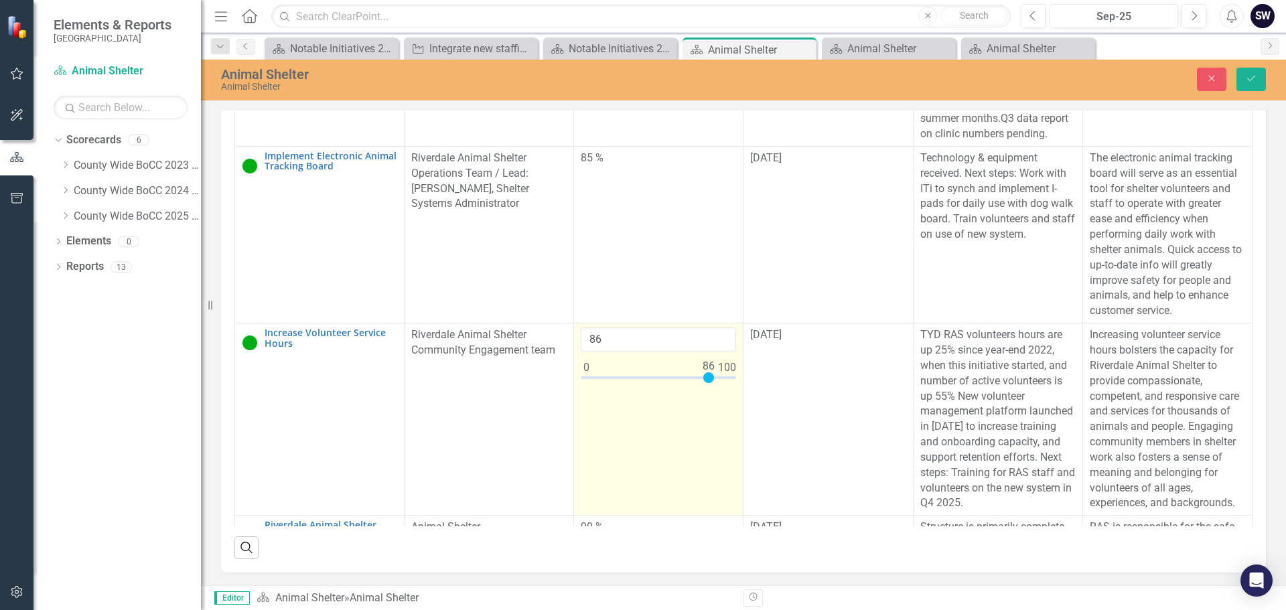
type input "85"
click at [702, 383] on div at bounding box center [707, 377] width 11 height 11
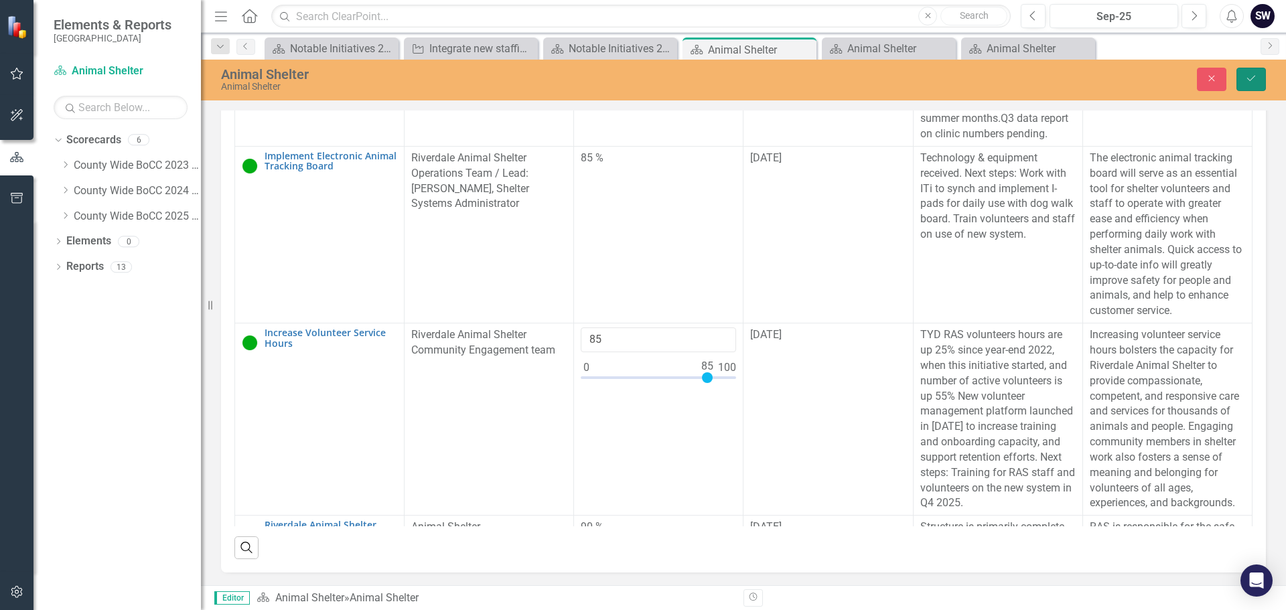
click at [1249, 82] on icon "Save" at bounding box center [1251, 78] width 12 height 9
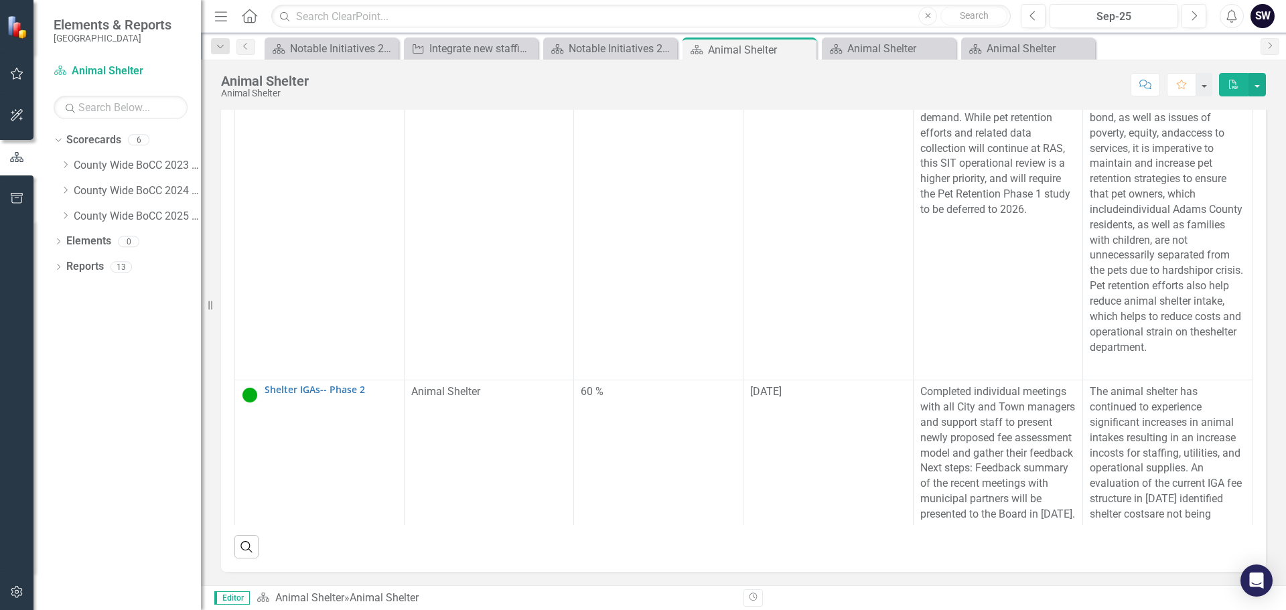
scroll to position [0, 0]
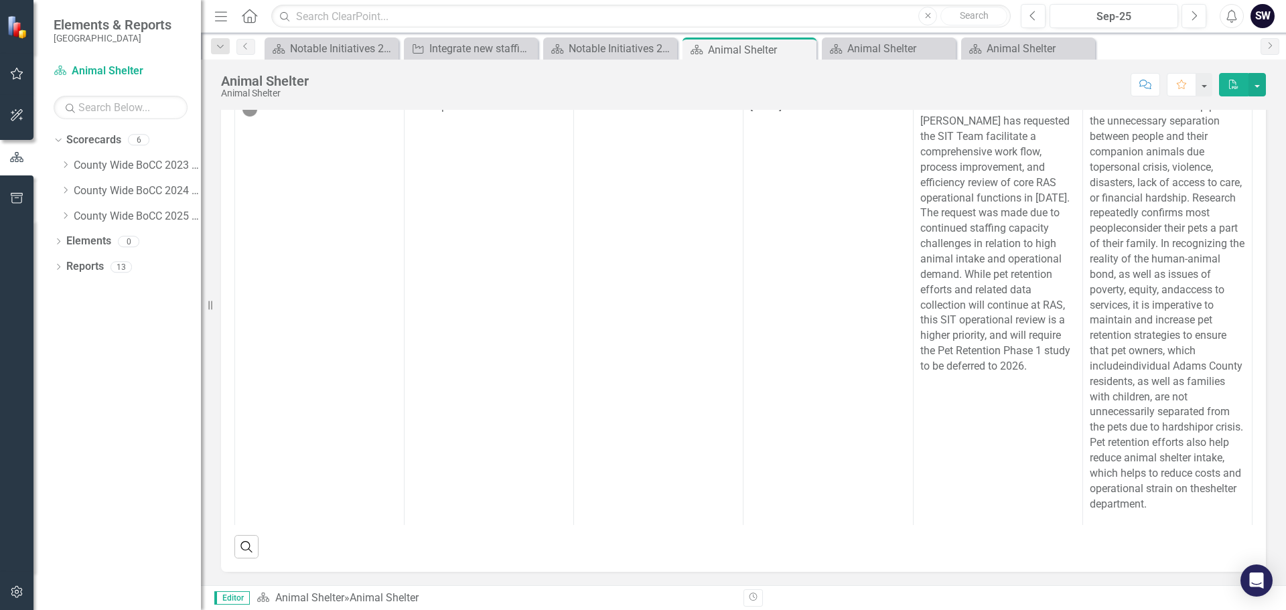
click at [1239, 86] on icon "PDF" at bounding box center [1234, 84] width 12 height 9
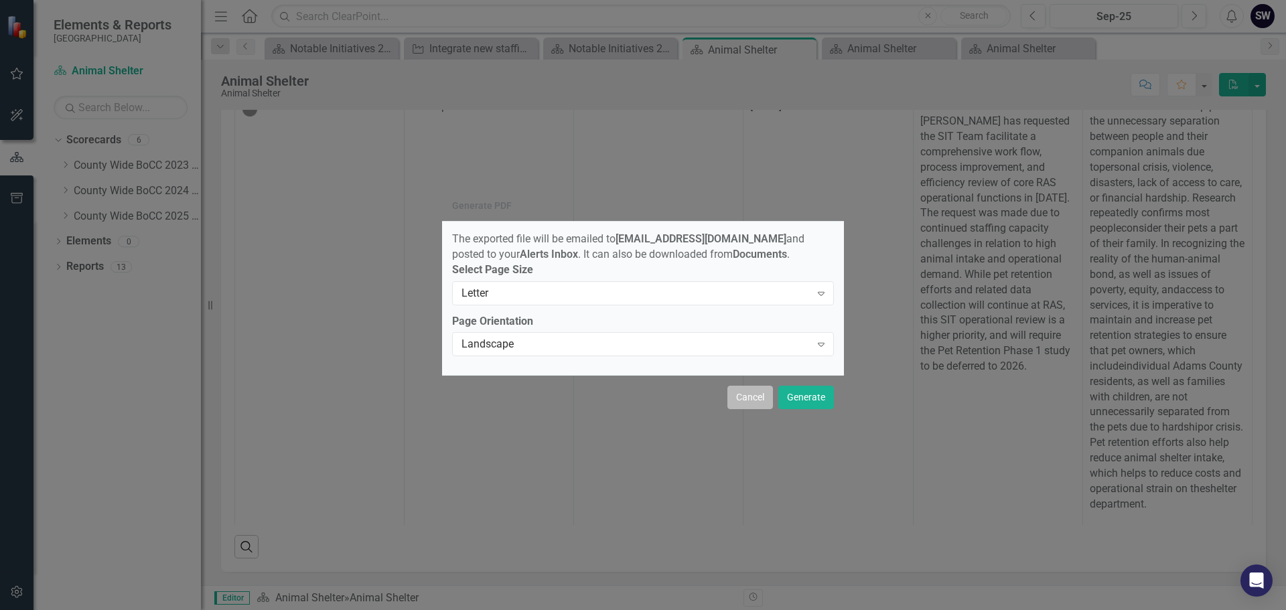
click at [744, 399] on button "Cancel" at bounding box center [750, 397] width 46 height 23
